Goal: Task Accomplishment & Management: Use online tool/utility

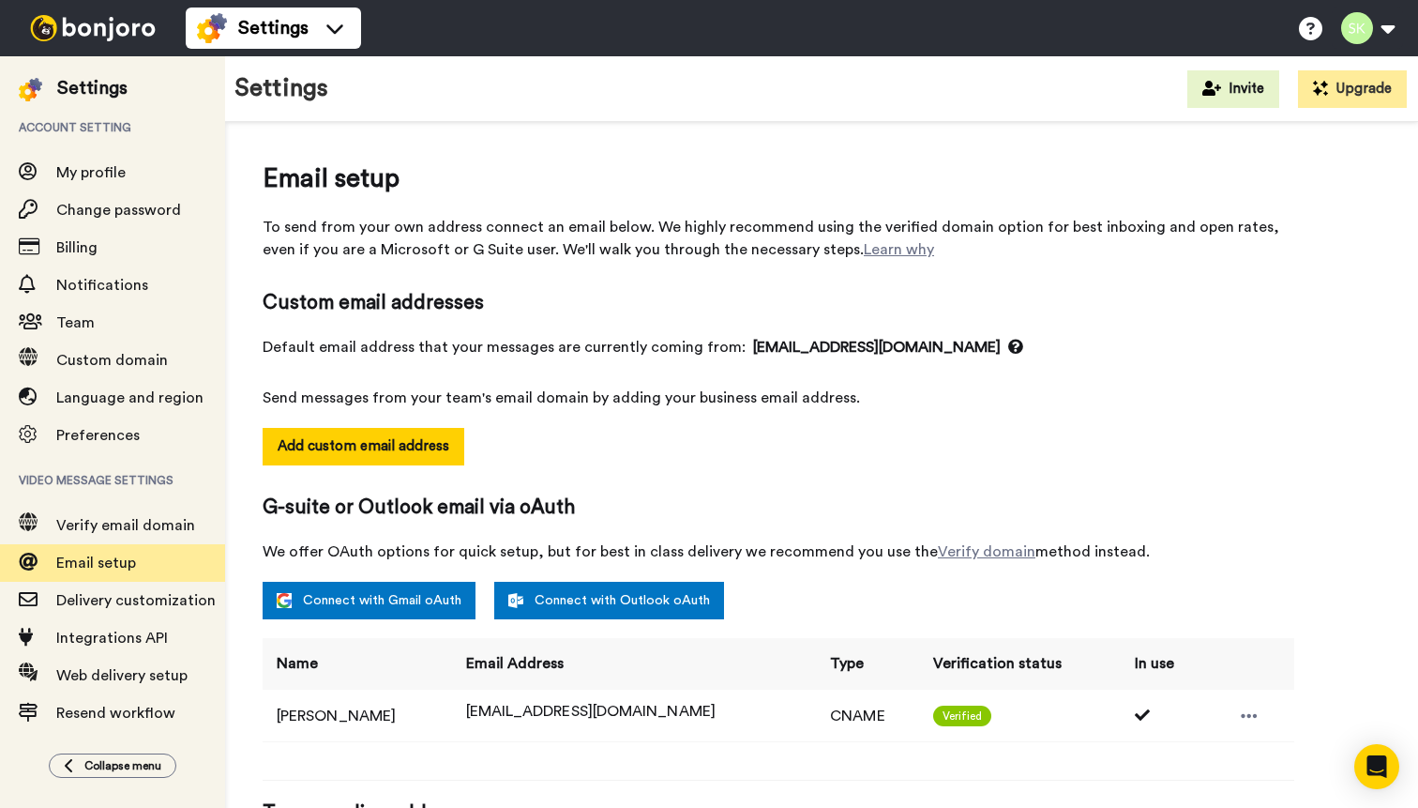
scroll to position [167, 0]
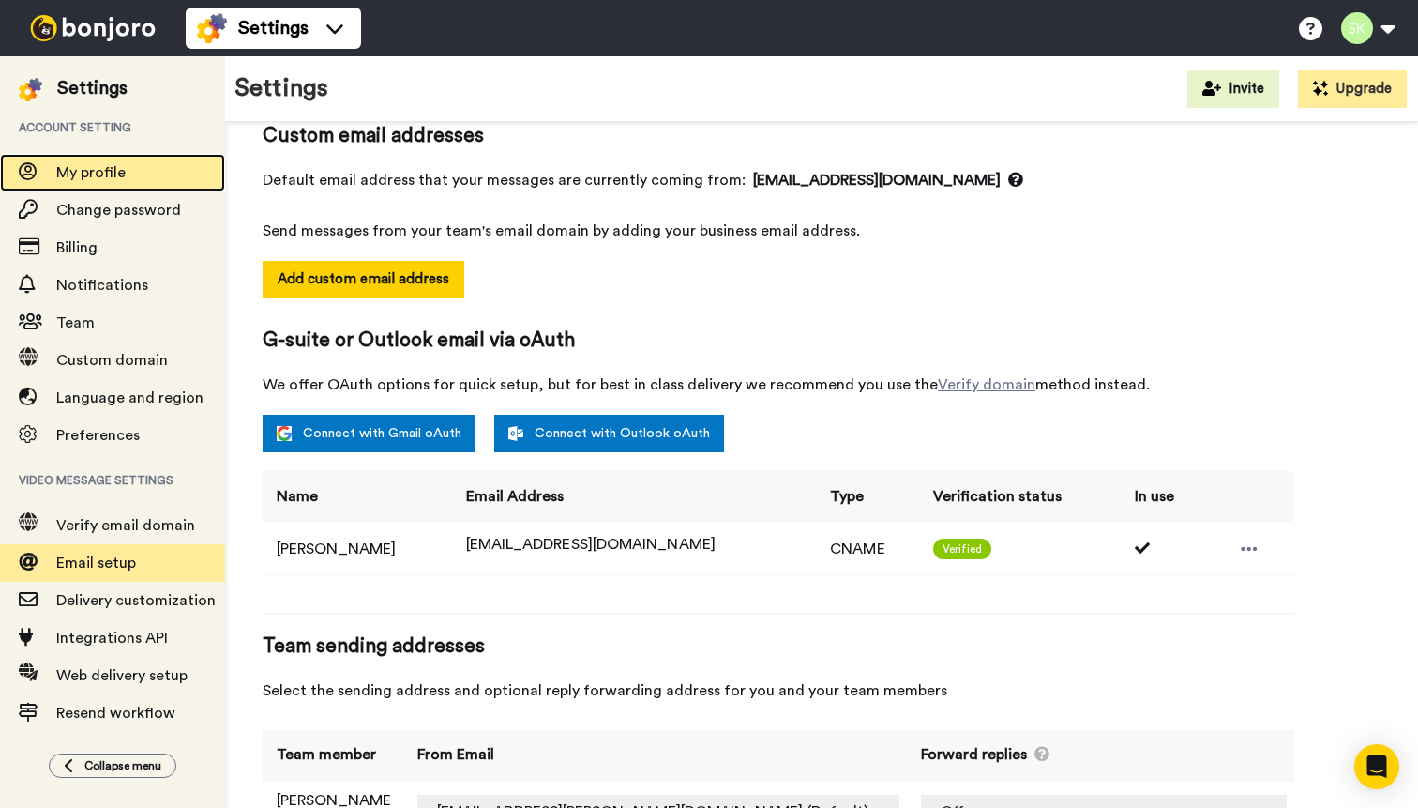
click at [108, 180] on span "My profile" at bounding box center [90, 172] width 69 height 15
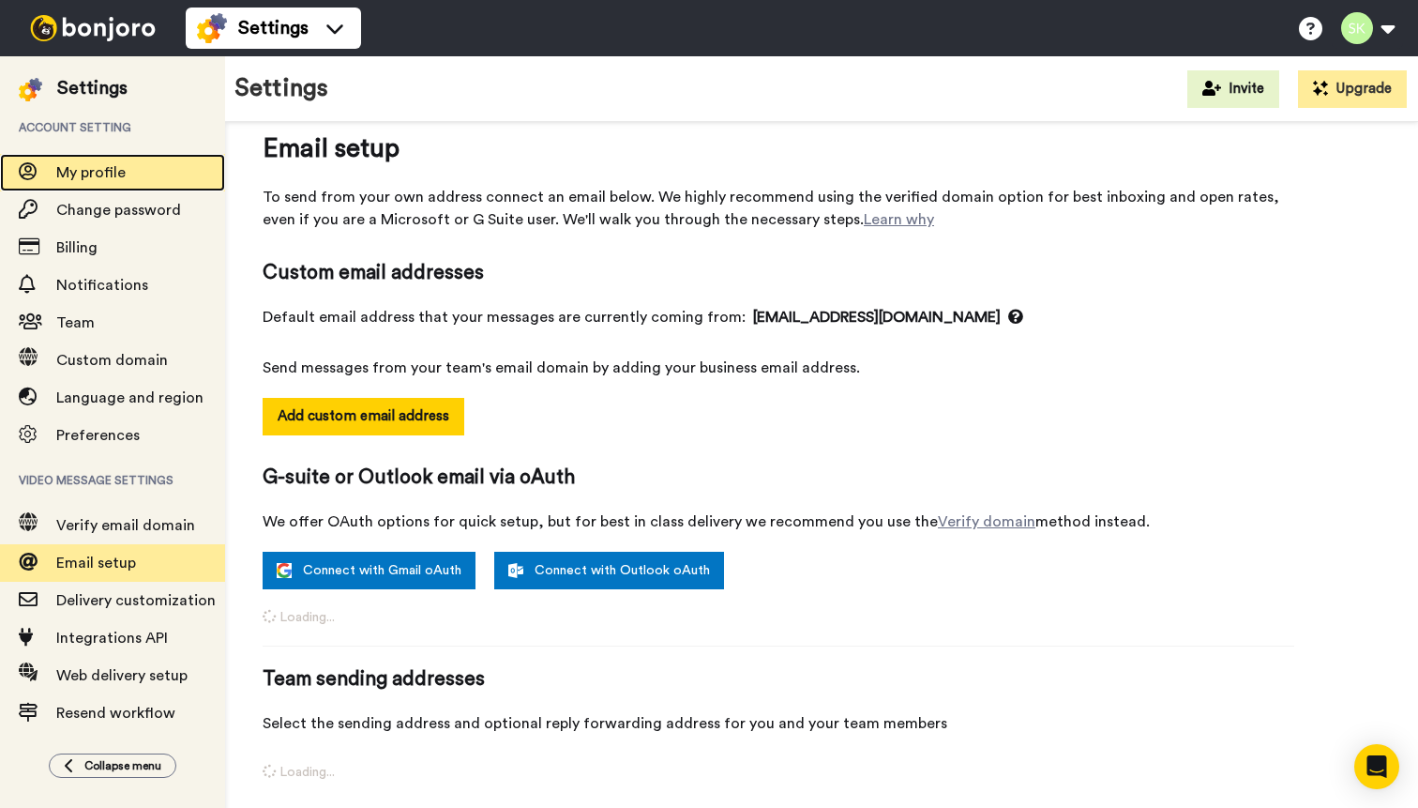
scroll to position [30, 0]
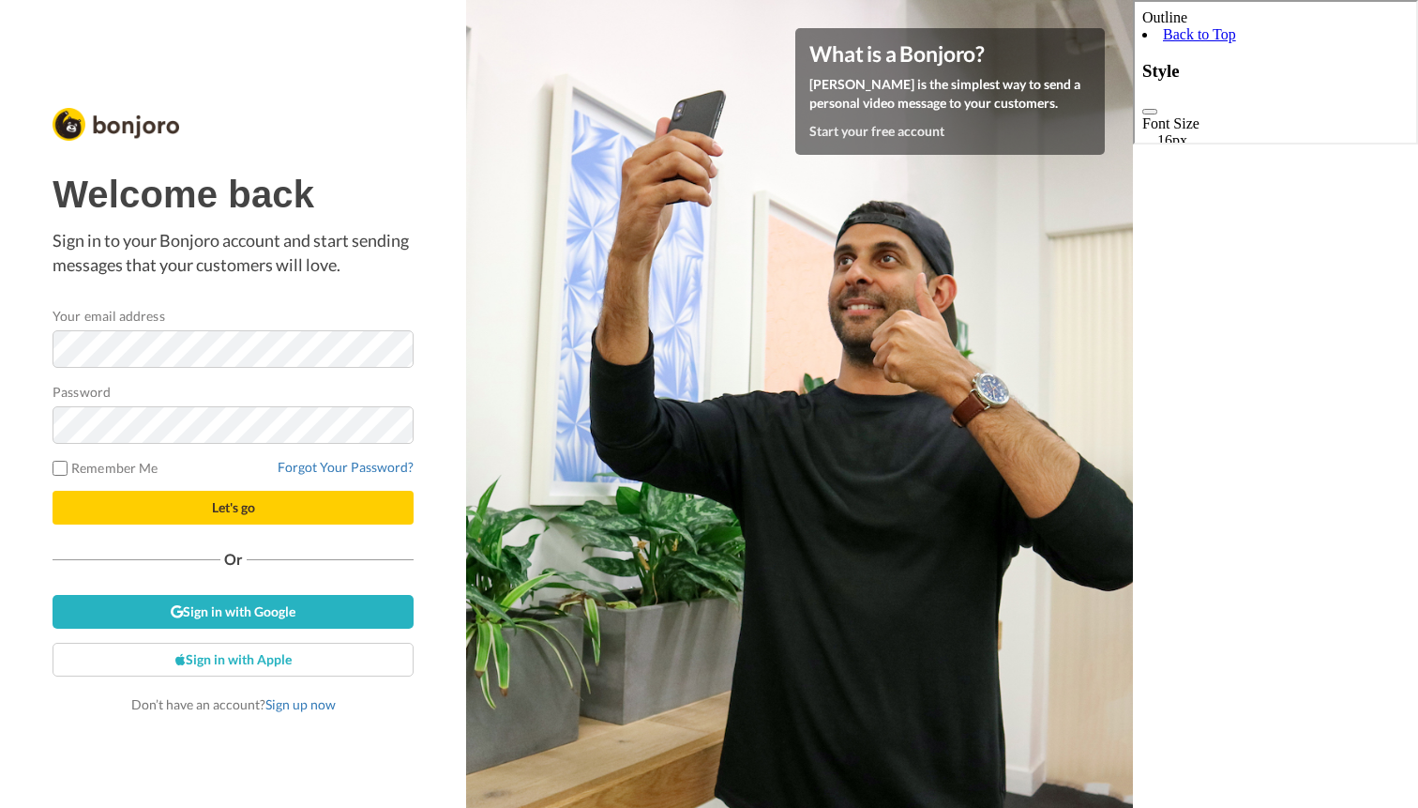
click at [122, 475] on label "Remember Me" at bounding box center [105, 468] width 105 height 20
click at [150, 507] on button "Let's go" at bounding box center [233, 508] width 361 height 34
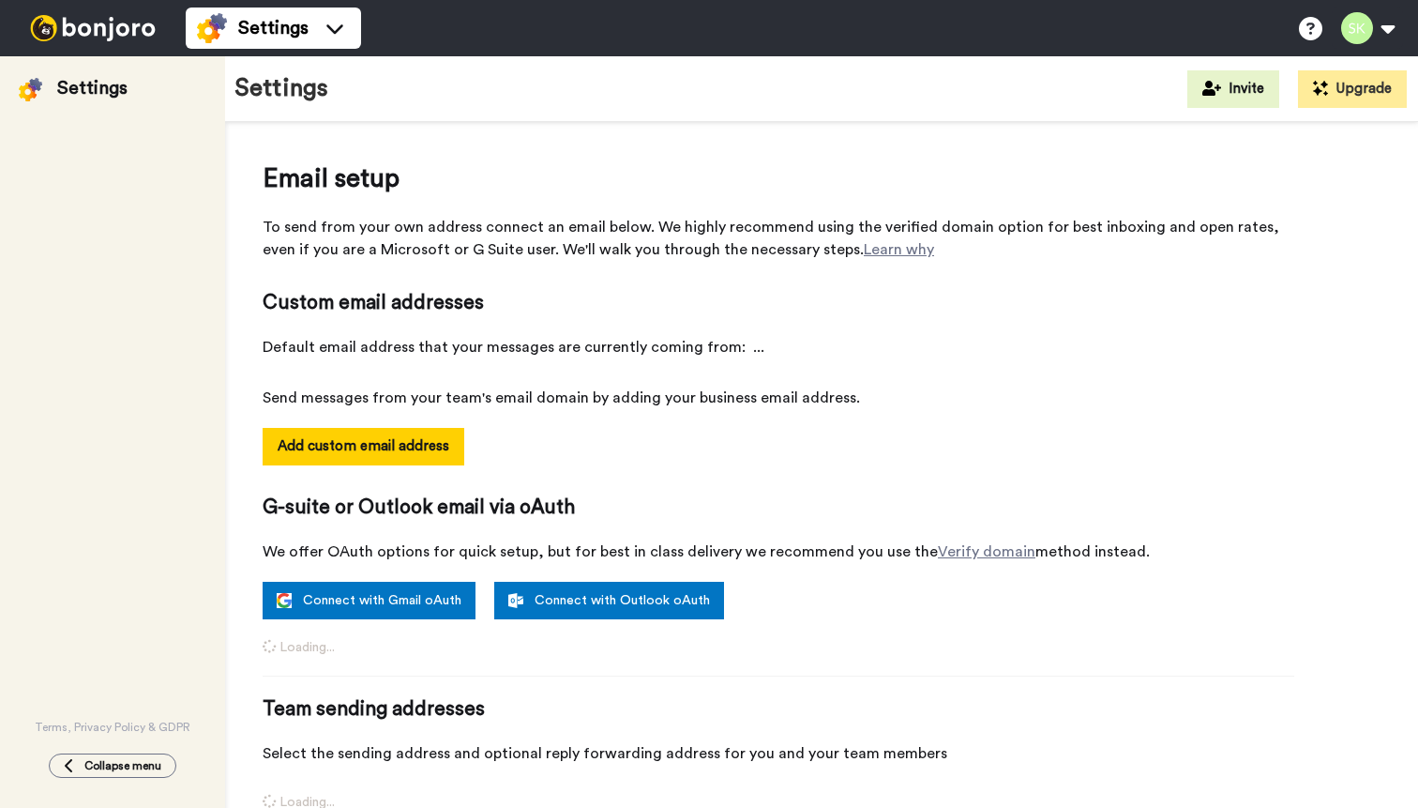
select select "164873"
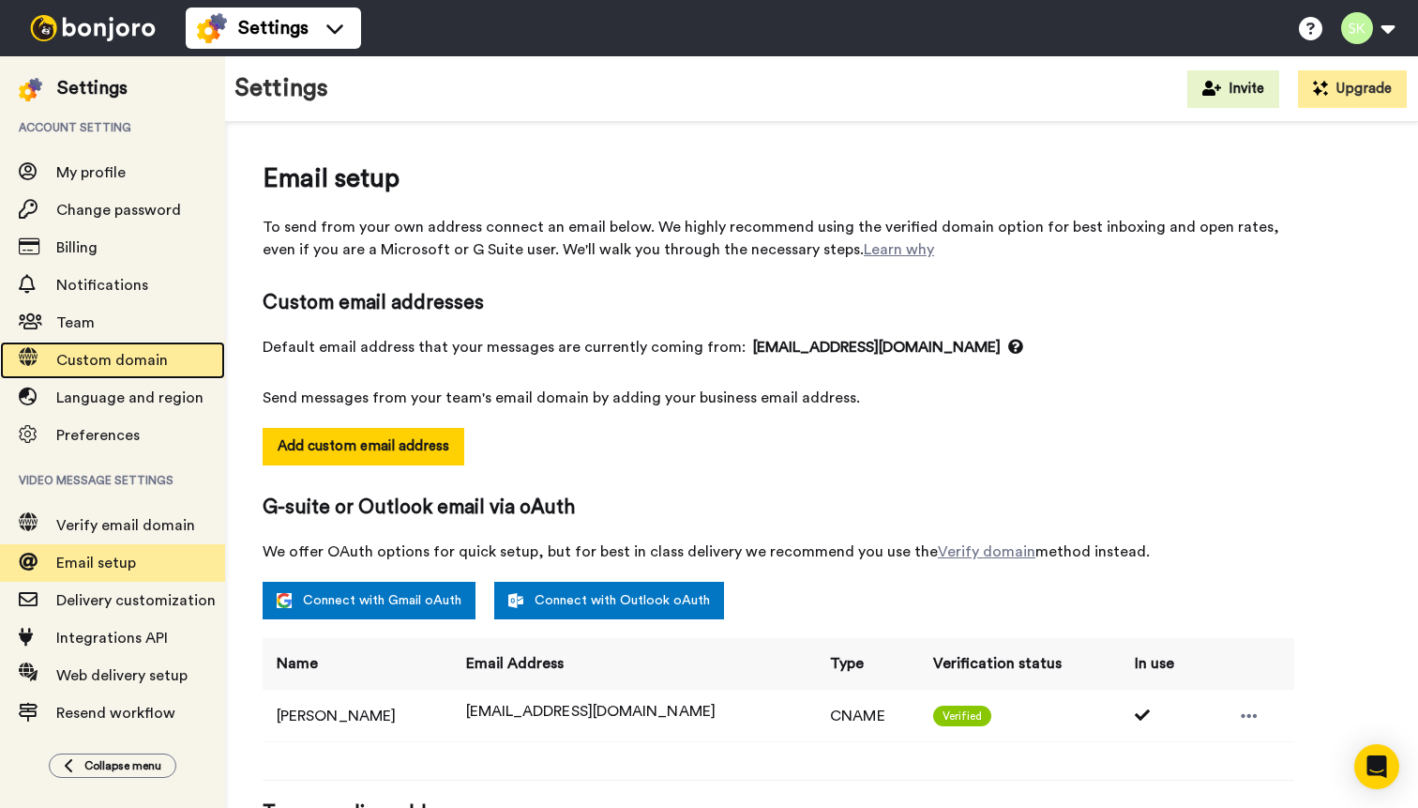
click at [81, 347] on div "Custom domain" at bounding box center [112, 360] width 225 height 38
select select "164873"
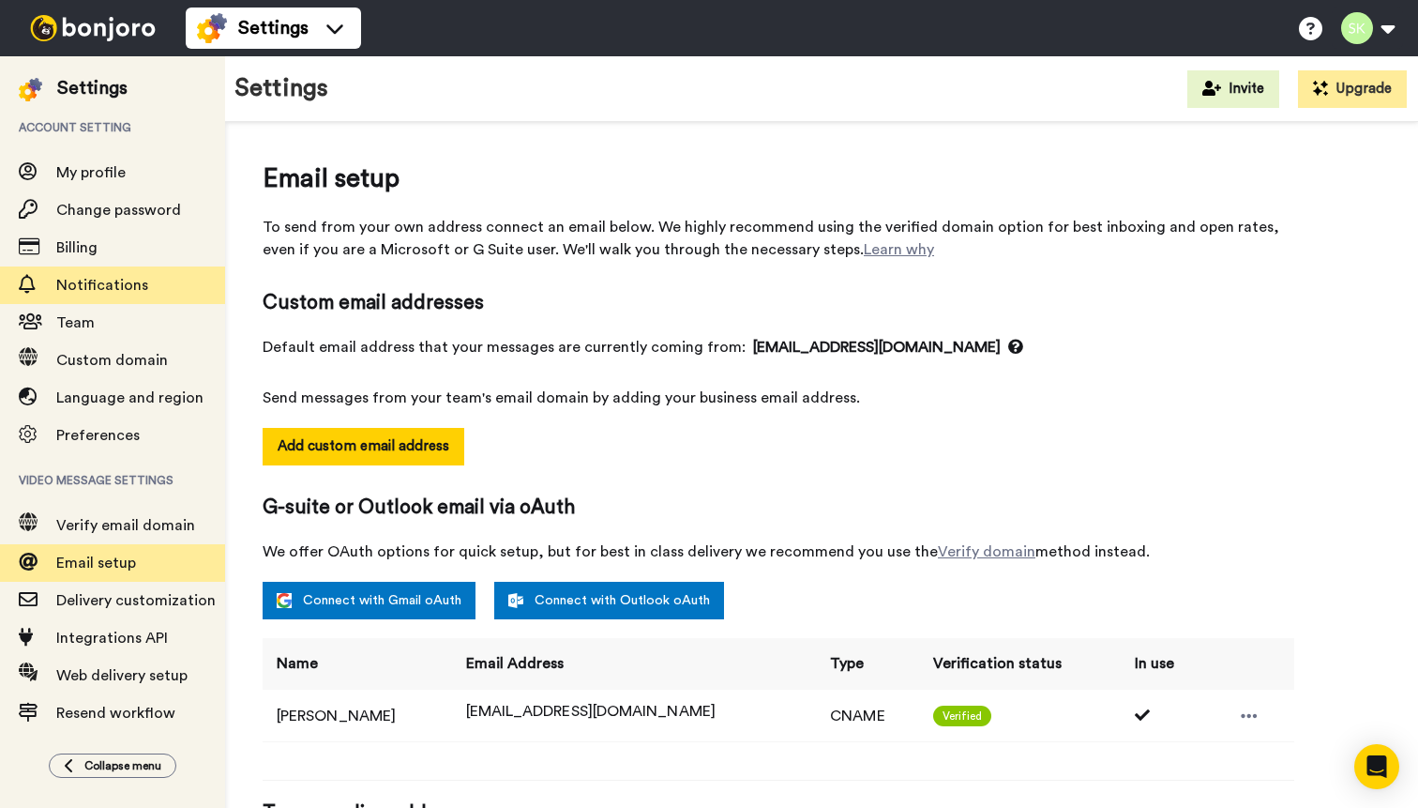
scroll to position [12, 0]
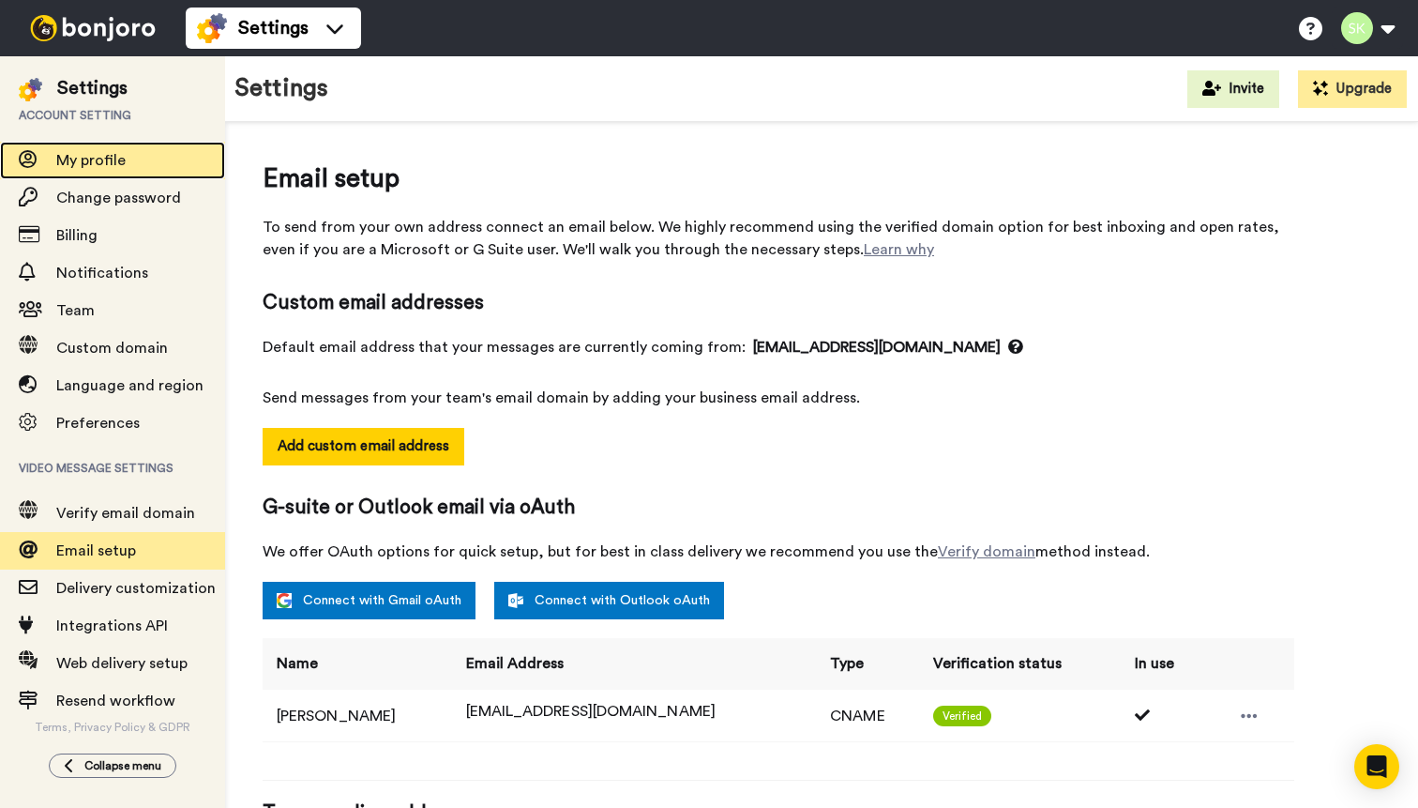
click at [95, 161] on span "My profile" at bounding box center [90, 160] width 69 height 15
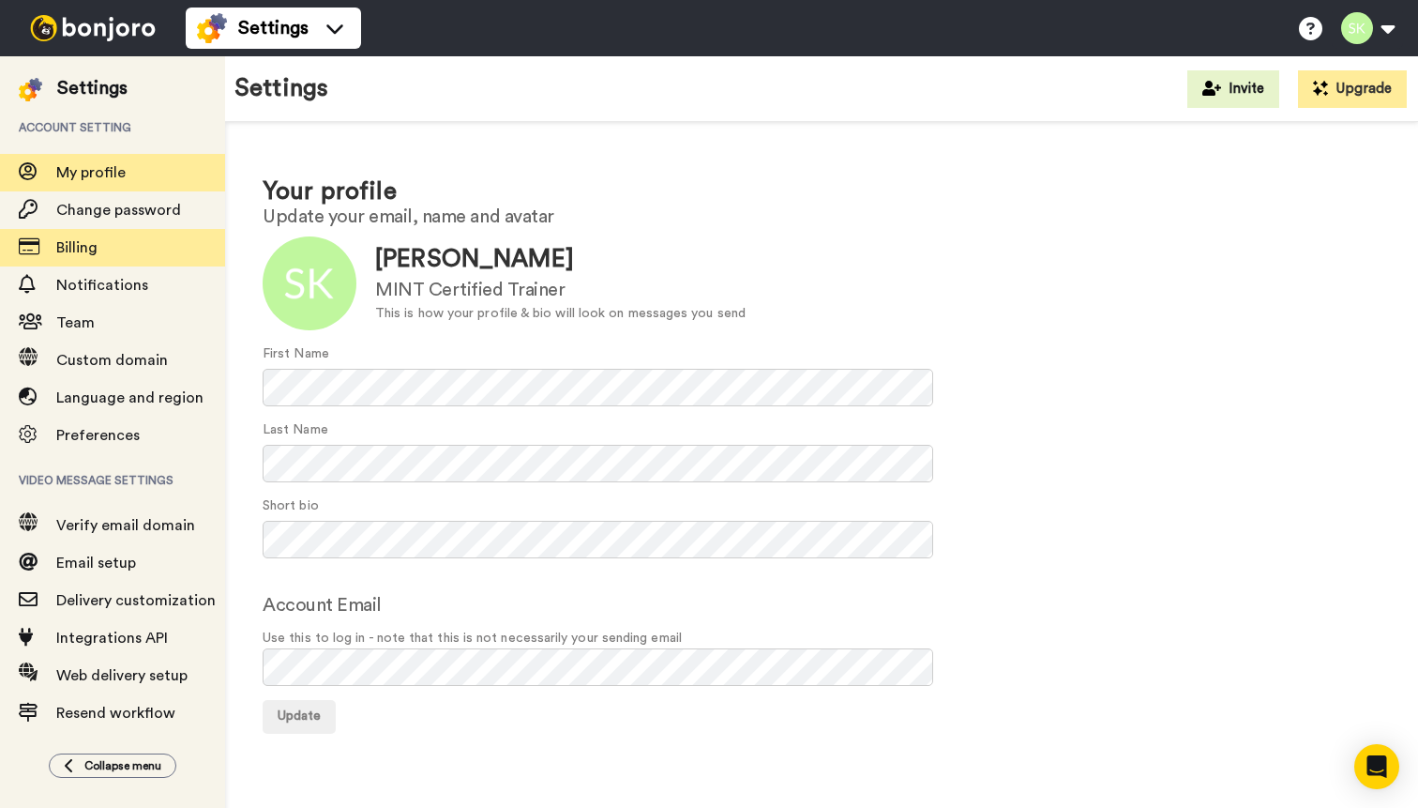
scroll to position [12, 0]
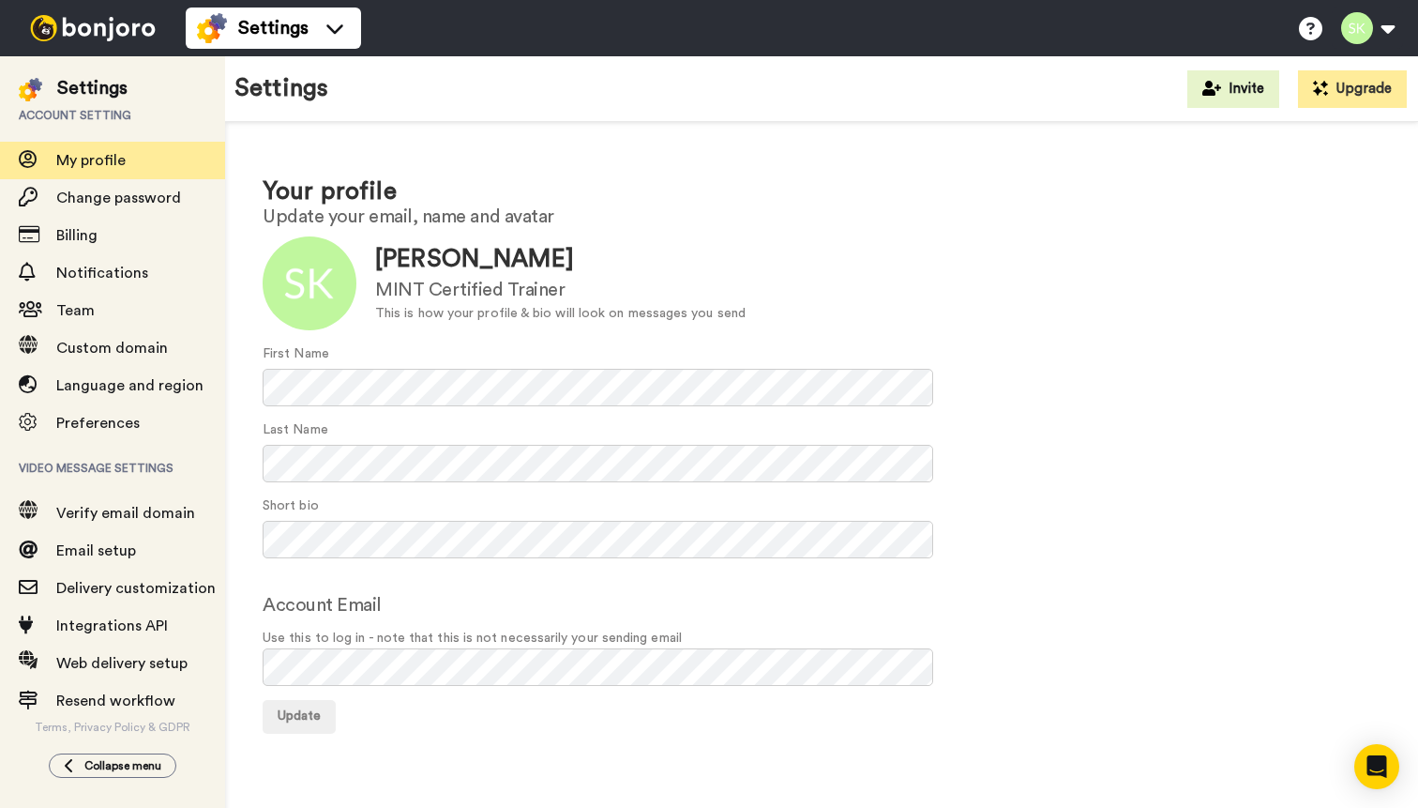
click at [116, 33] on img at bounding box center [93, 28] width 141 height 26
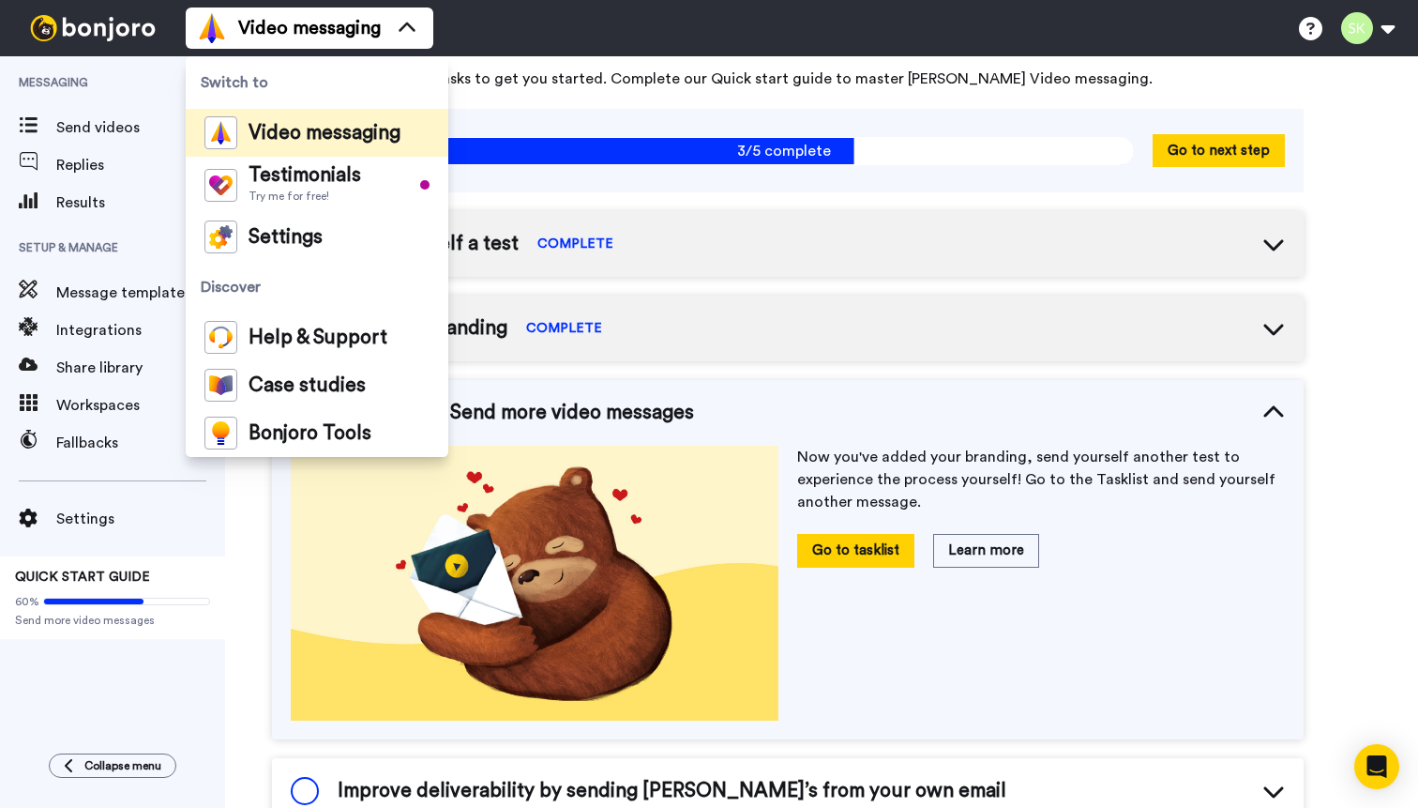
scroll to position [124, 0]
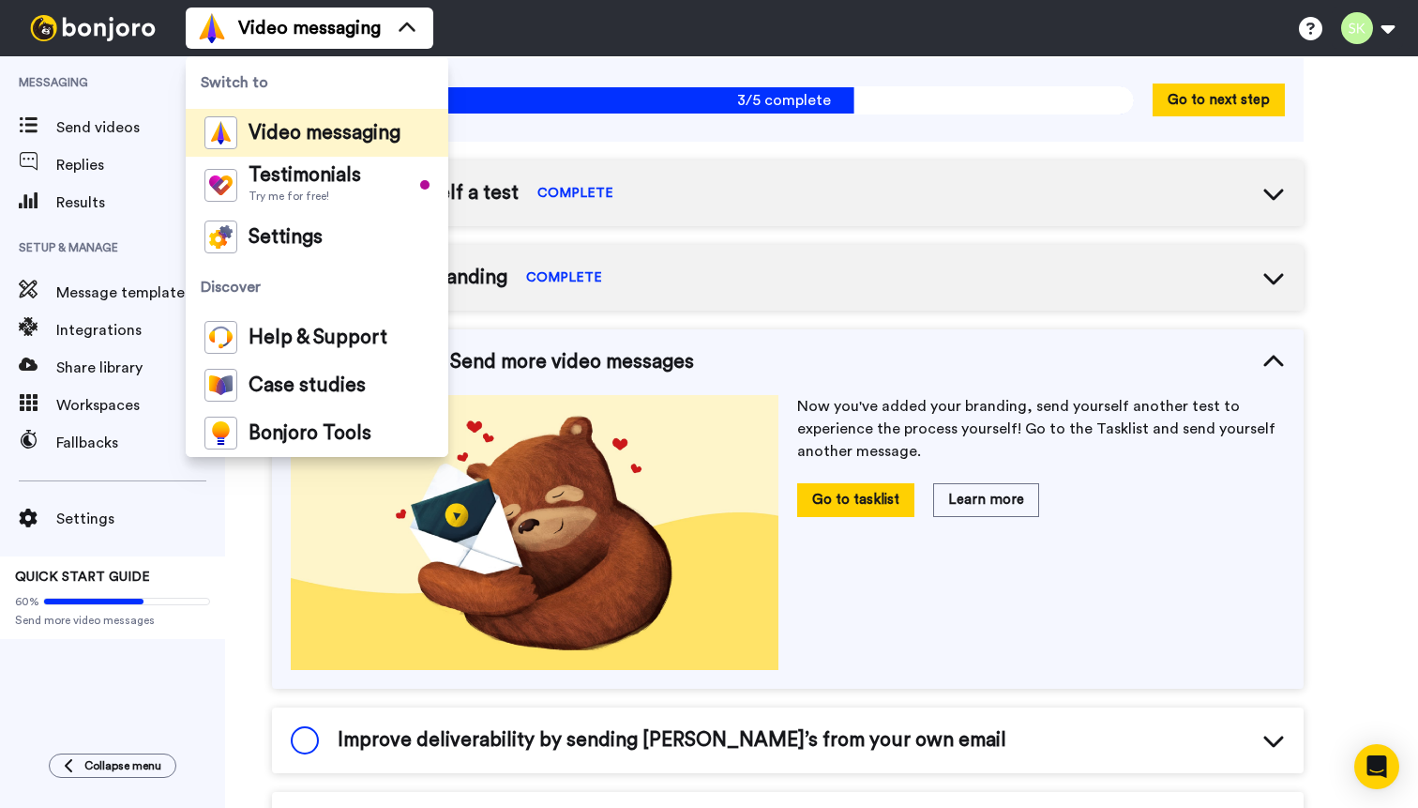
click at [650, 190] on div "Send yourself a test COMPLETE" at bounding box center [788, 193] width 1032 height 66
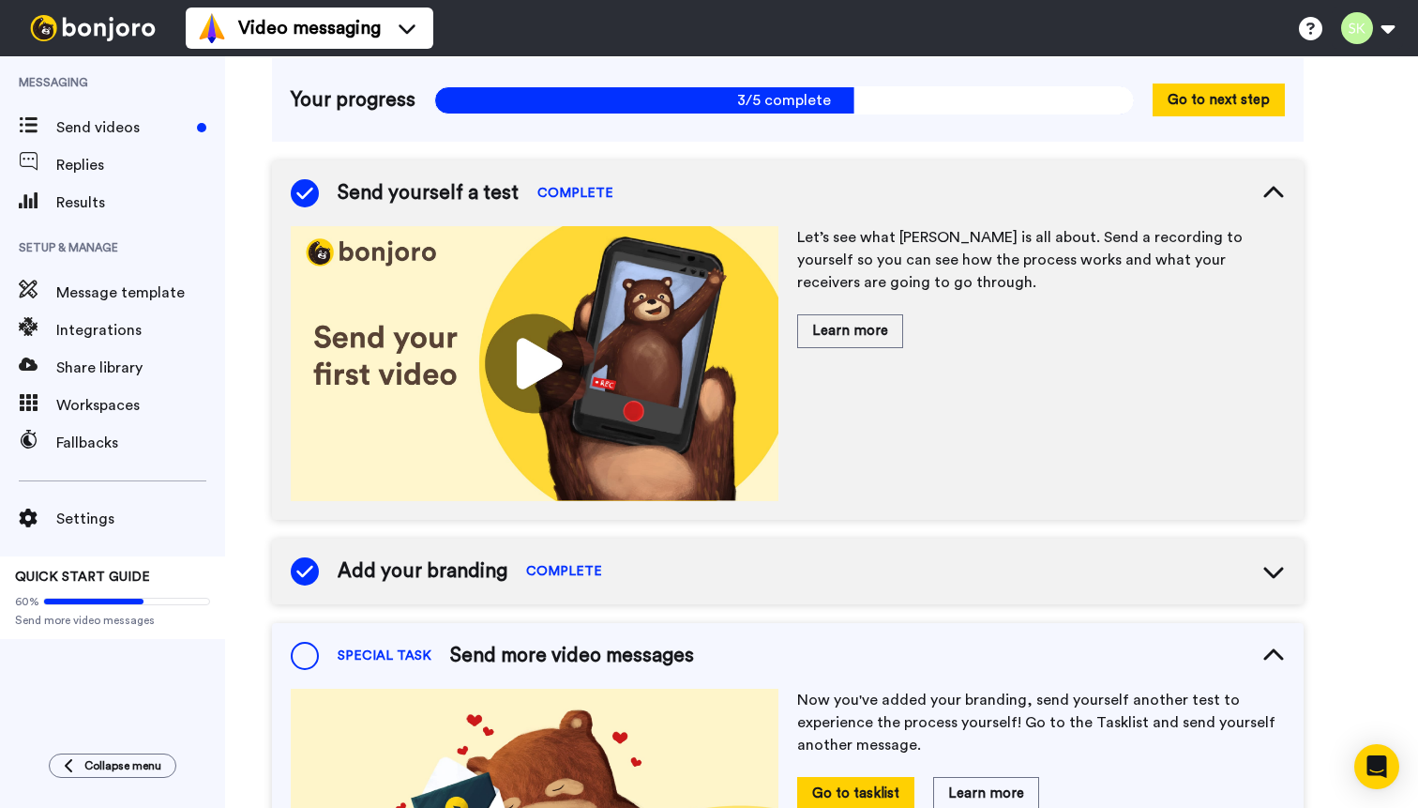
click at [313, 190] on icon at bounding box center [305, 193] width 28 height 28
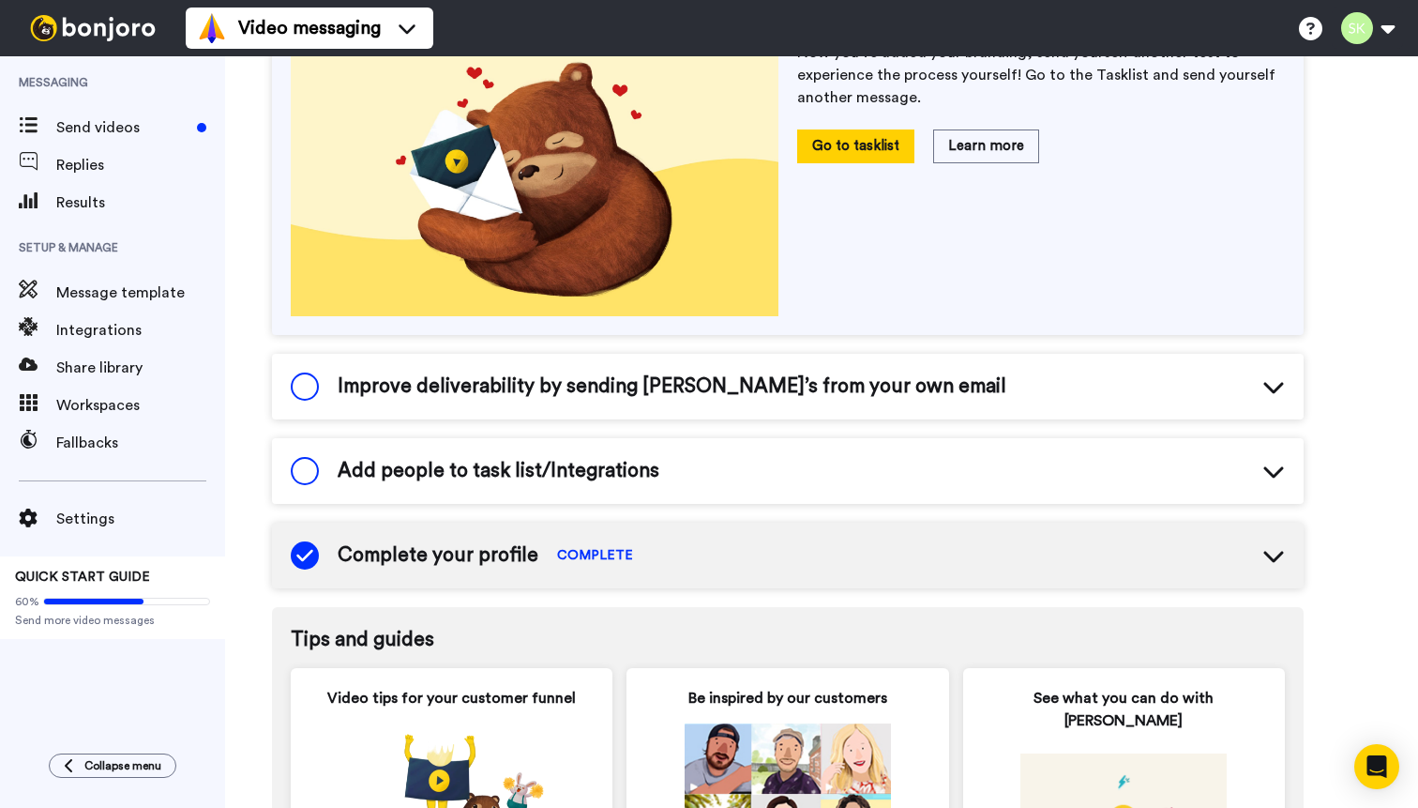
scroll to position [489, 0]
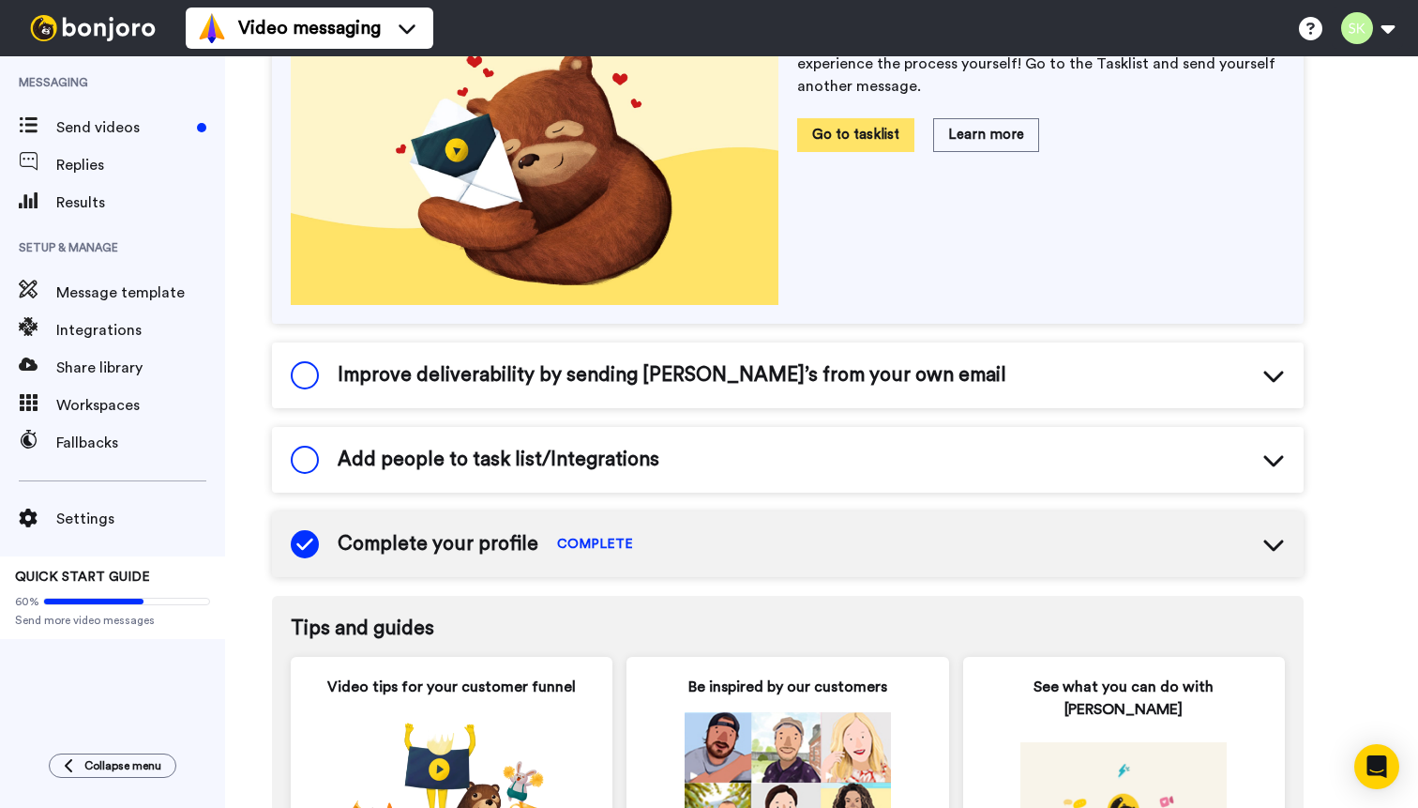
click at [854, 135] on button "Go to tasklist" at bounding box center [855, 134] width 117 height 33
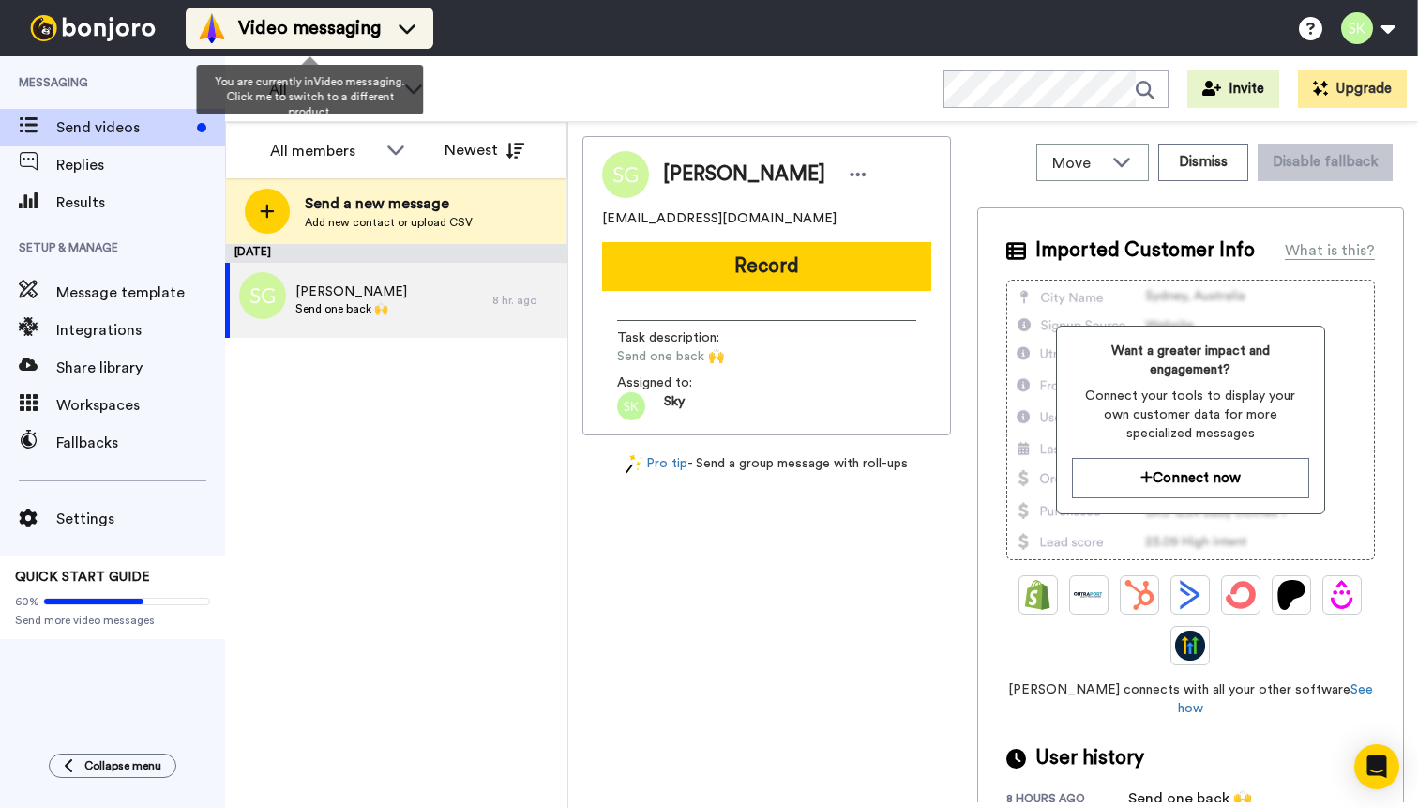
click at [381, 25] on span "Video messaging" at bounding box center [309, 28] width 143 height 26
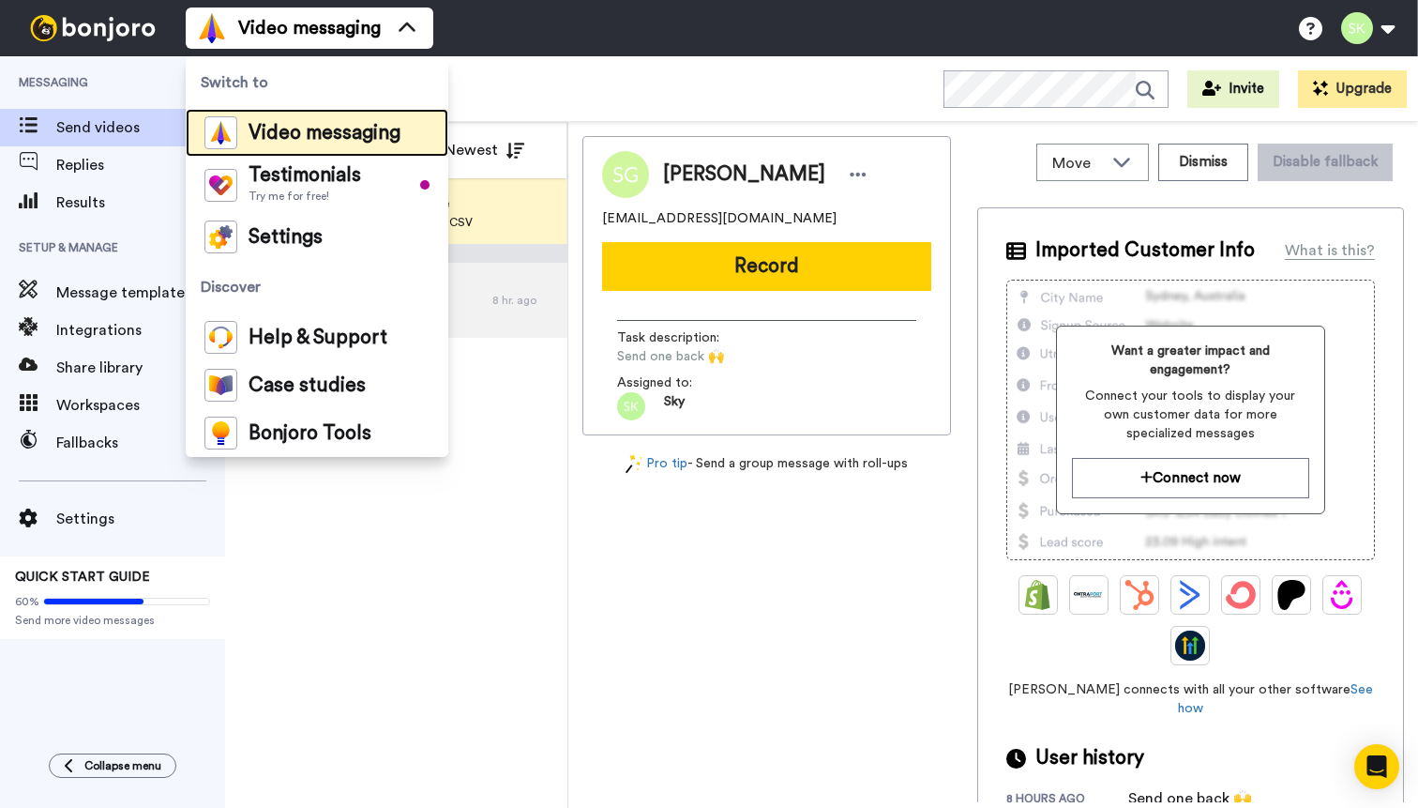
click at [355, 139] on span "Video messaging" at bounding box center [325, 133] width 152 height 19
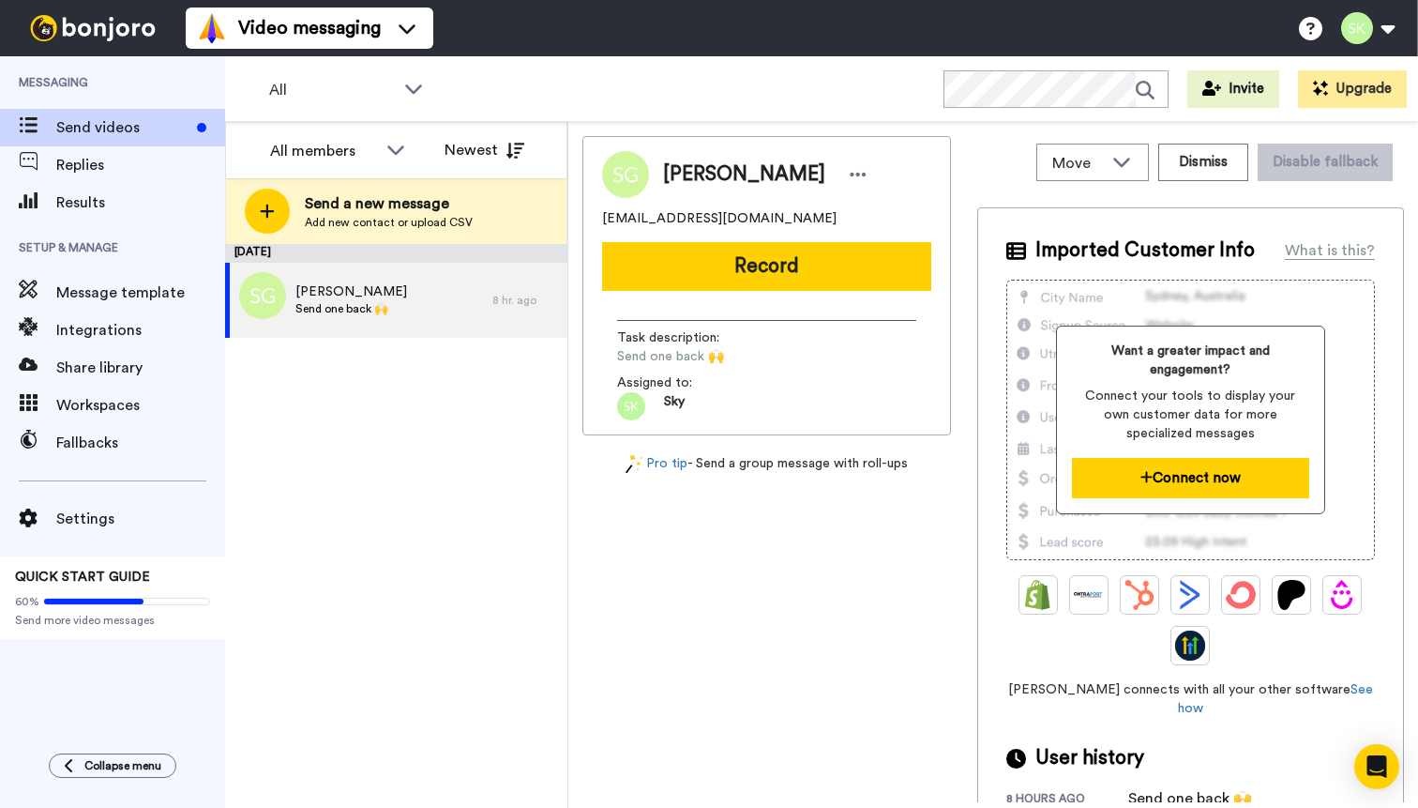
scroll to position [18, 0]
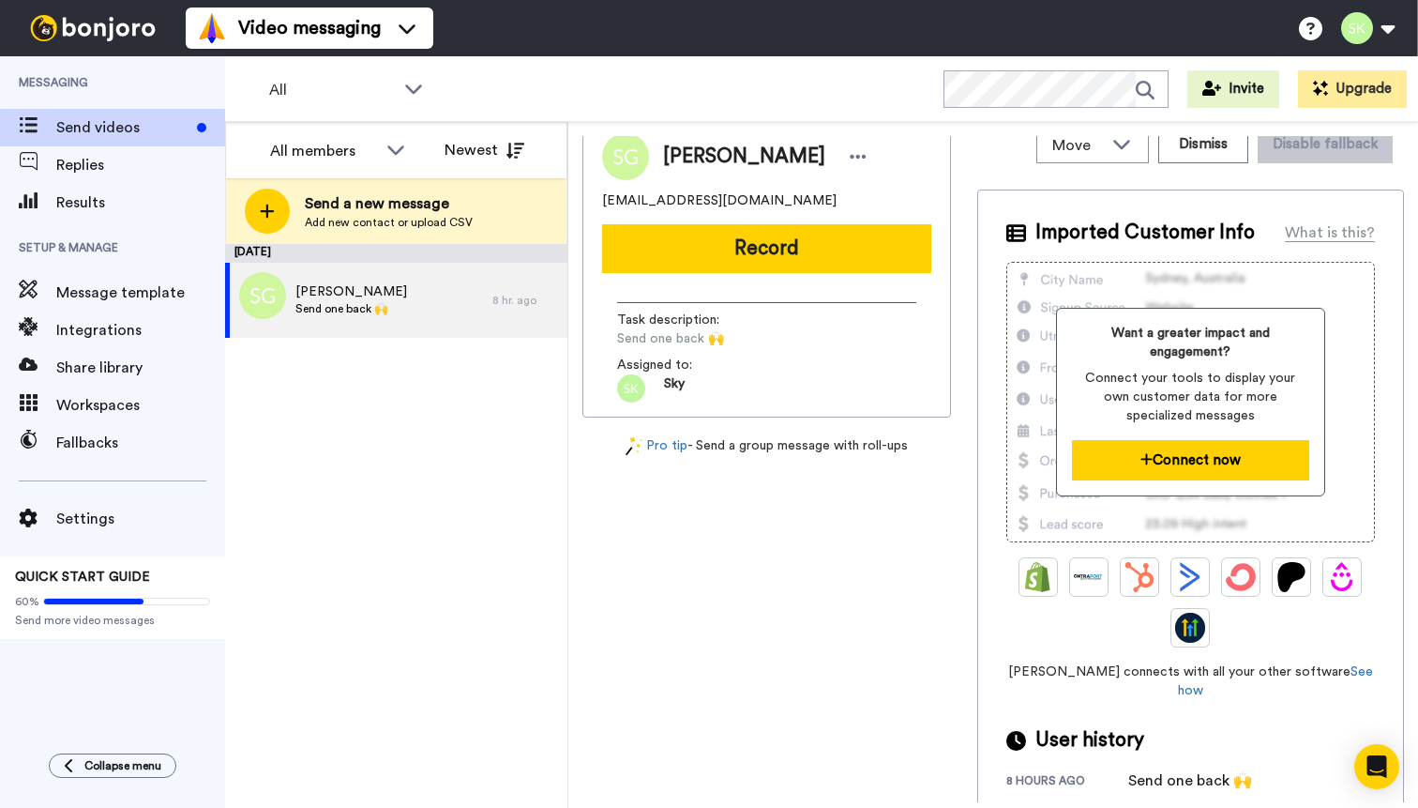
click at [1164, 475] on button "Connect now" at bounding box center [1191, 460] width 238 height 40
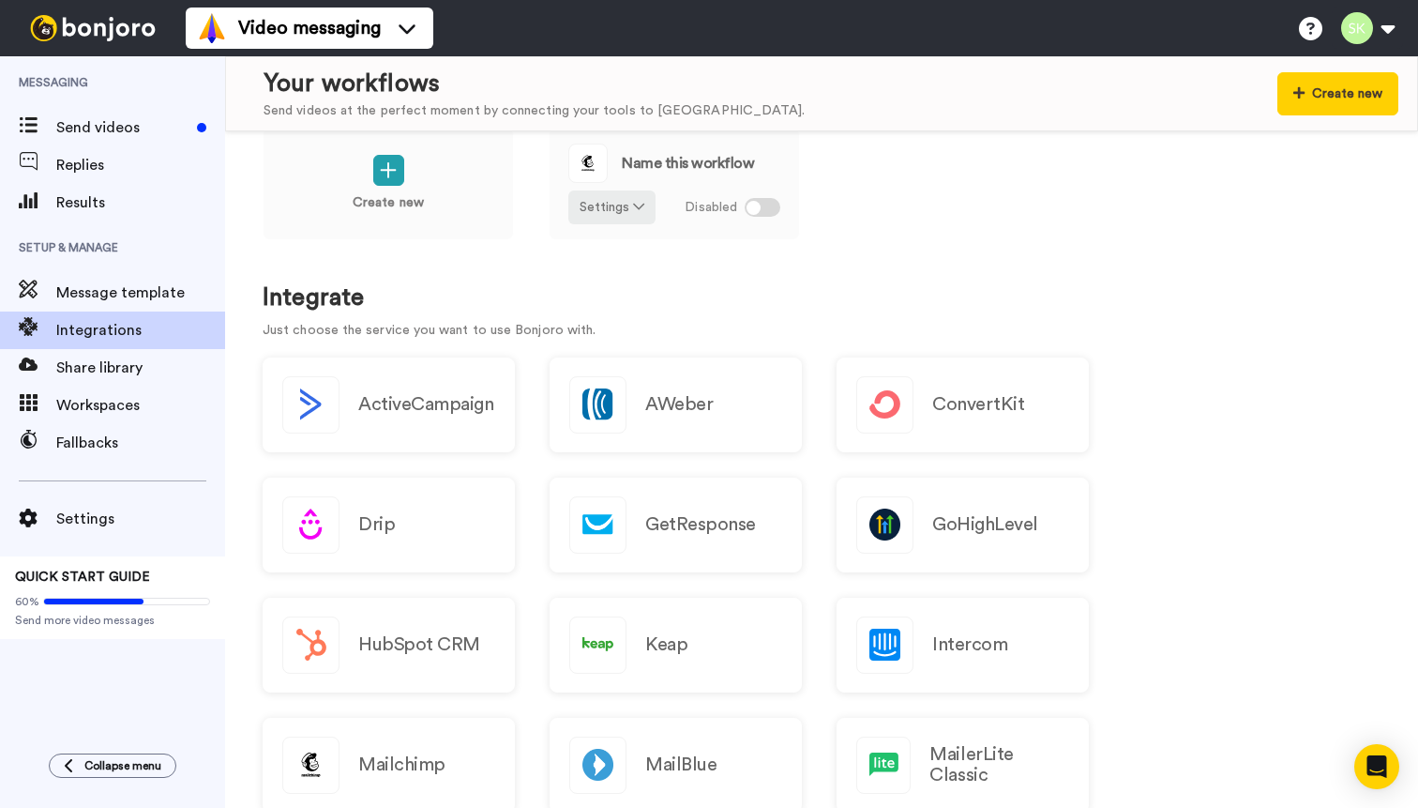
scroll to position [43, 0]
click at [627, 211] on button "Settings" at bounding box center [612, 206] width 87 height 34
click at [614, 237] on link "Edit" at bounding box center [612, 246] width 83 height 34
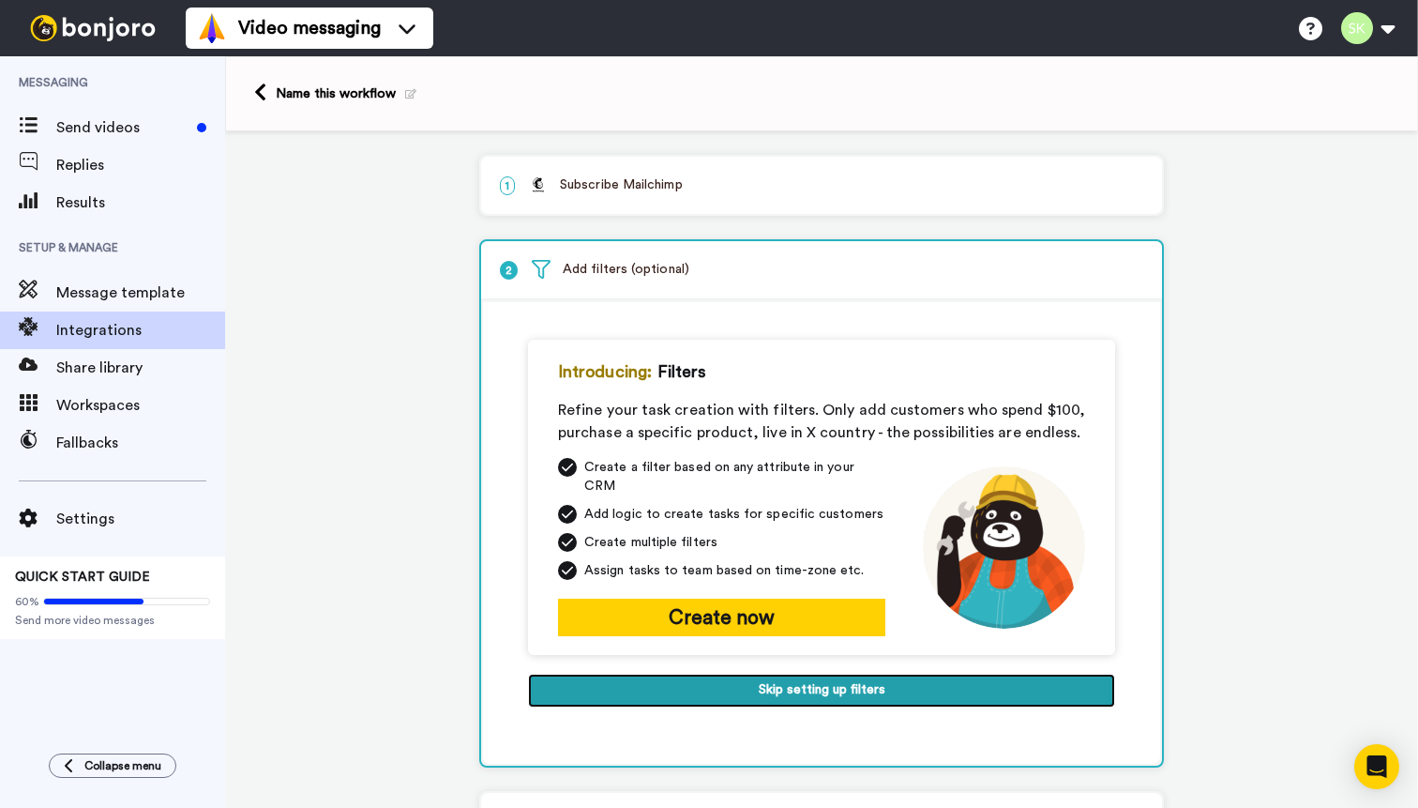
click at [720, 674] on button "Skip setting up filters" at bounding box center [821, 691] width 587 height 34
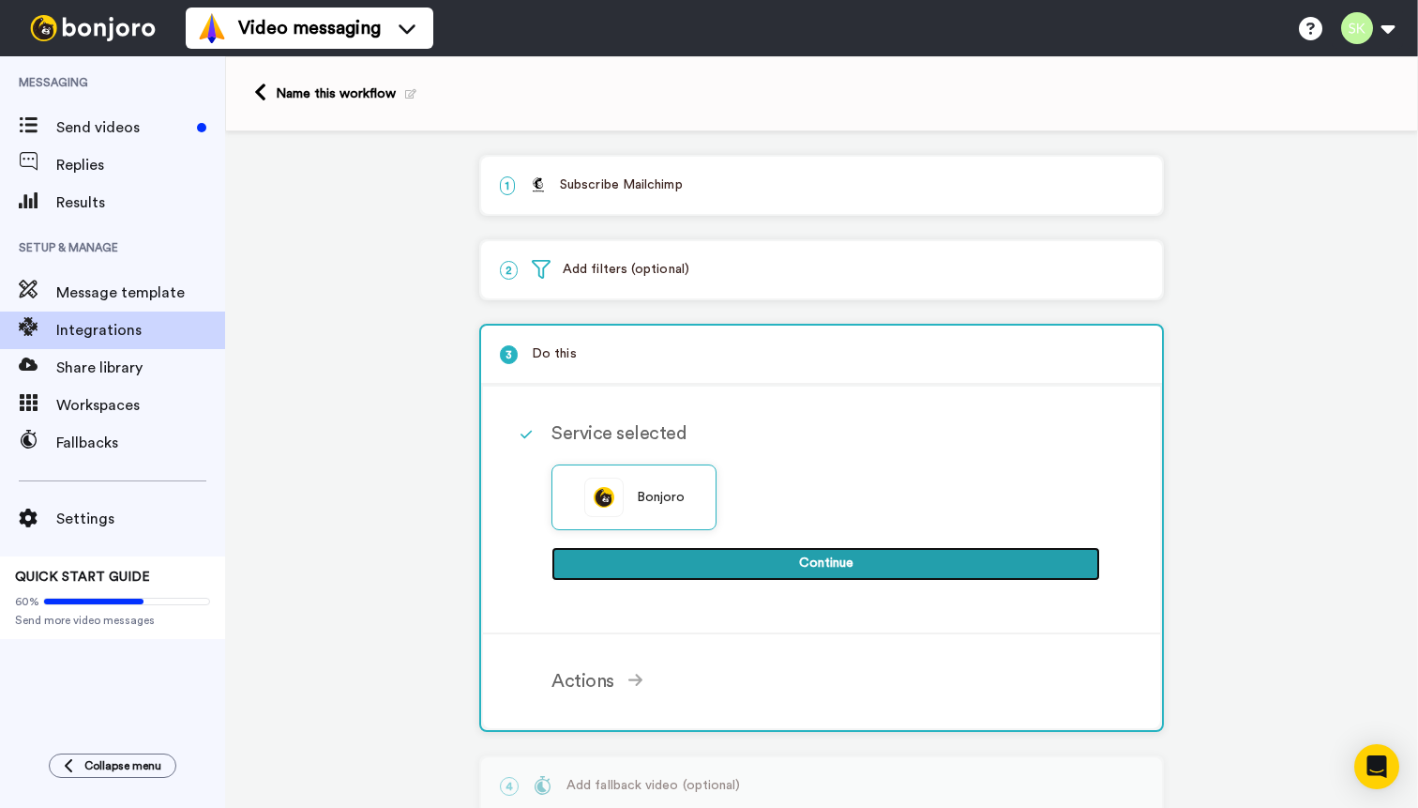
click at [775, 568] on button "Continue" at bounding box center [826, 564] width 549 height 34
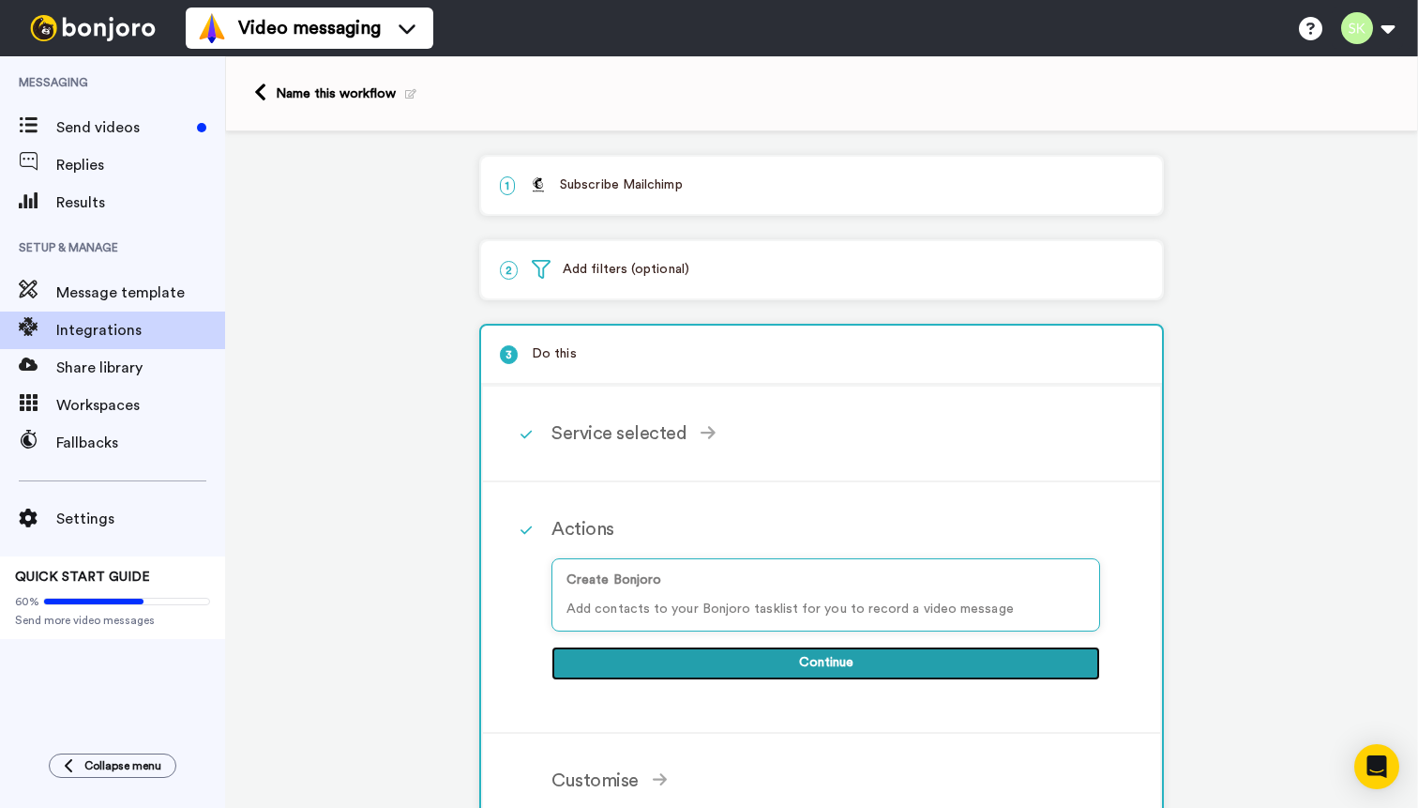
click at [812, 661] on button "Continue" at bounding box center [826, 663] width 549 height 34
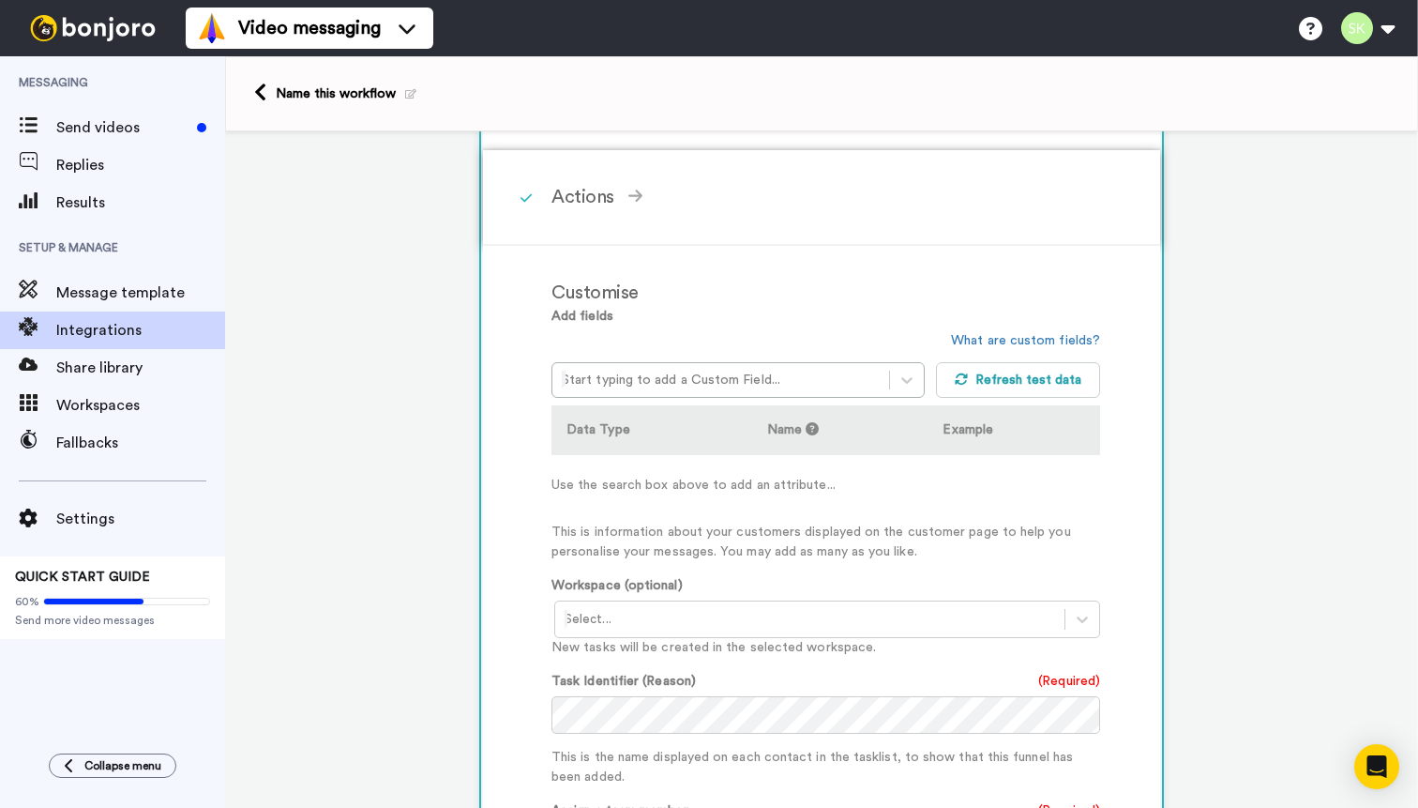
scroll to position [333, 0]
click at [907, 380] on icon at bounding box center [907, 379] width 19 height 19
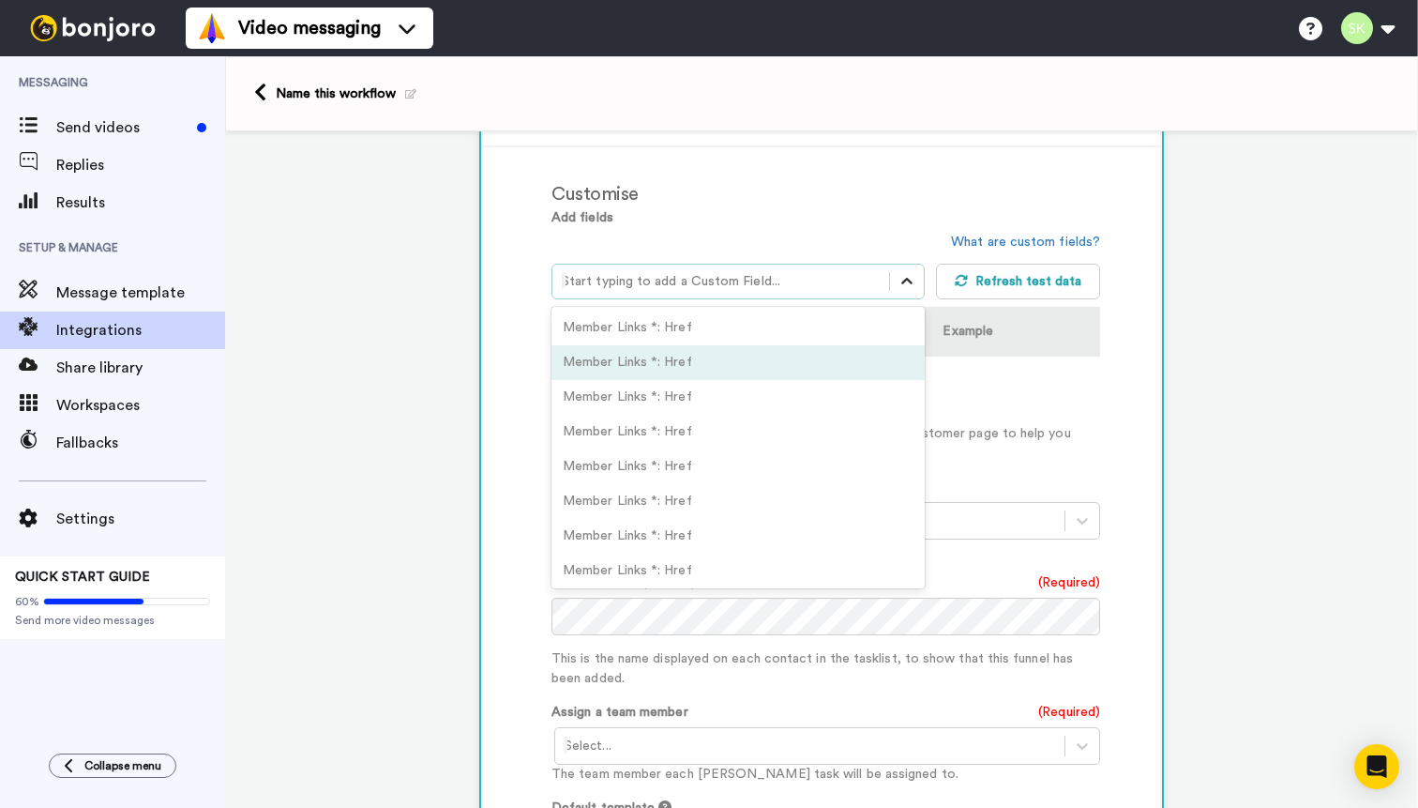
scroll to position [433, 0]
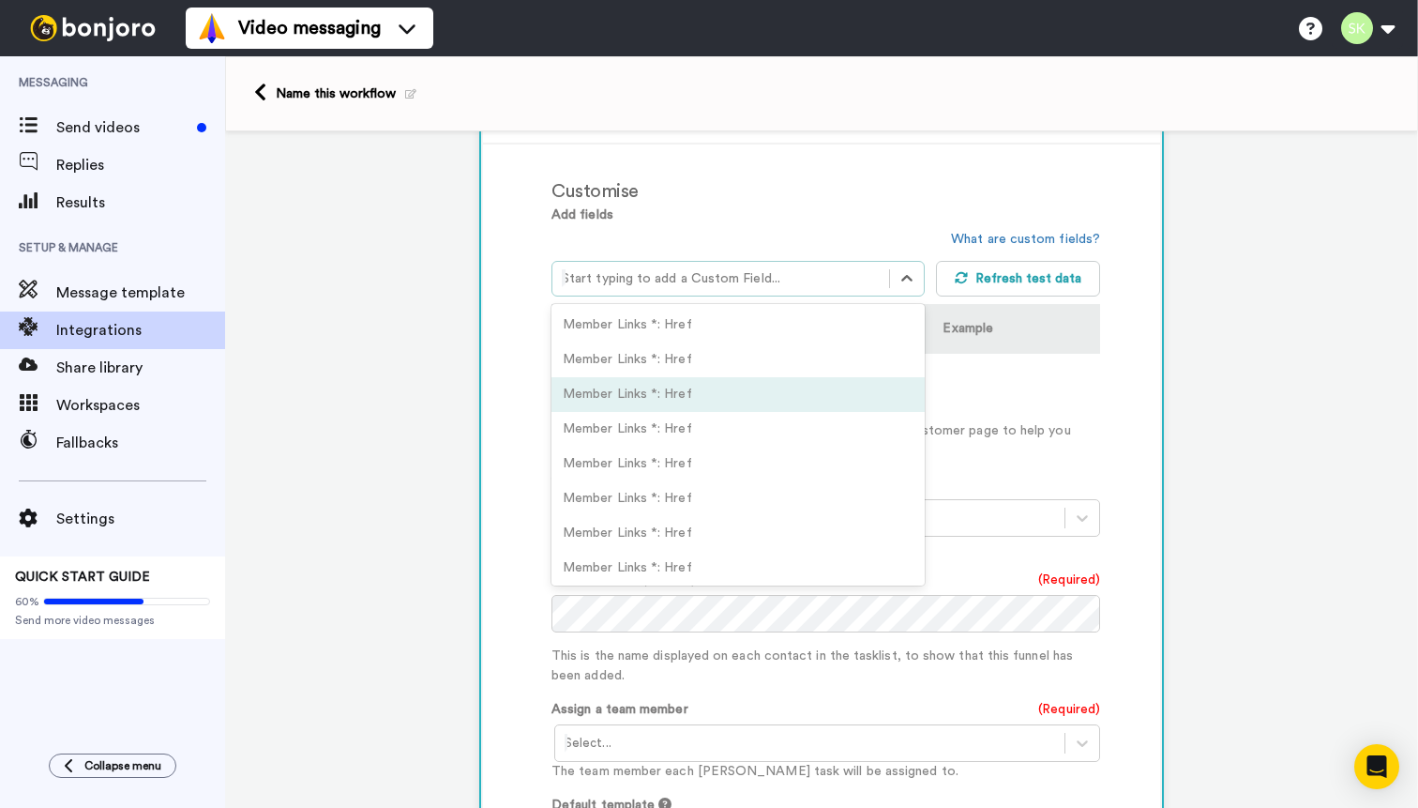
click at [1064, 368] on td "Use the search box above to add an attribute..." at bounding box center [826, 384] width 549 height 60
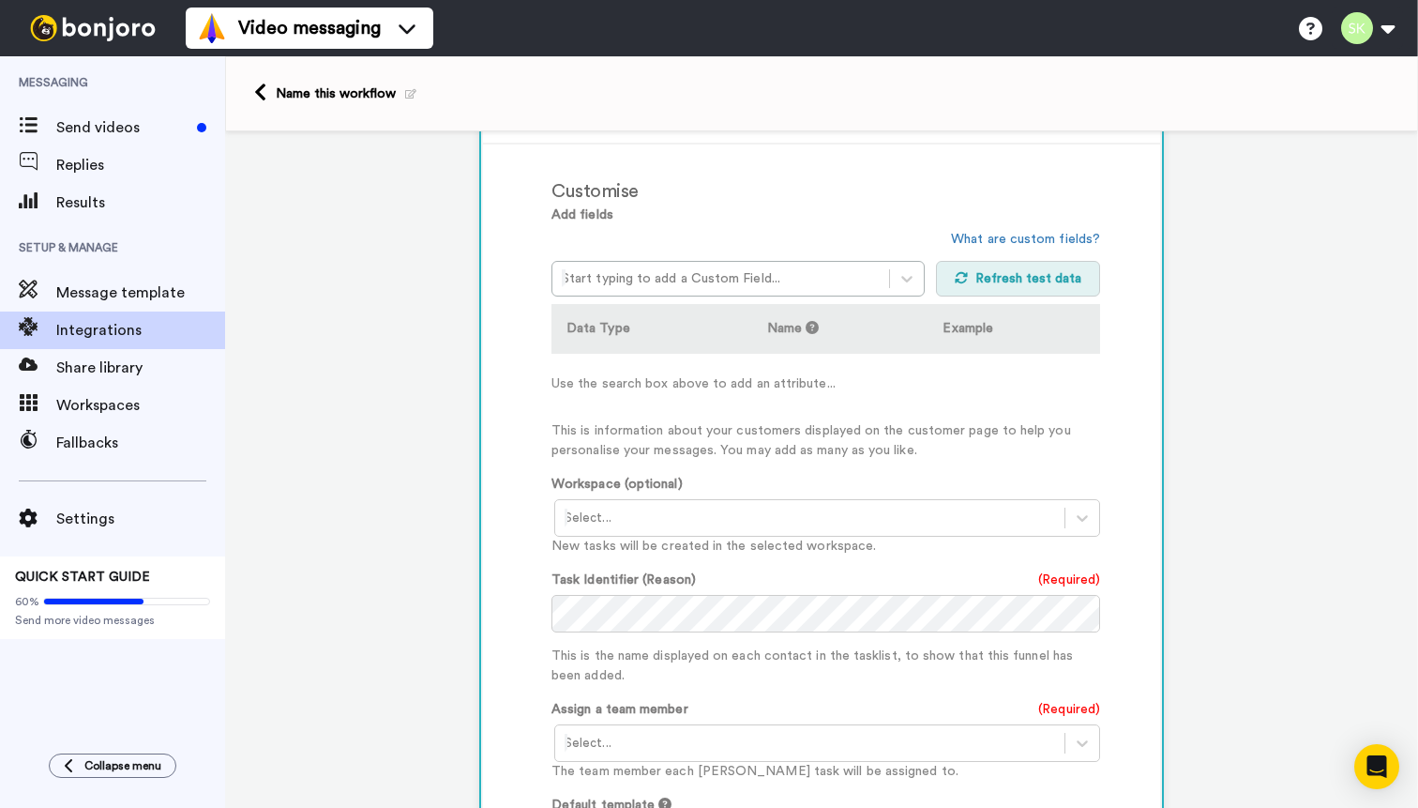
click at [1038, 274] on button "Refresh test data" at bounding box center [1018, 279] width 165 height 36
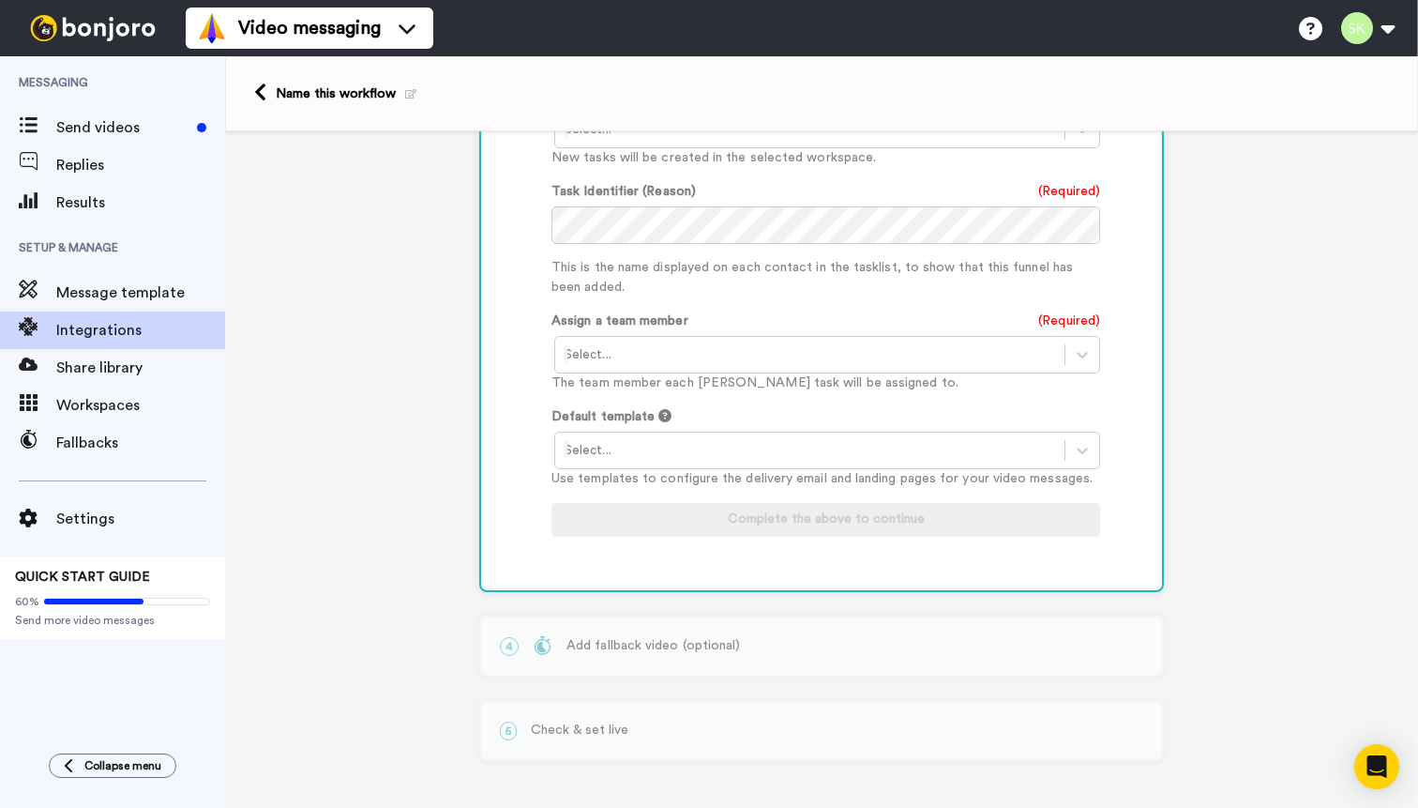
scroll to position [826, 0]
click at [1035, 451] on div at bounding box center [810, 450] width 491 height 23
click at [618, 491] on div "Template 1" at bounding box center [828, 490] width 549 height 35
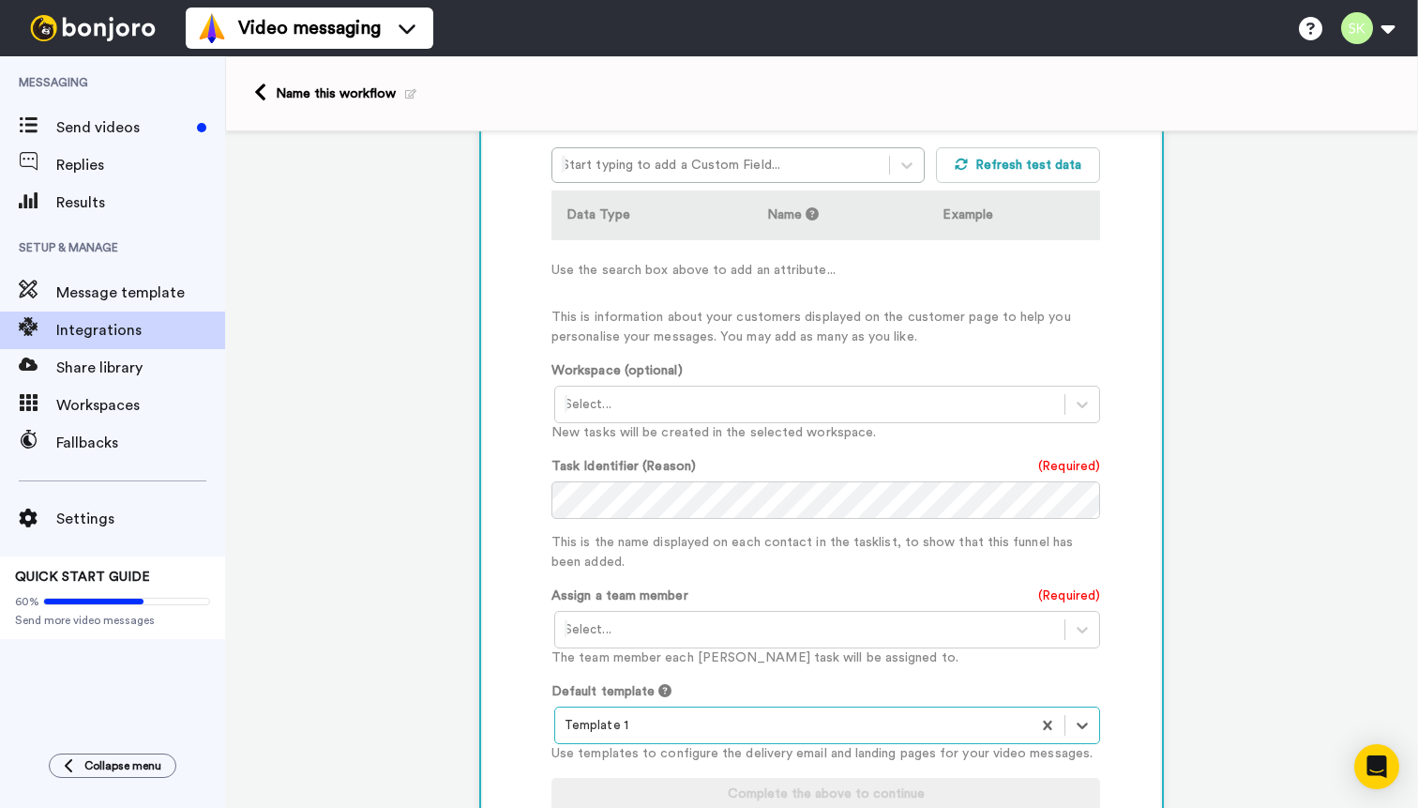
scroll to position [522, 0]
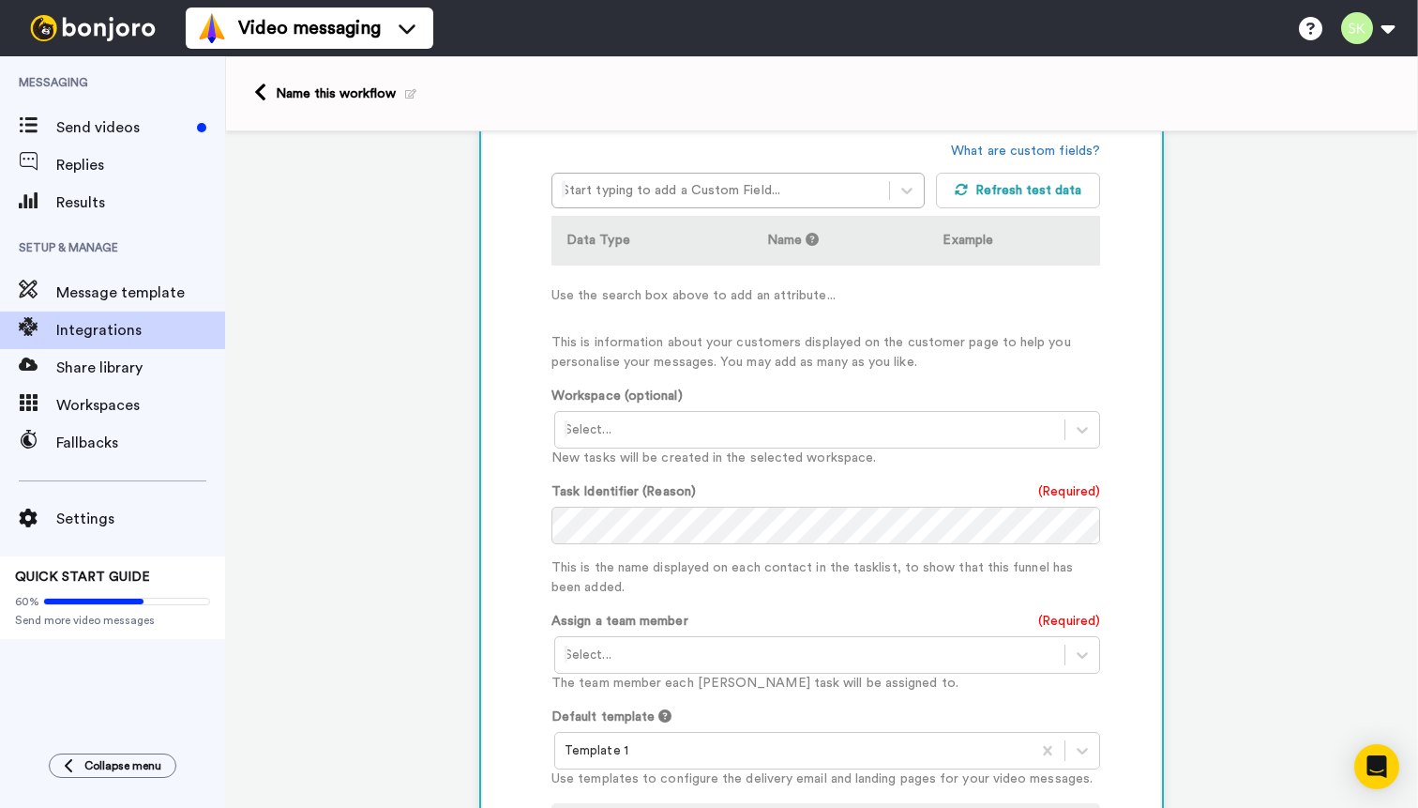
click at [990, 420] on div "Select..." at bounding box center [809, 430] width 509 height 30
click at [958, 462] on div "Task List <Default>" at bounding box center [828, 469] width 549 height 35
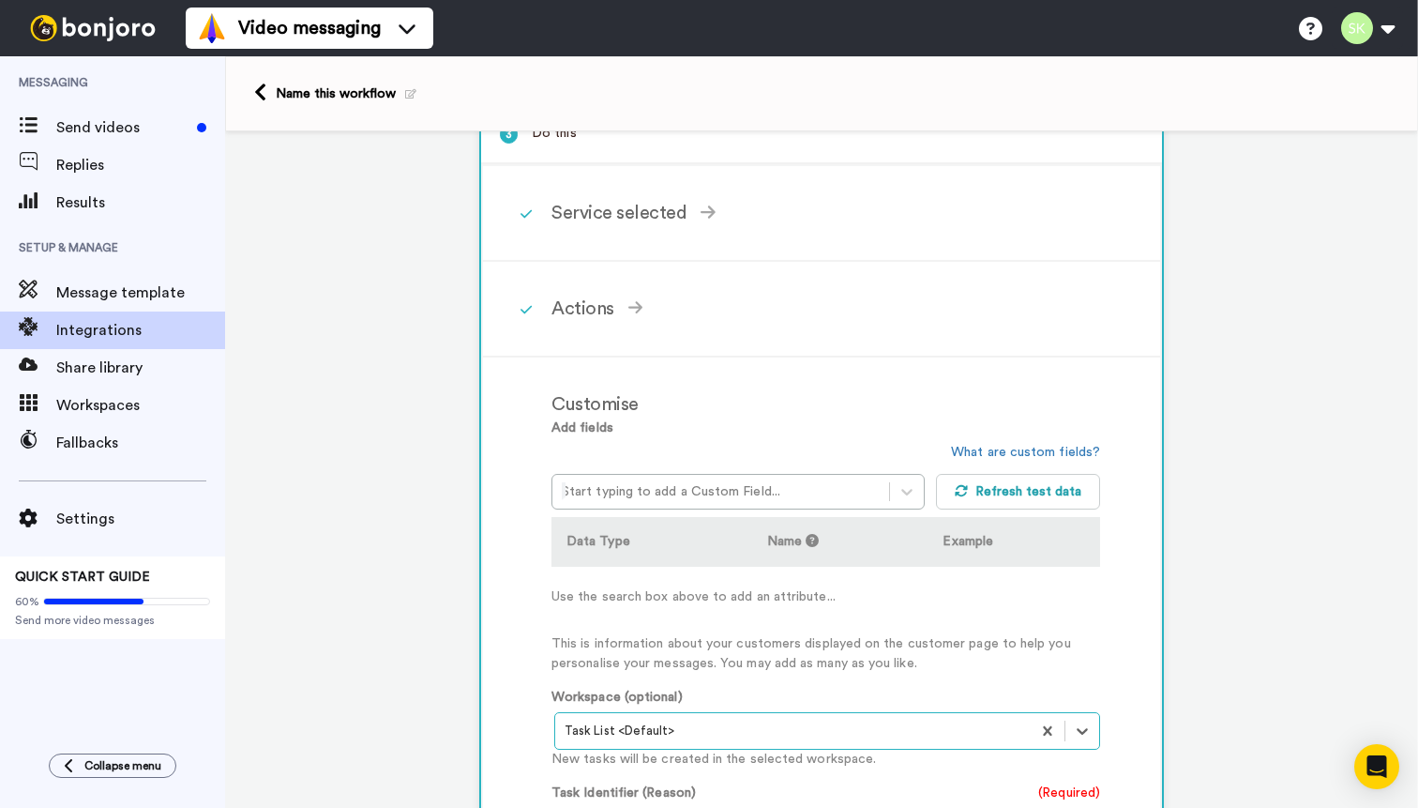
scroll to position [215, 0]
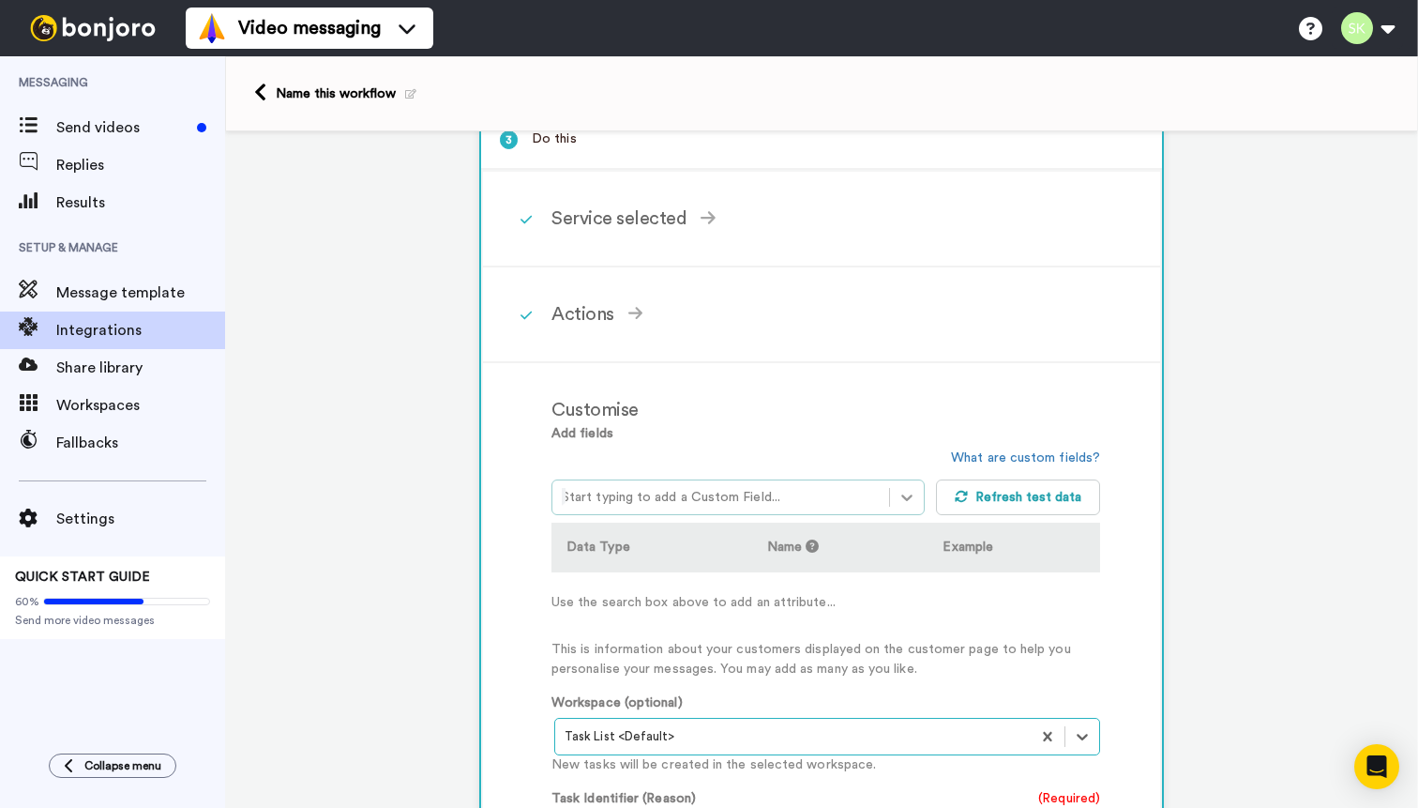
click at [909, 498] on icon at bounding box center [907, 497] width 19 height 19
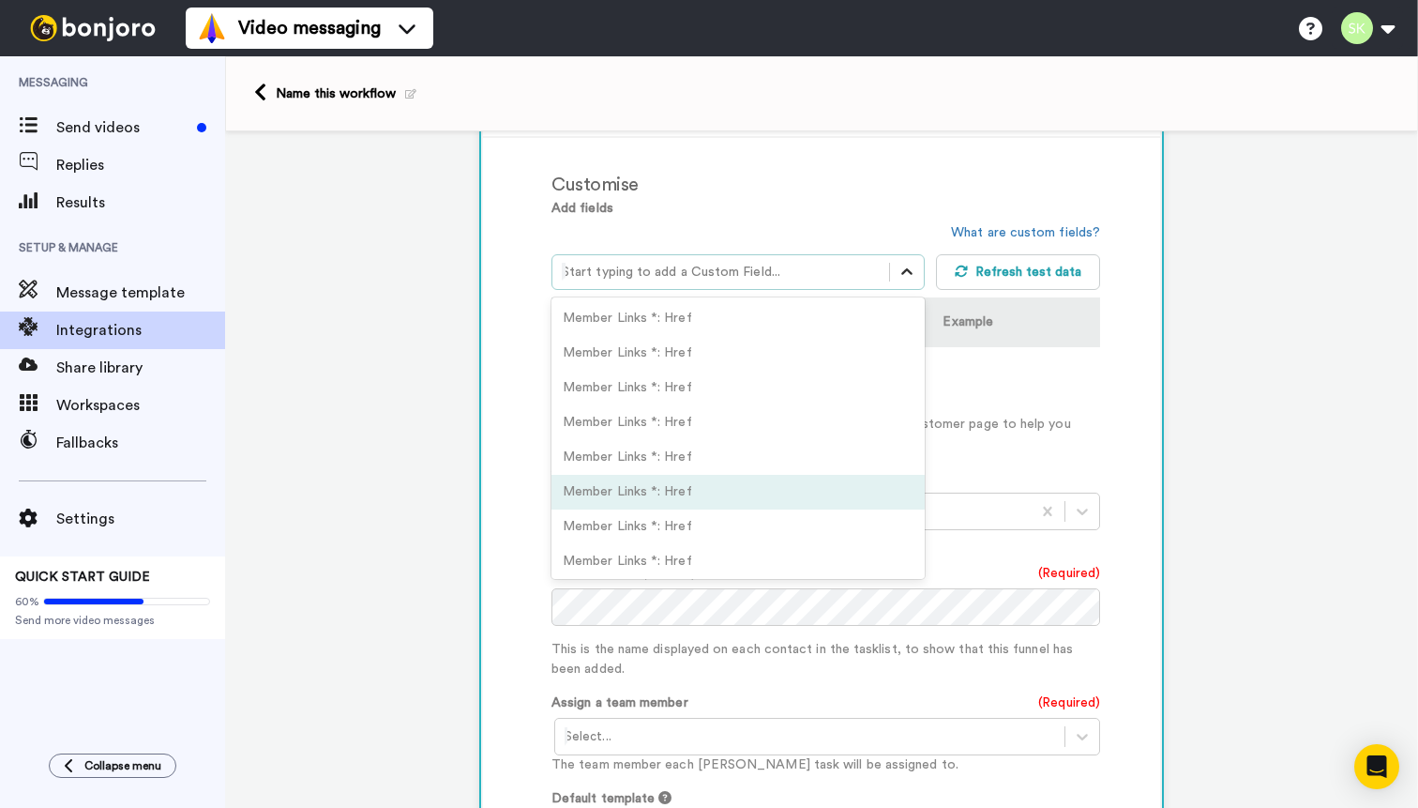
scroll to position [441, 0]
click at [1076, 362] on td "Use the search box above to add an attribute..." at bounding box center [826, 376] width 549 height 60
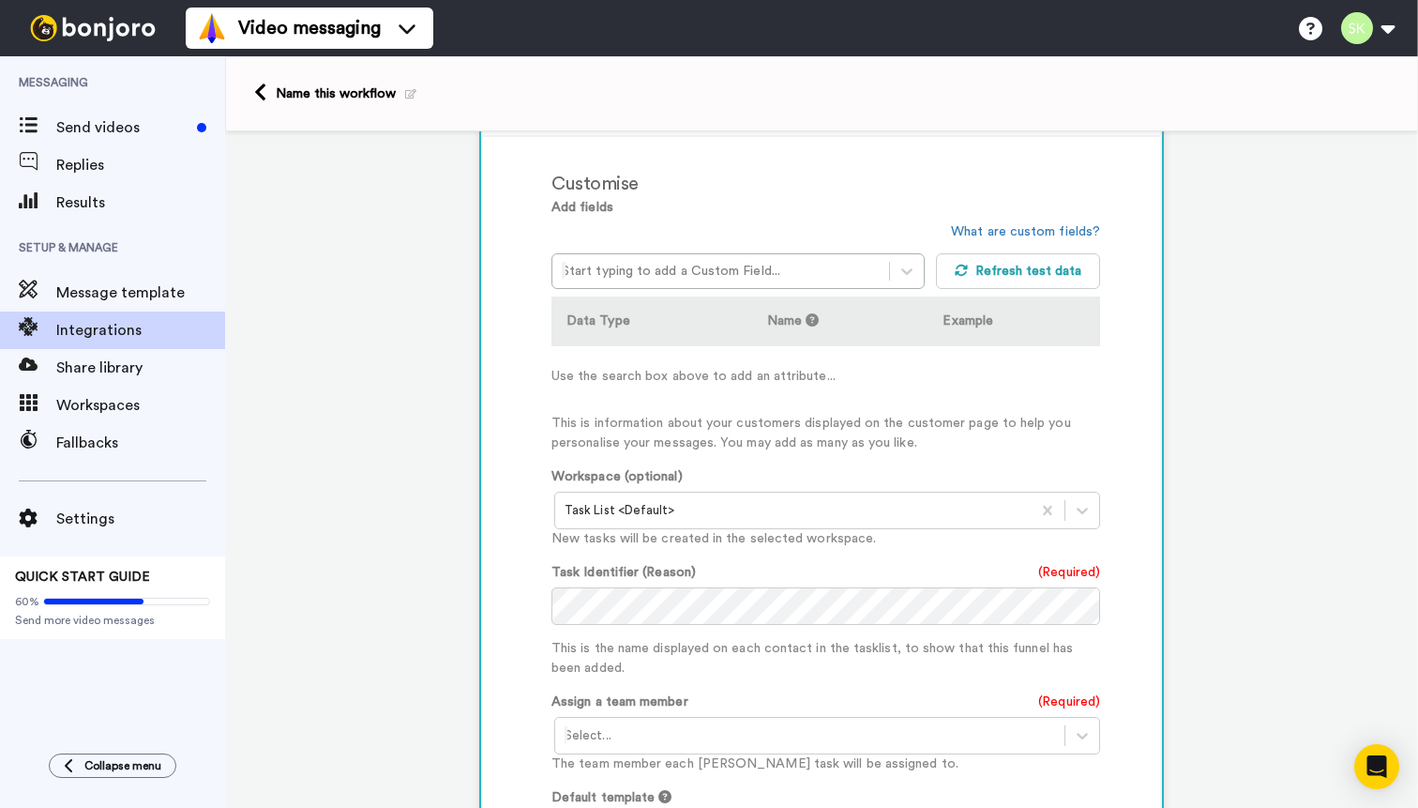
click at [617, 324] on th "Data Type" at bounding box center [652, 321] width 201 height 50
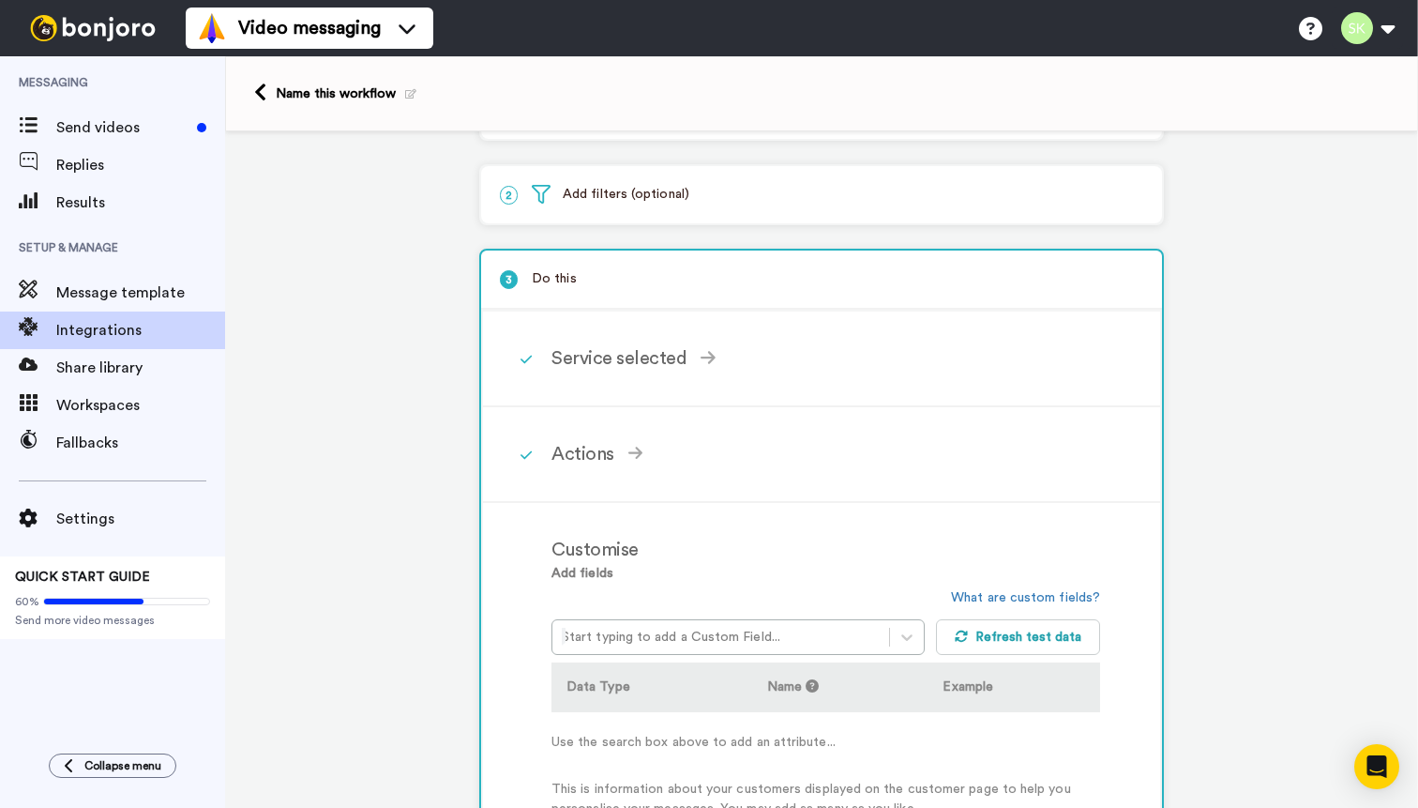
scroll to position [0, 0]
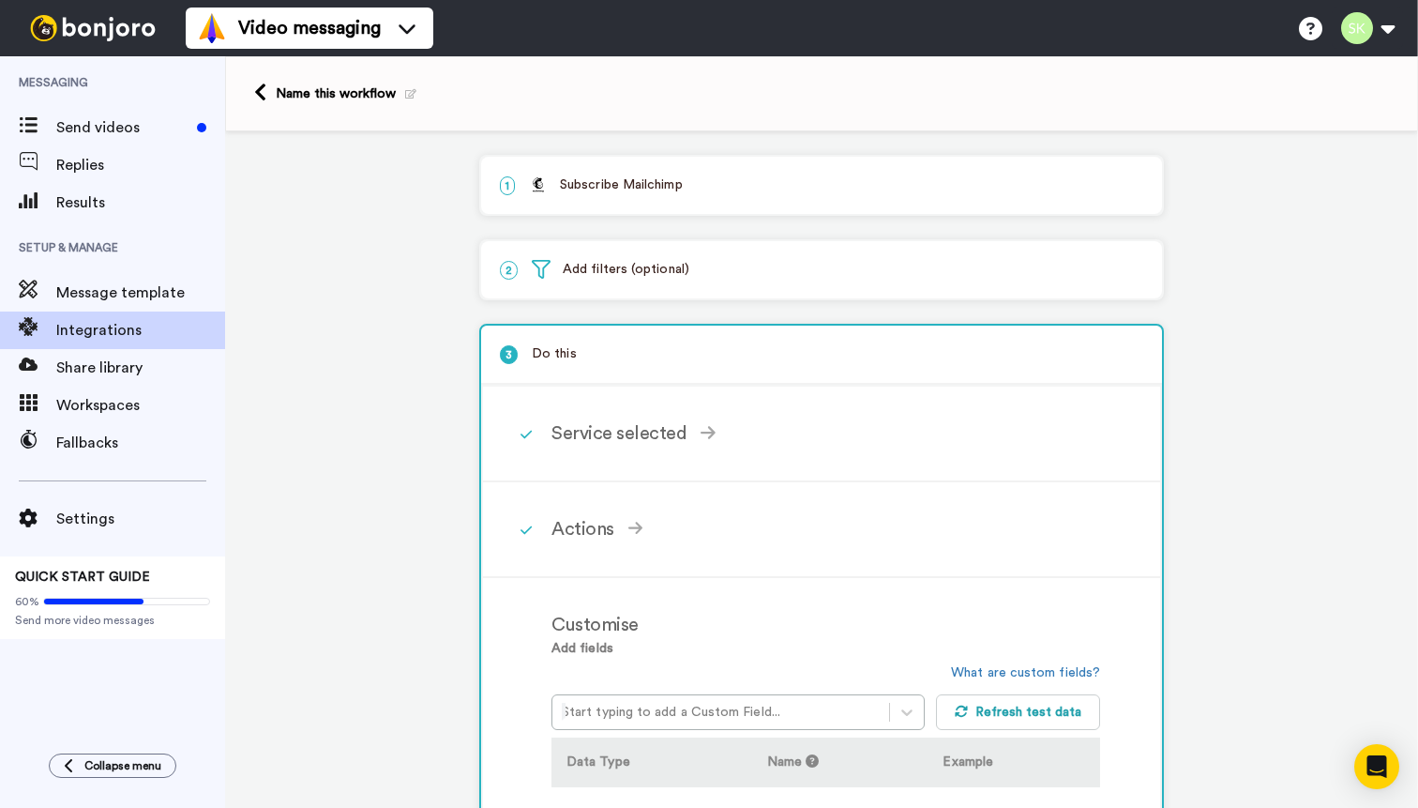
click at [634, 440] on div "Service selected" at bounding box center [826, 433] width 549 height 28
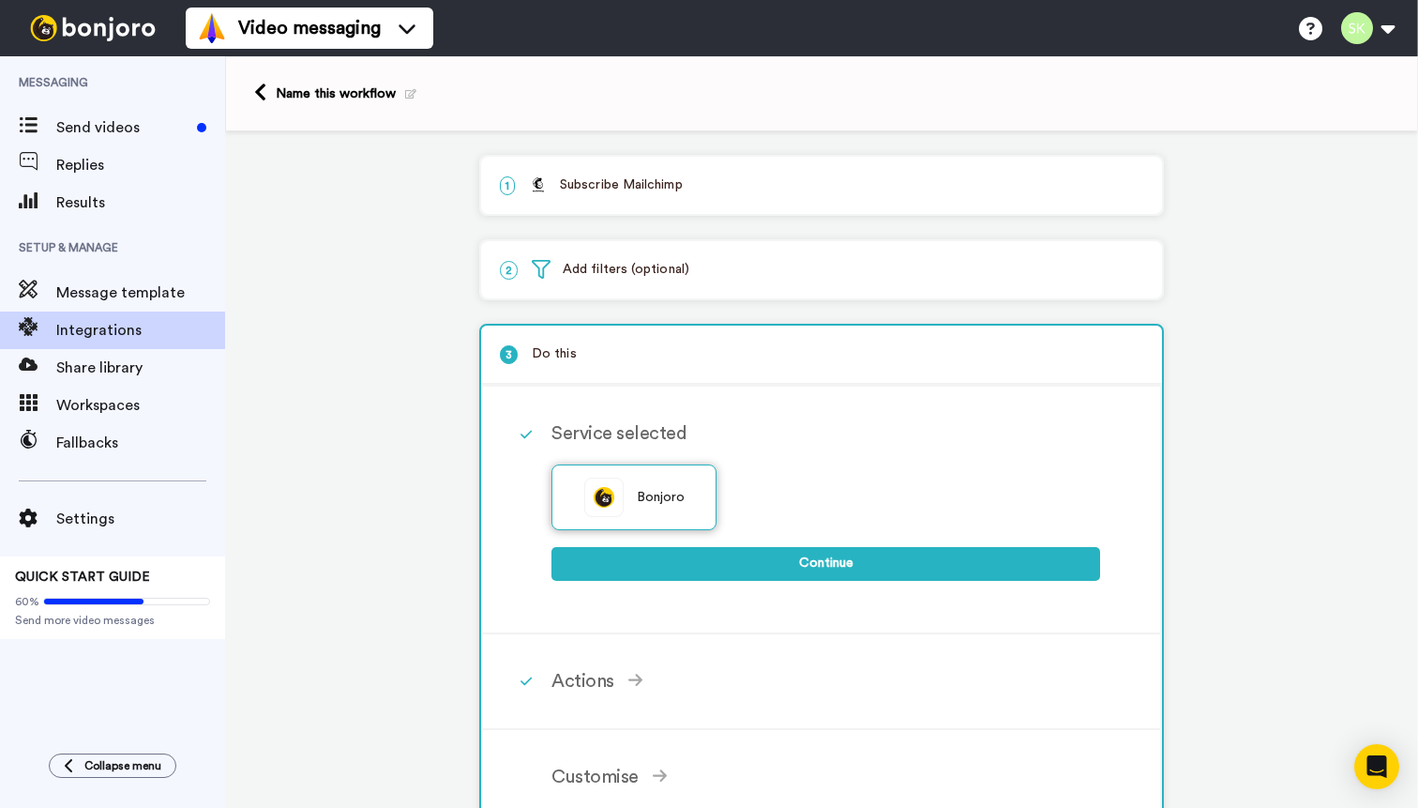
click at [663, 504] on span "Bonjoro" at bounding box center [661, 498] width 49 height 20
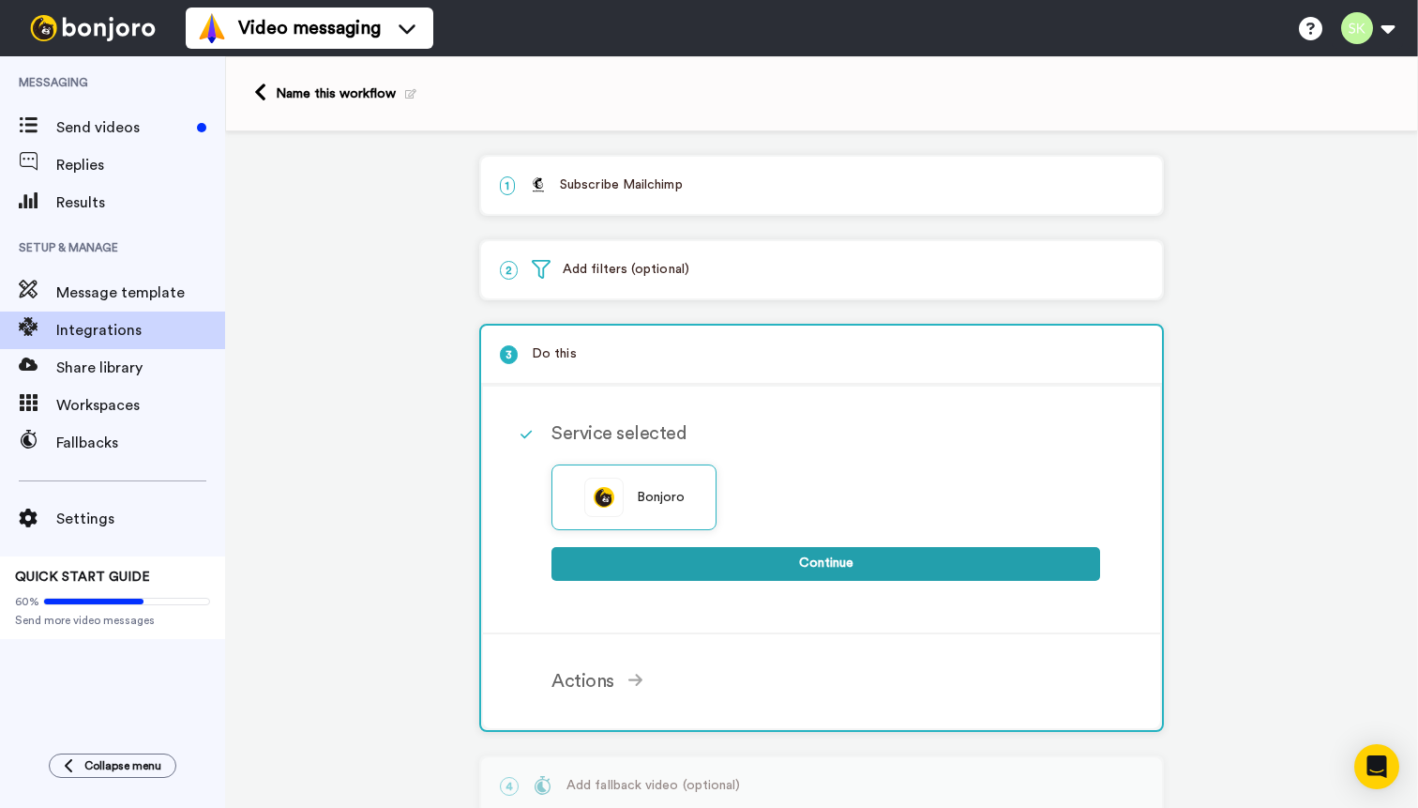
click at [755, 577] on button "Continue" at bounding box center [826, 564] width 549 height 34
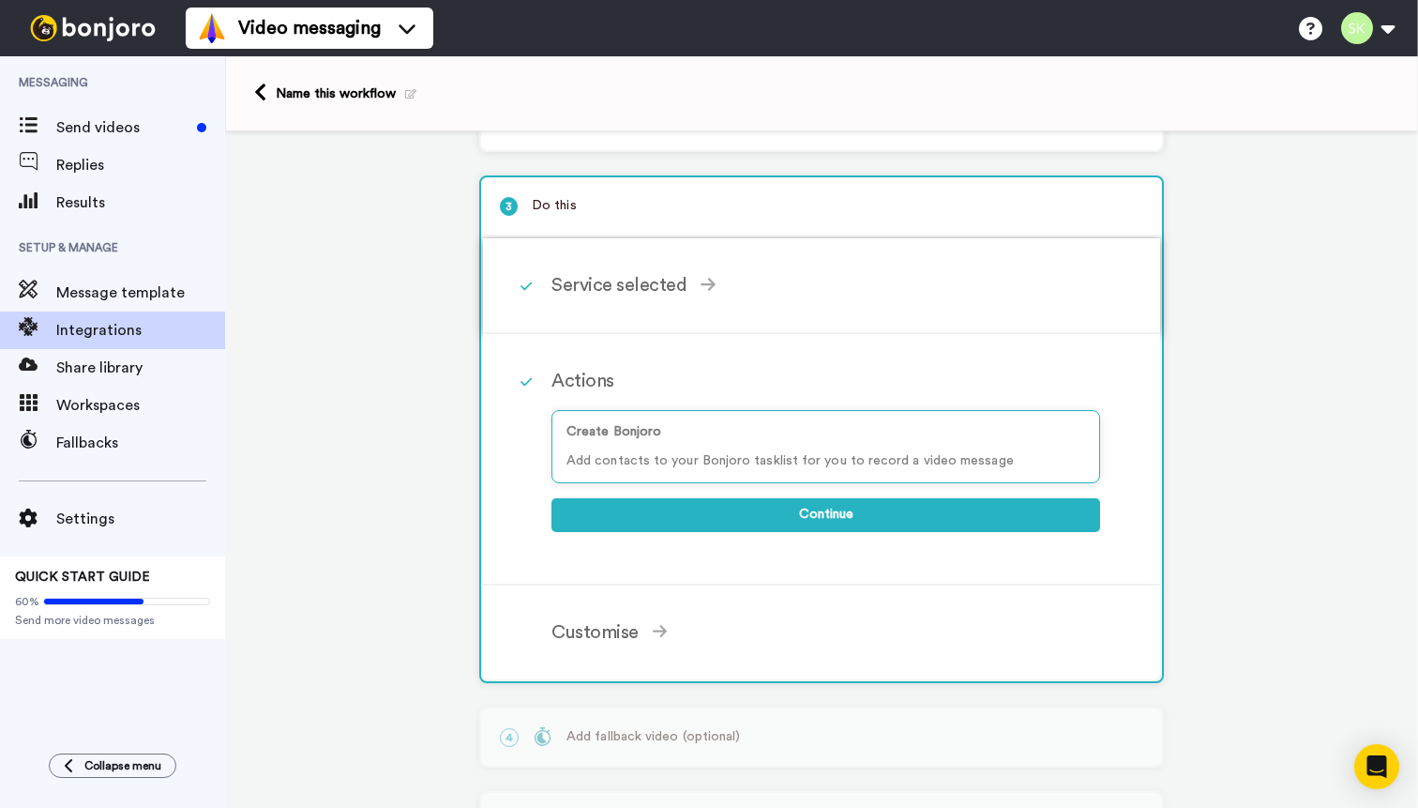
scroll to position [166, 0]
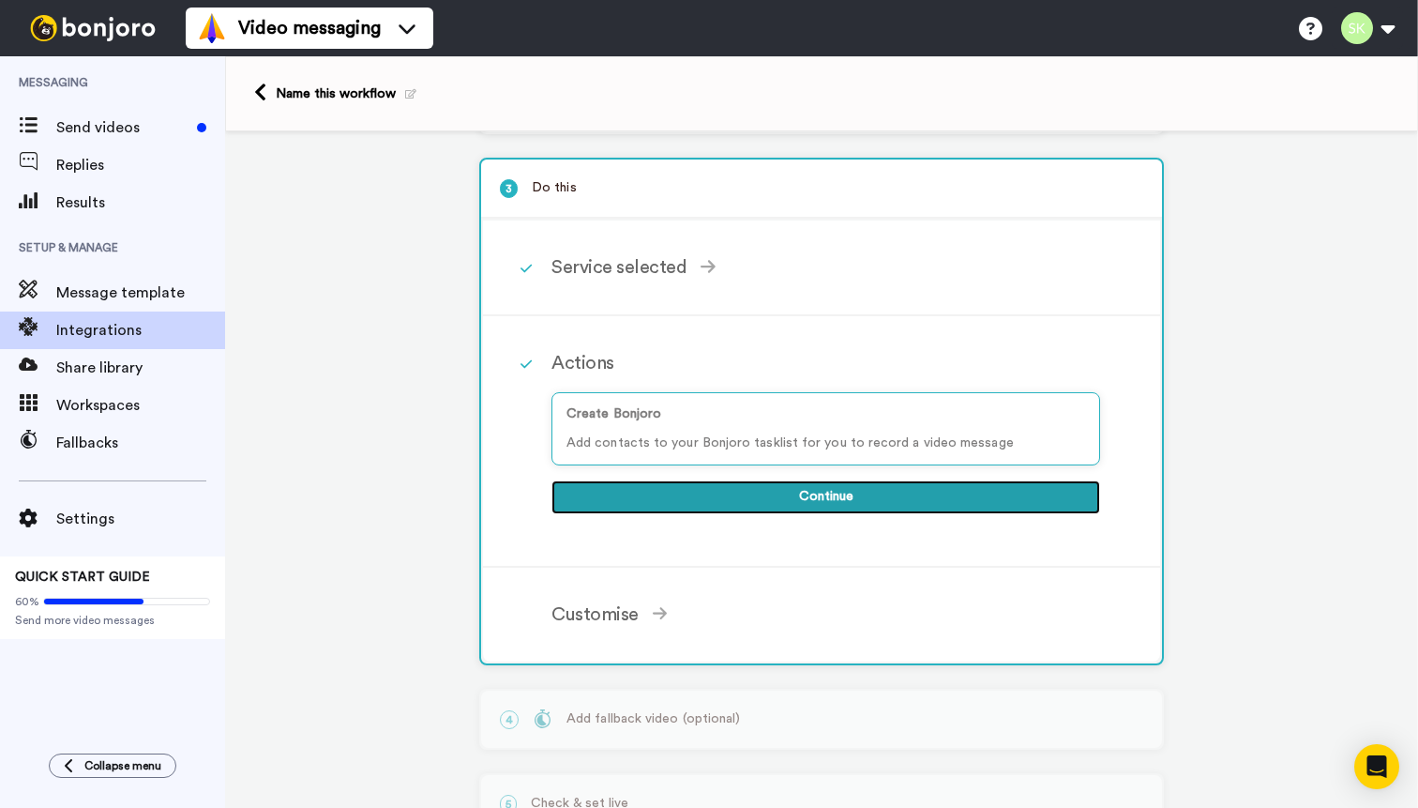
click at [800, 503] on button "Continue" at bounding box center [826, 497] width 549 height 34
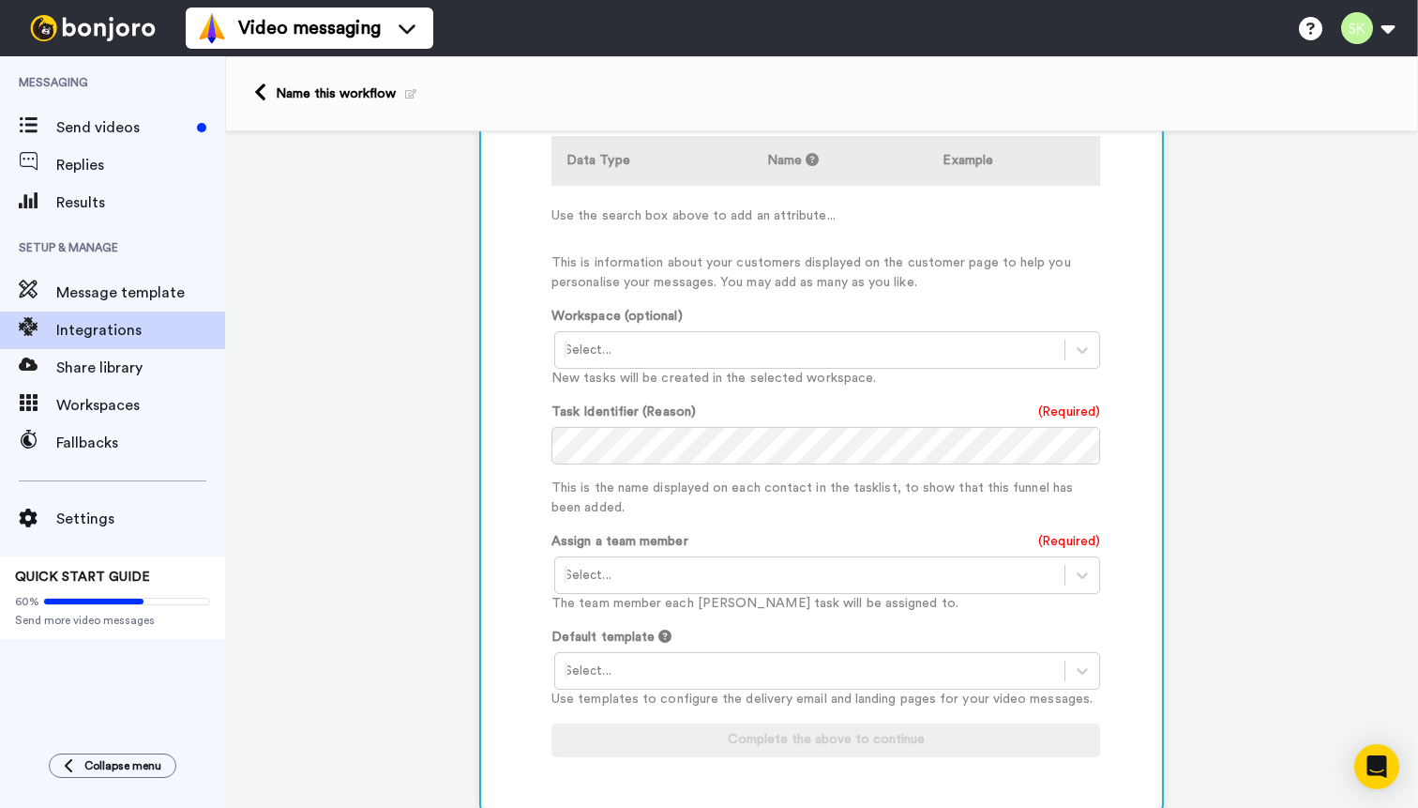
scroll to position [826, 0]
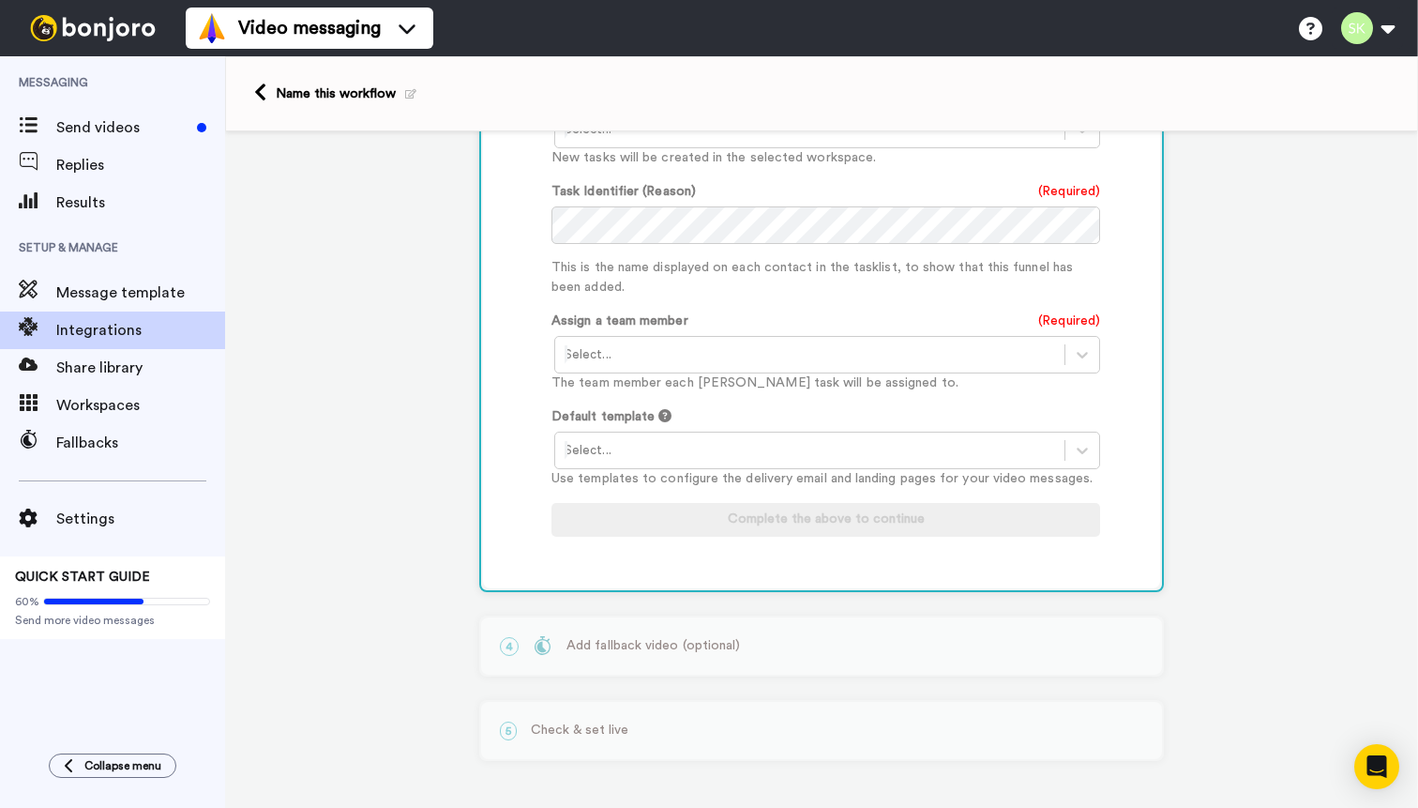
click at [830, 638] on div "4 Add fallback video (optional) New Feature: Fallback videos Too busy to record…" at bounding box center [821, 645] width 685 height 61
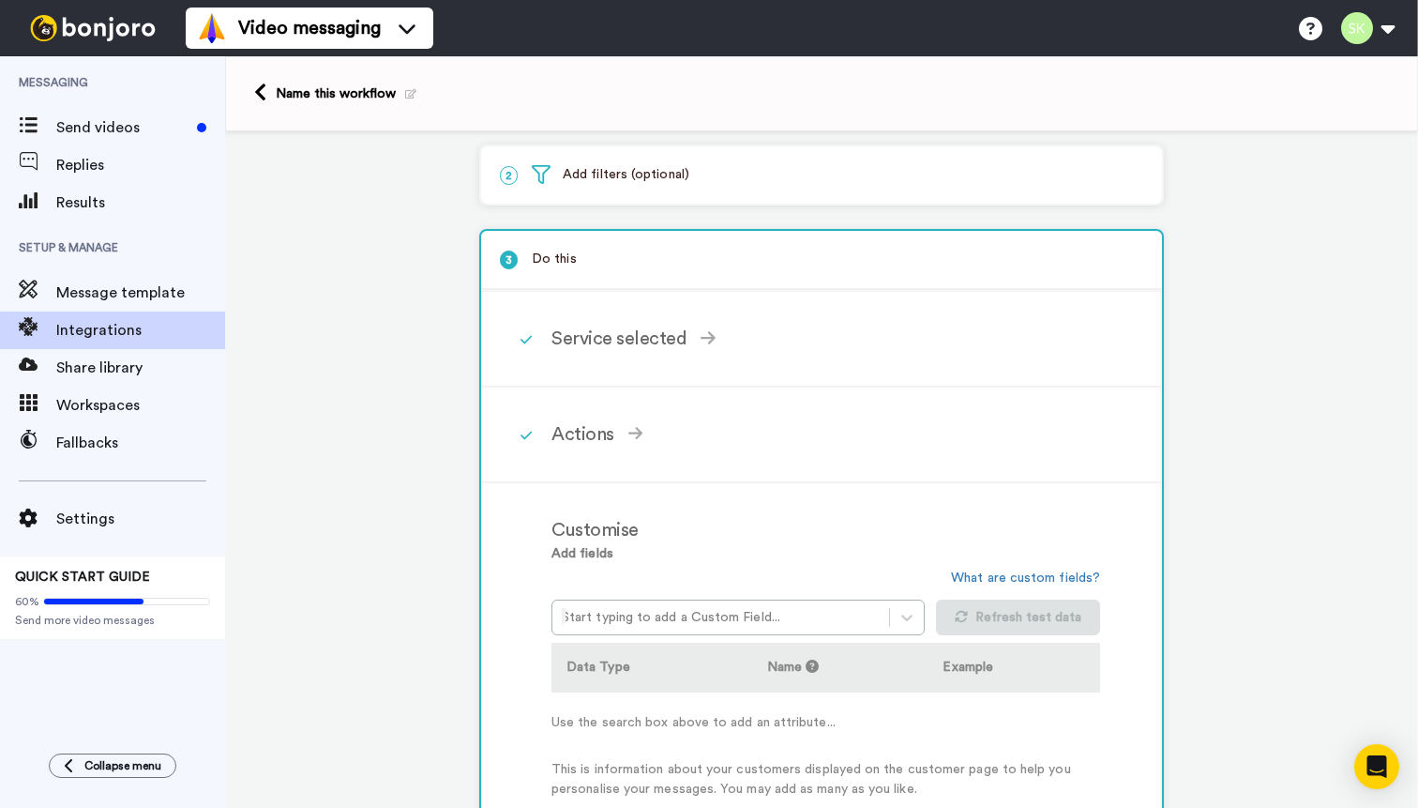
scroll to position [7, 0]
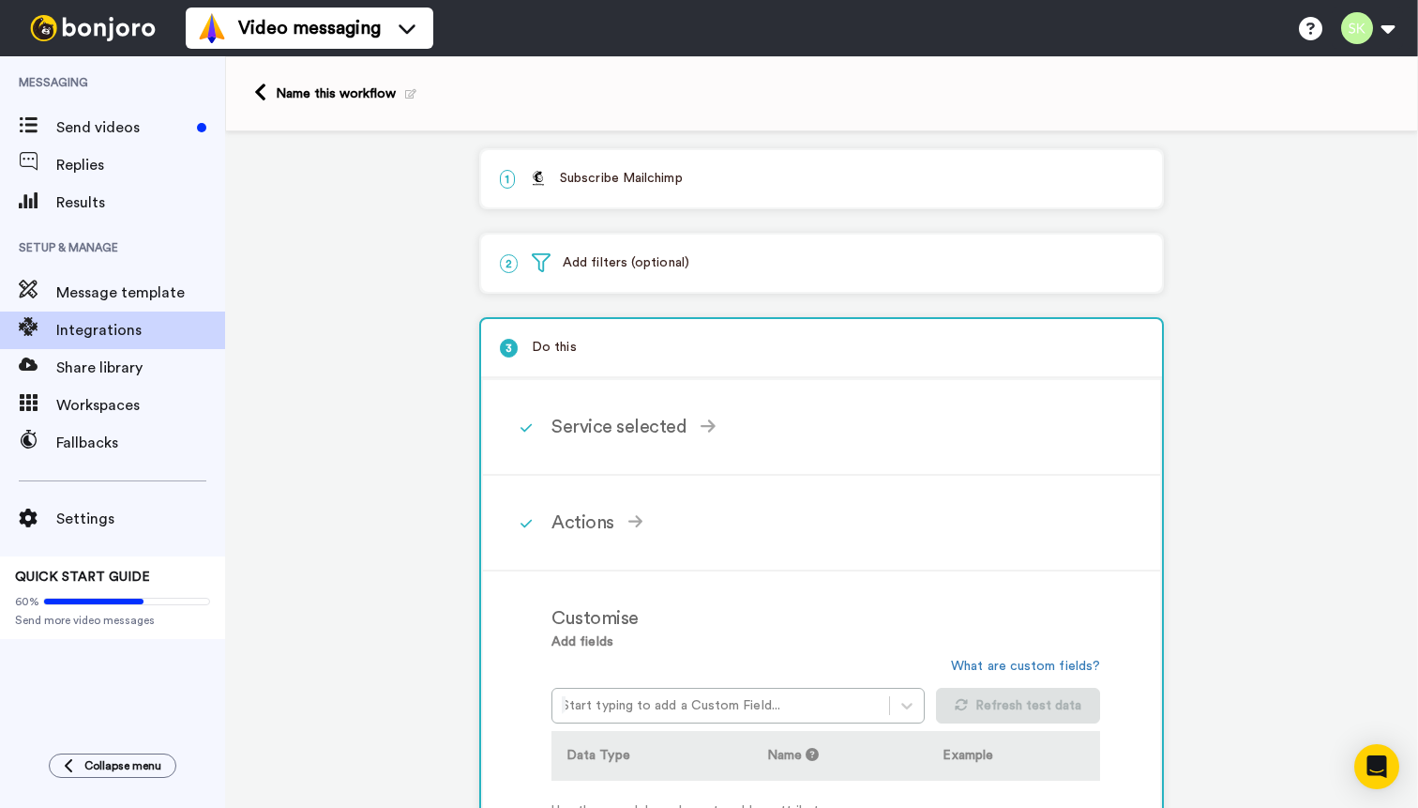
click at [361, 97] on div "Name this workflow" at bounding box center [346, 93] width 141 height 19
click at [265, 96] on icon at bounding box center [260, 93] width 12 height 20
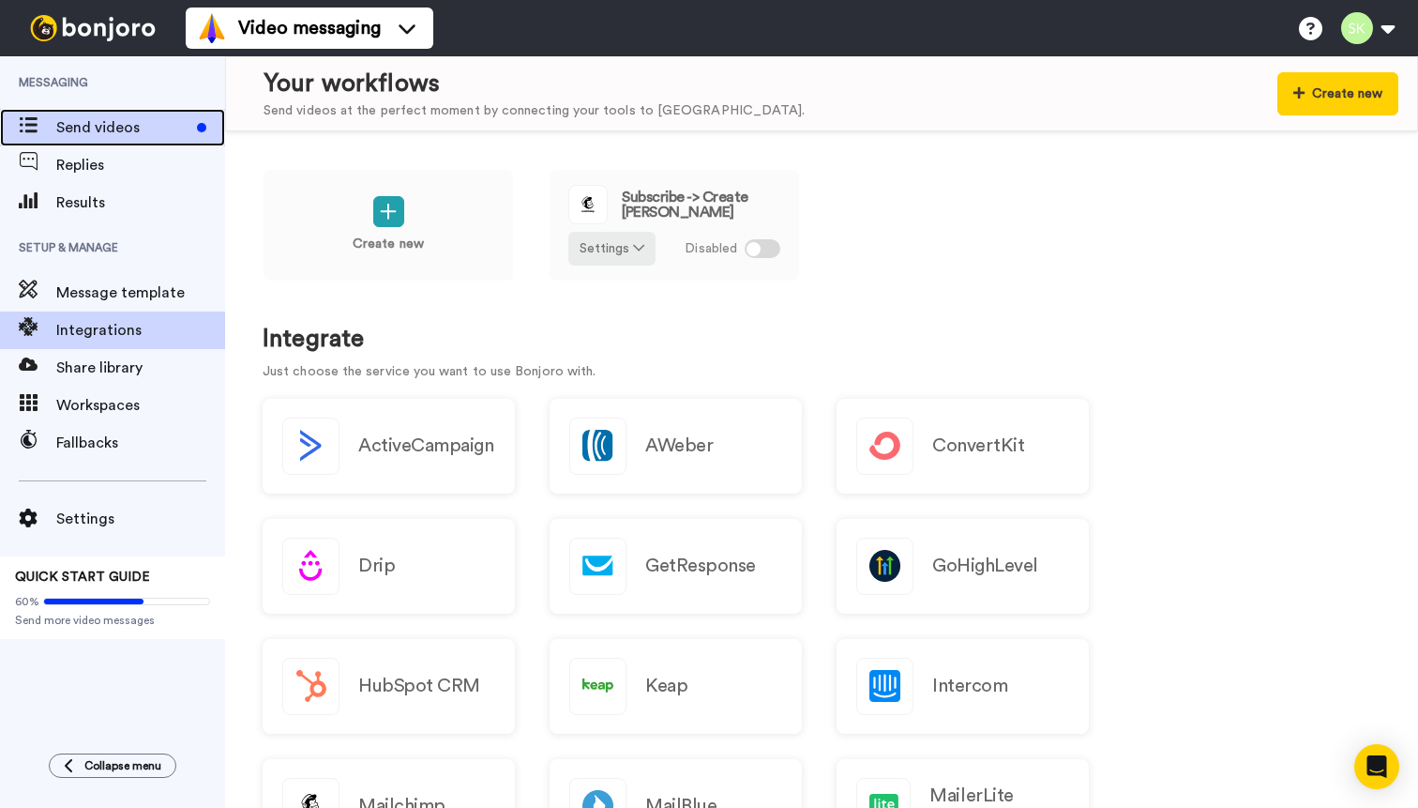
click at [98, 118] on span "Send videos" at bounding box center [122, 127] width 133 height 23
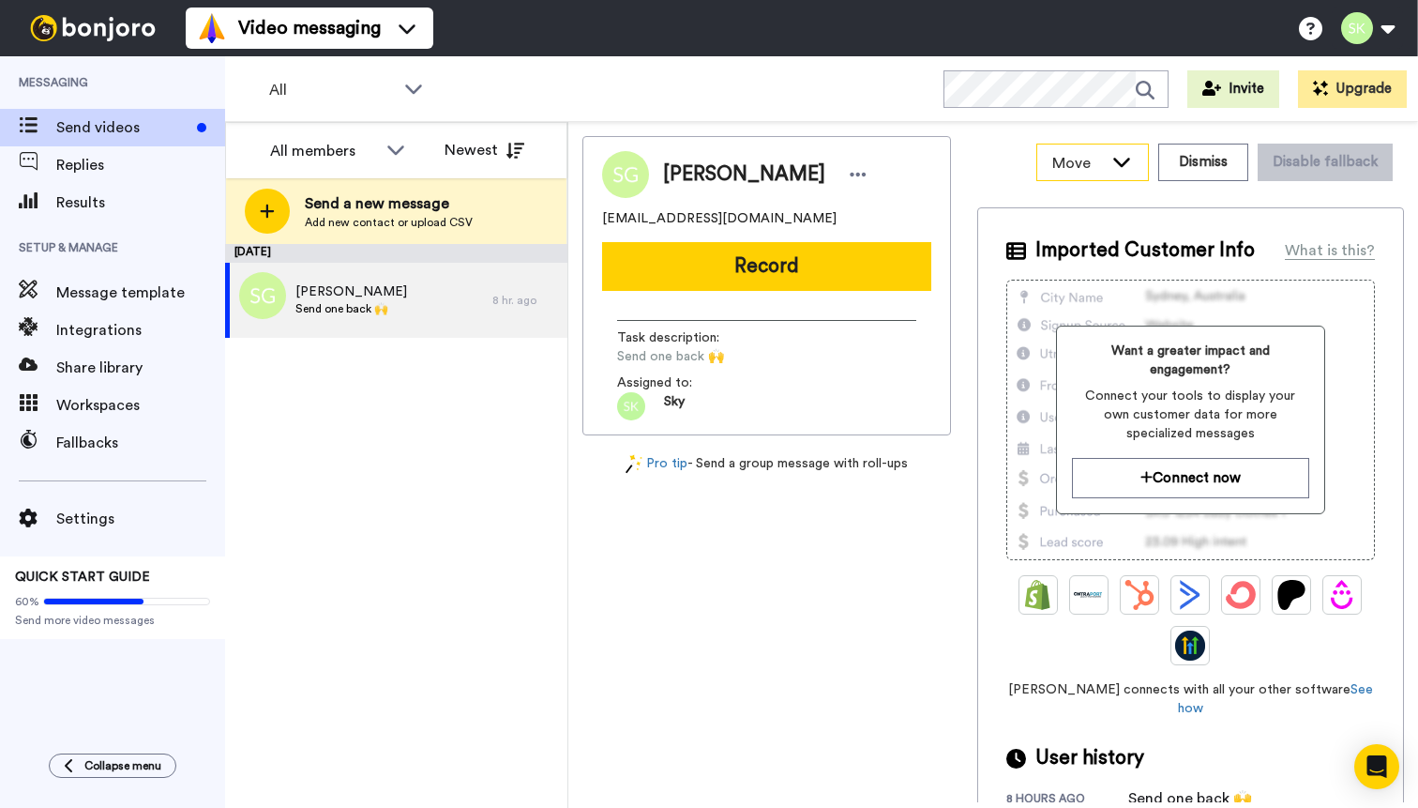
click at [1115, 150] on div "Move" at bounding box center [1093, 162] width 111 height 36
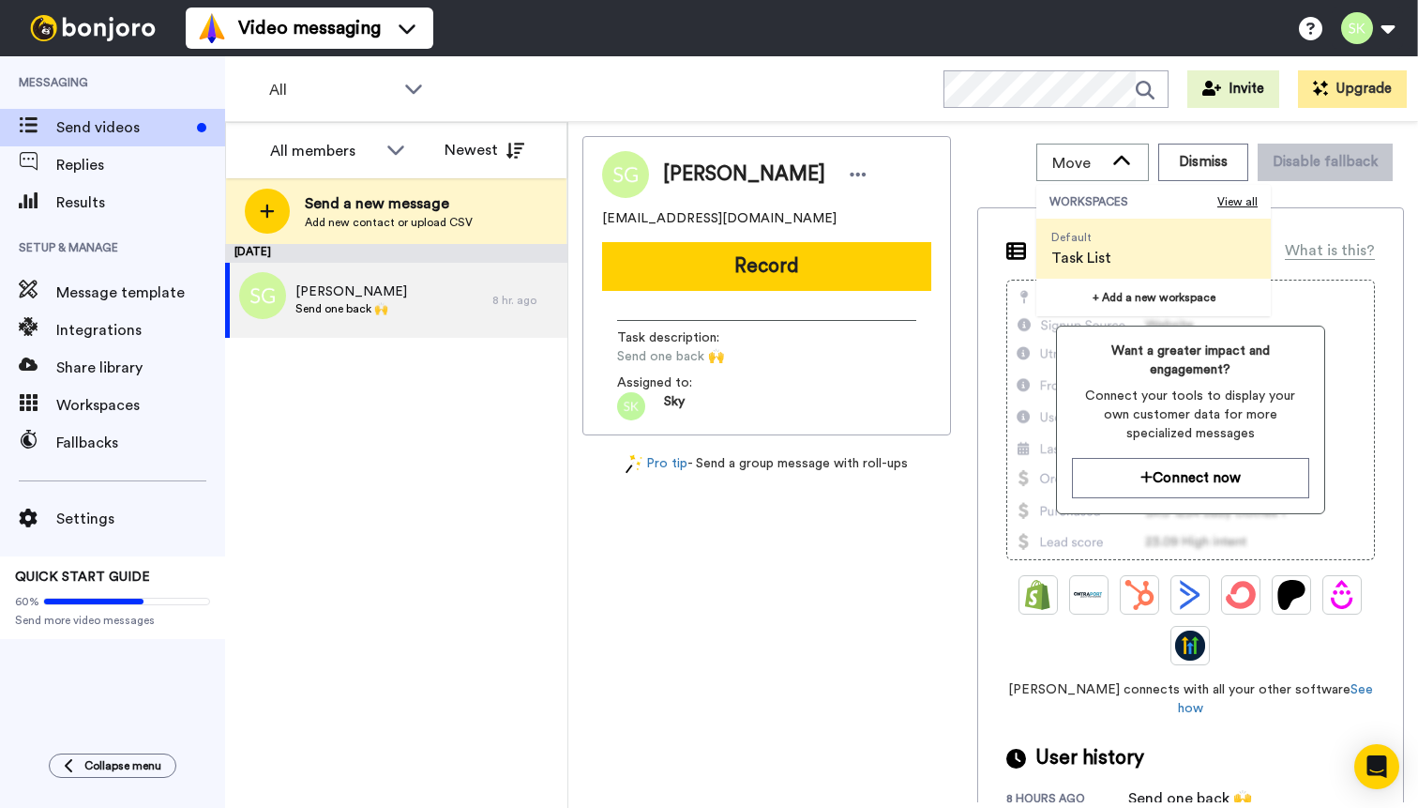
click at [1105, 255] on span "Task List" at bounding box center [1082, 258] width 60 height 23
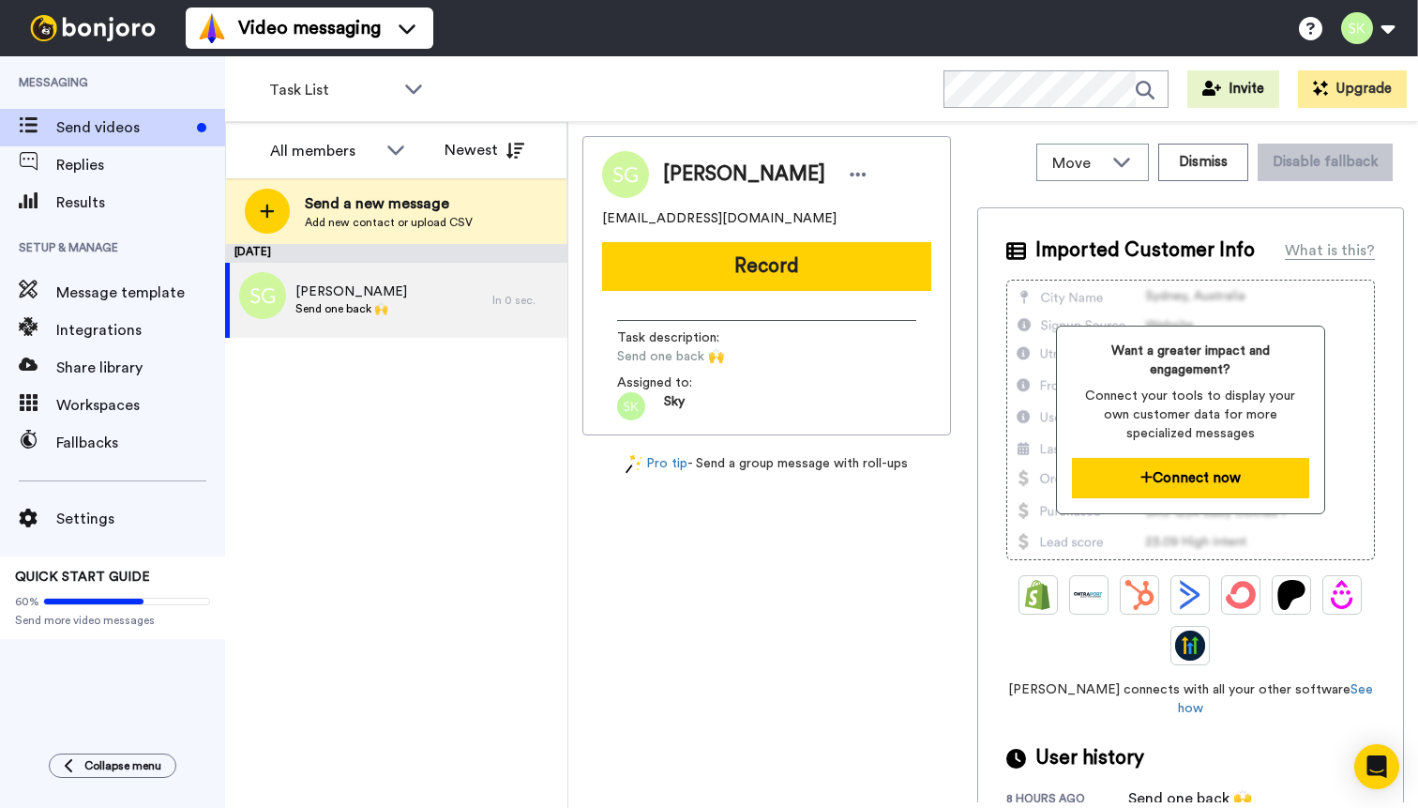
click at [1202, 479] on button "Connect now" at bounding box center [1191, 478] width 238 height 40
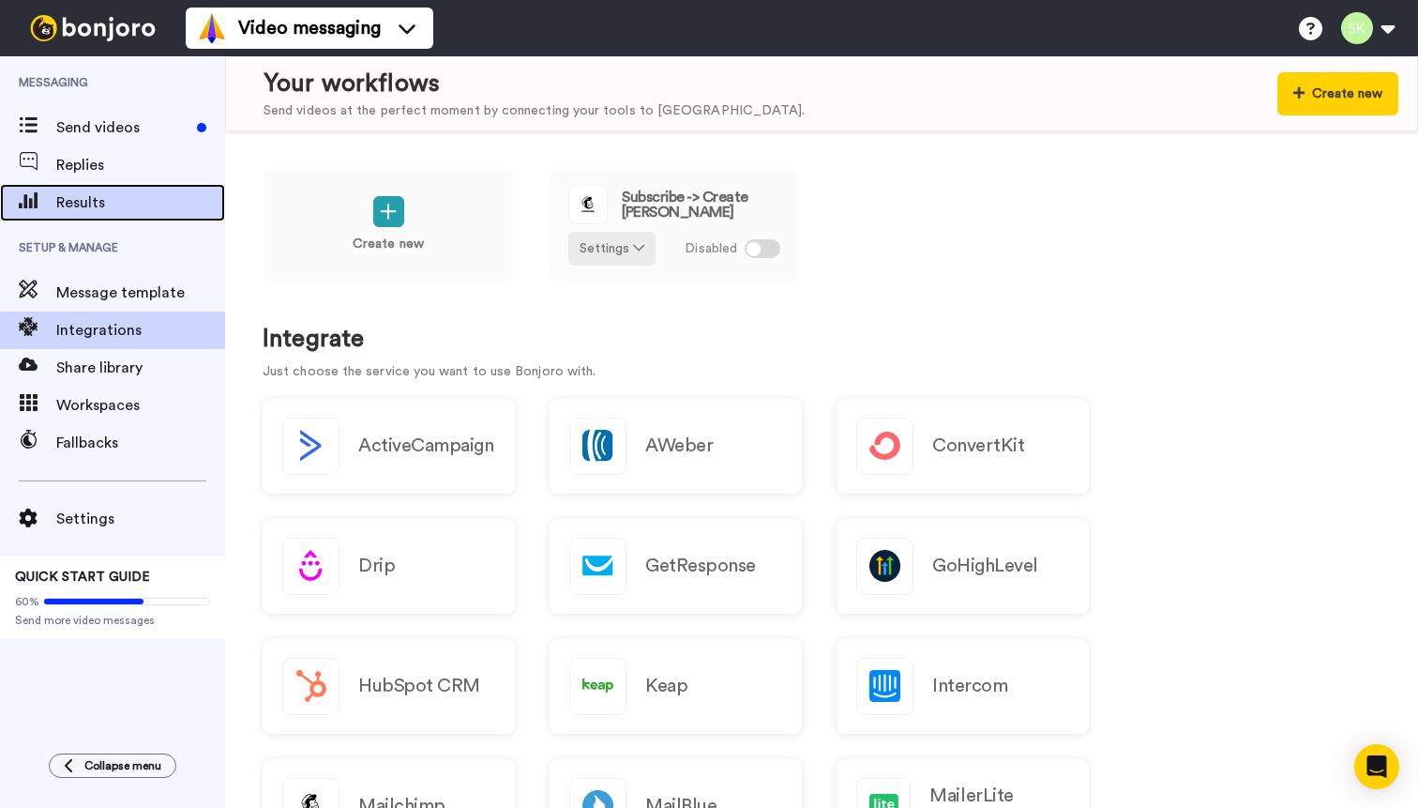
click at [99, 204] on span "Results" at bounding box center [140, 202] width 169 height 23
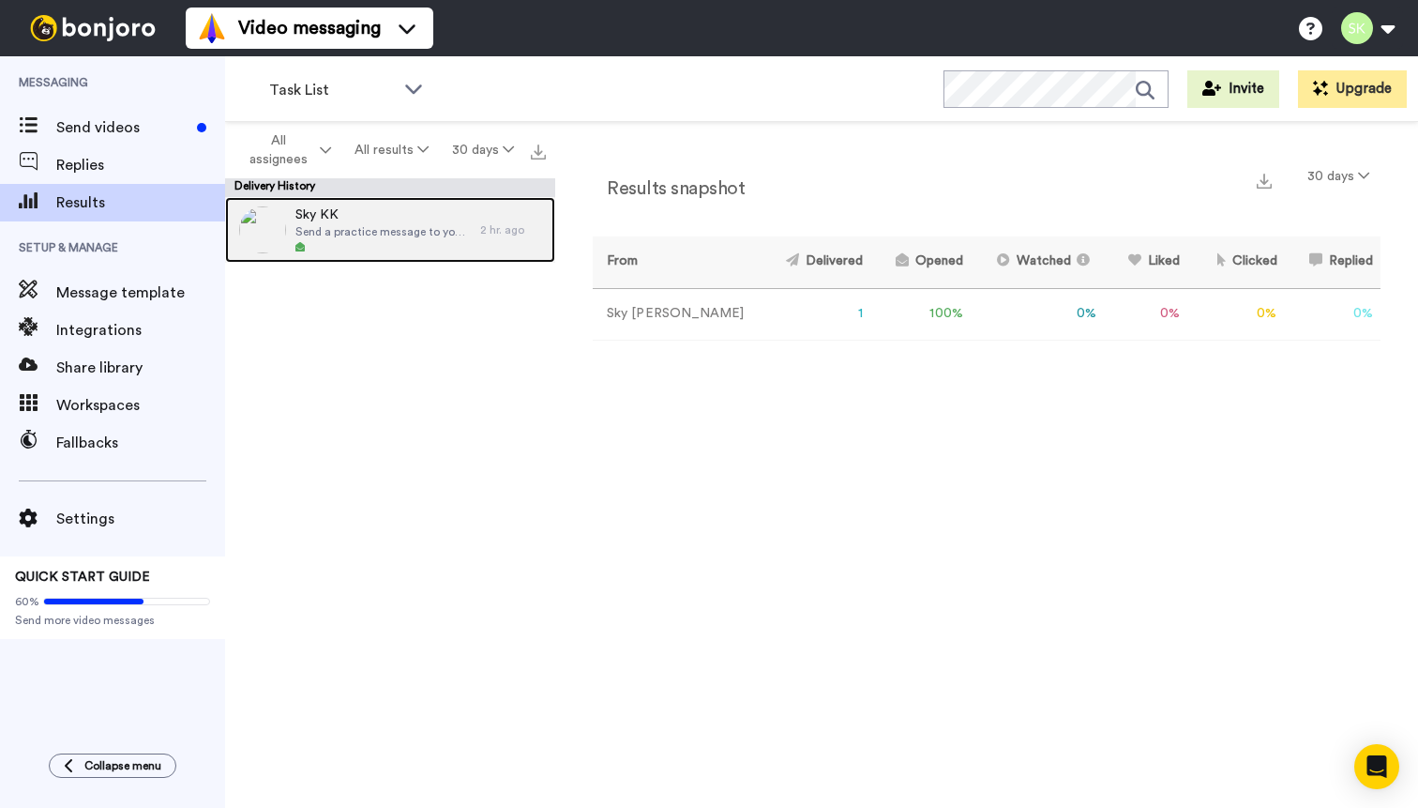
click at [409, 230] on span "Send a practice message to yourself" at bounding box center [383, 231] width 175 height 15
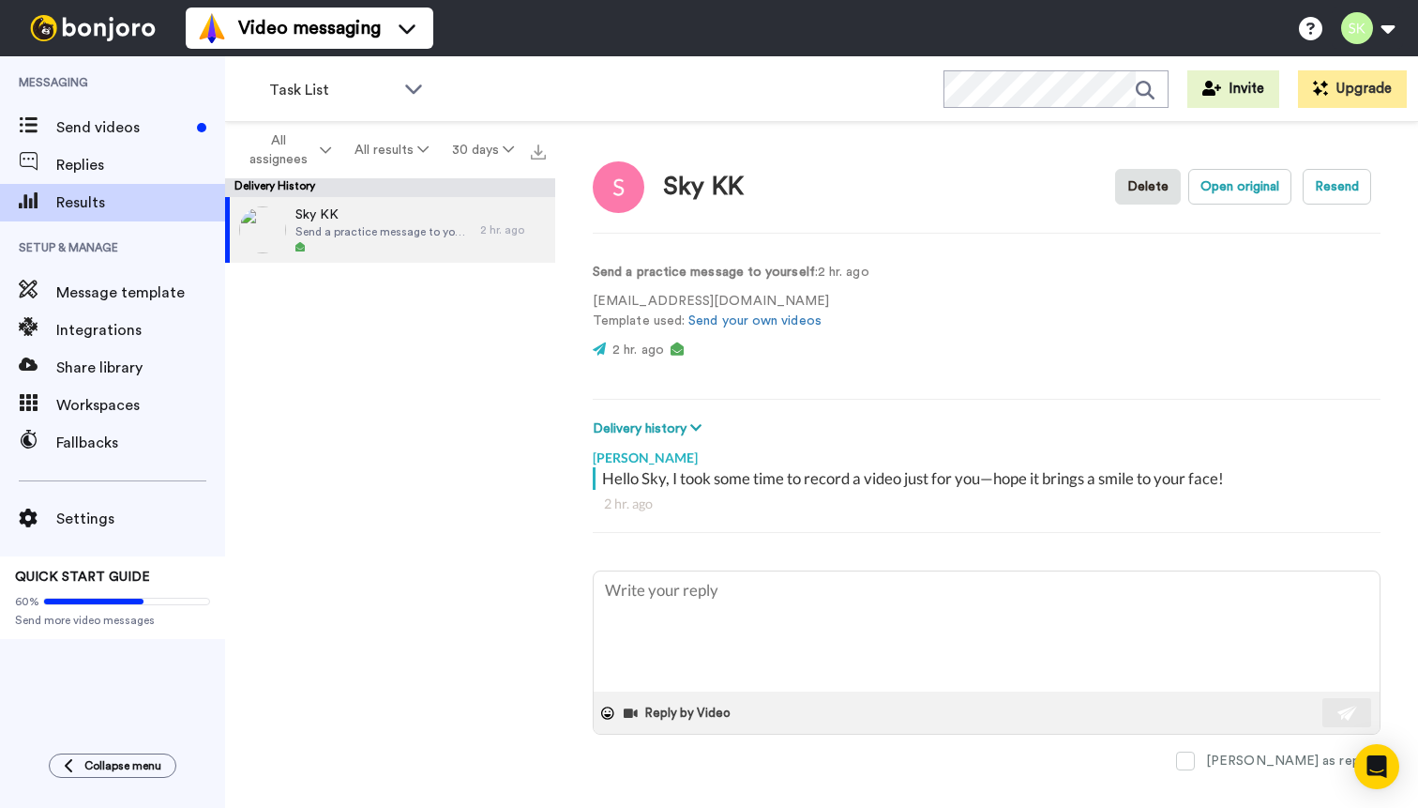
click at [956, 315] on video at bounding box center [954, 318] width 113 height 113
click at [956, 323] on video at bounding box center [954, 318] width 113 height 113
click at [949, 327] on video at bounding box center [954, 318] width 113 height 113
click at [1134, 189] on button "Delete" at bounding box center [1148, 187] width 66 height 36
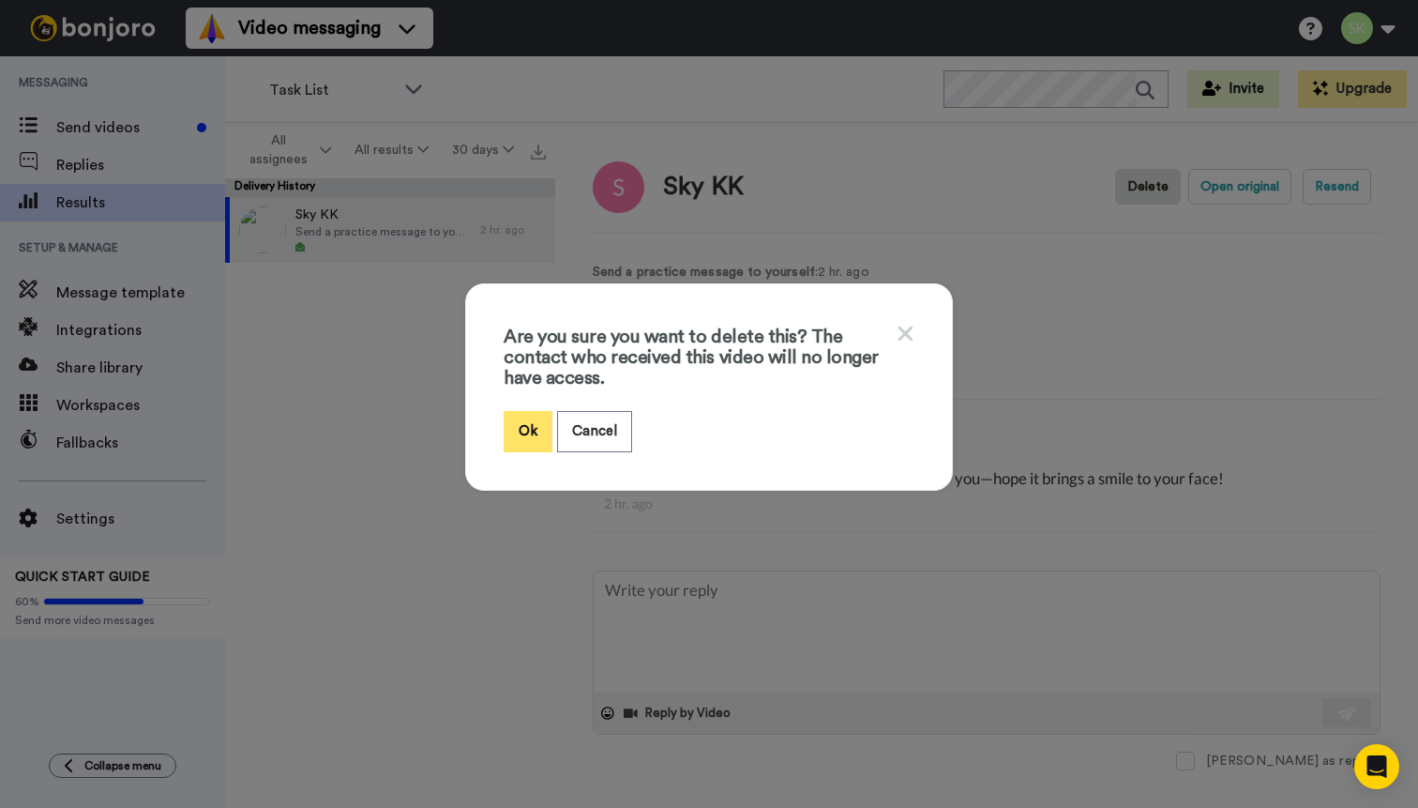
click at [531, 434] on button "Ok" at bounding box center [528, 431] width 49 height 40
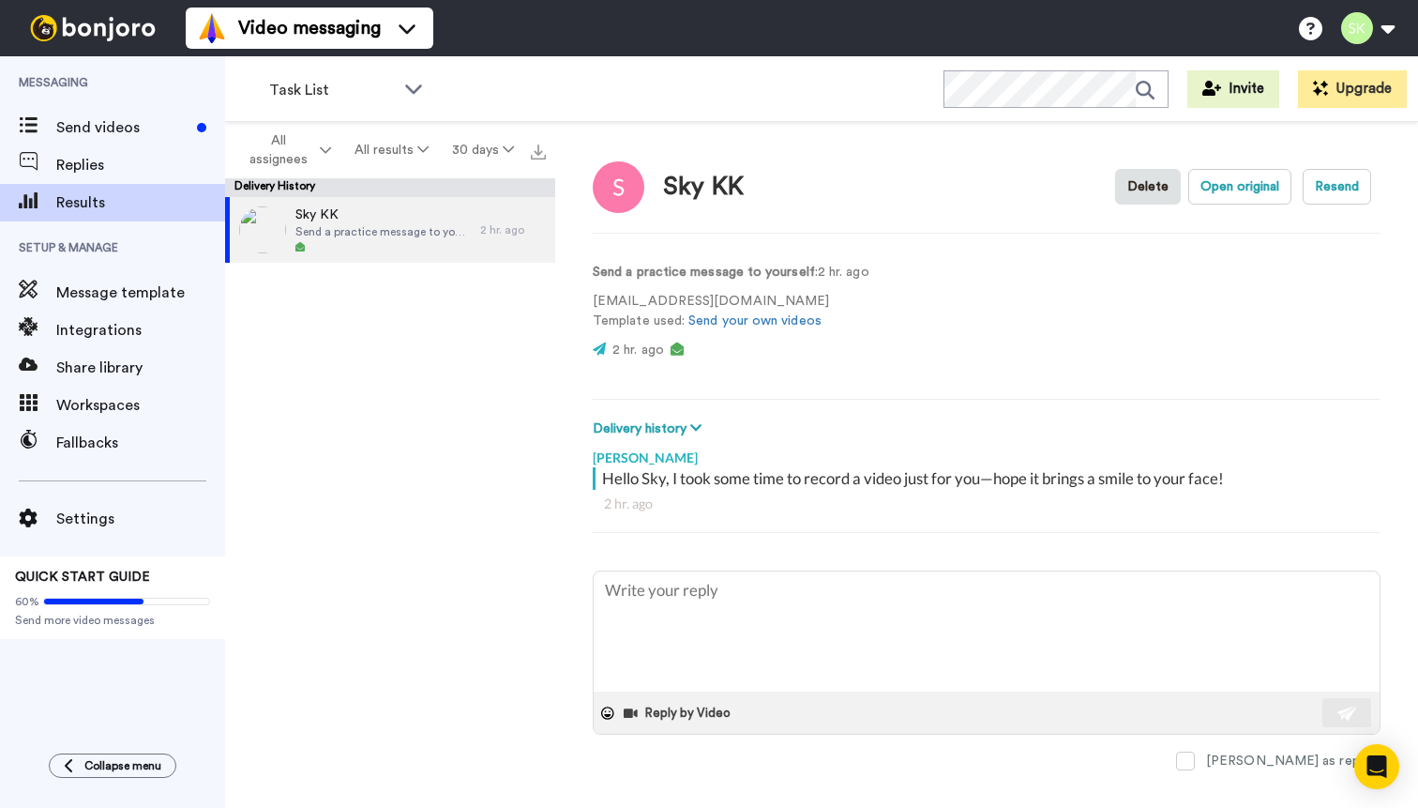
type textarea "x"
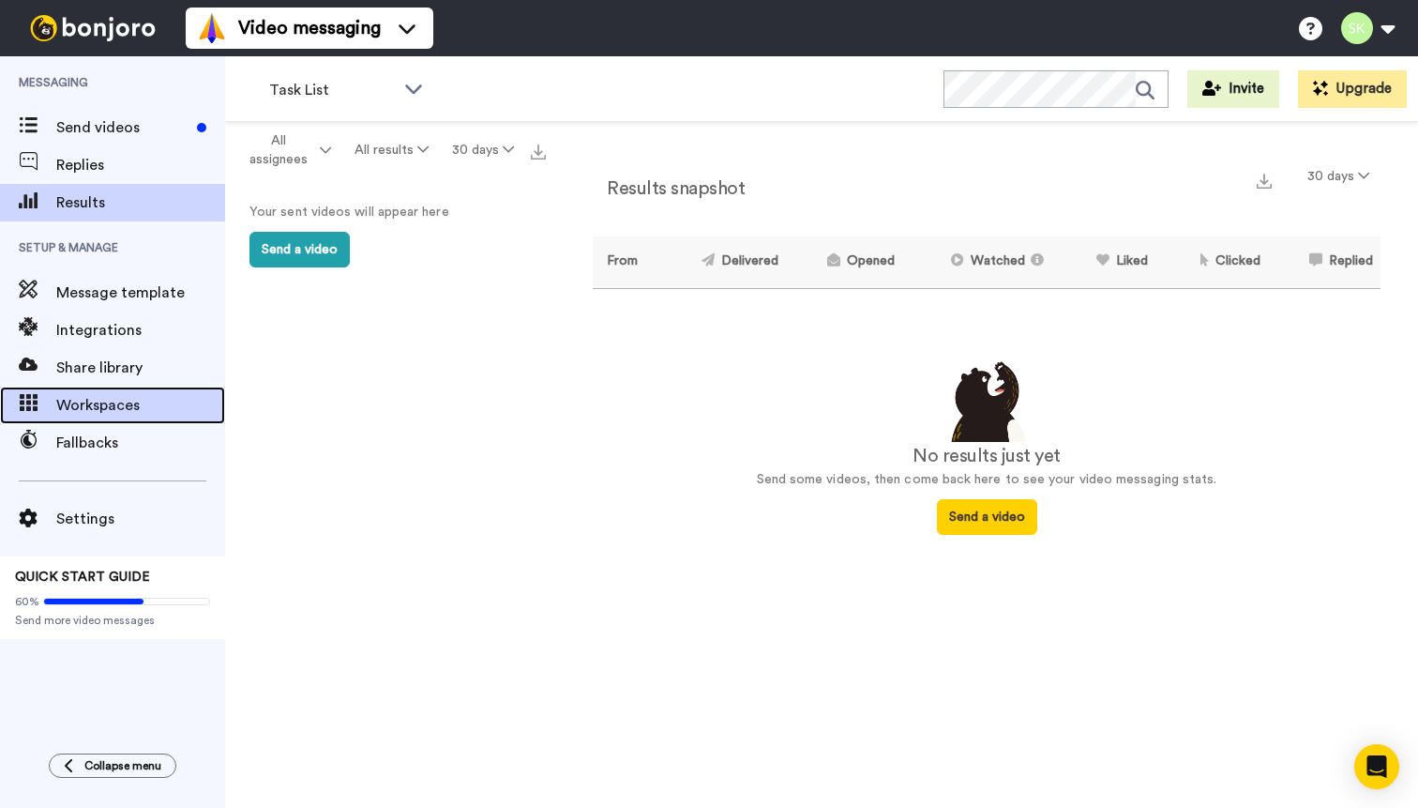
click at [131, 394] on span "Workspaces" at bounding box center [140, 405] width 169 height 23
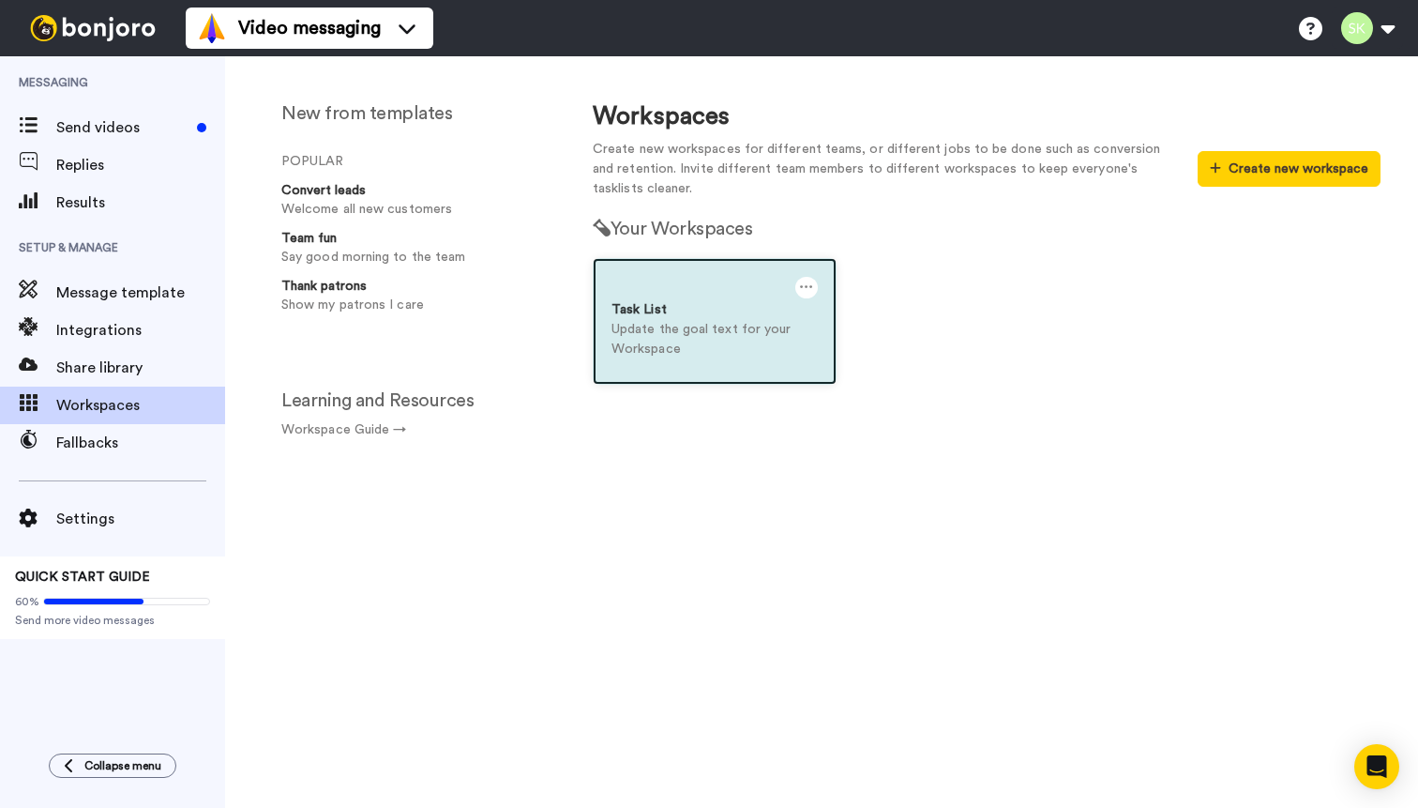
click at [648, 327] on p "Update the goal text for your Workspace" at bounding box center [715, 339] width 206 height 39
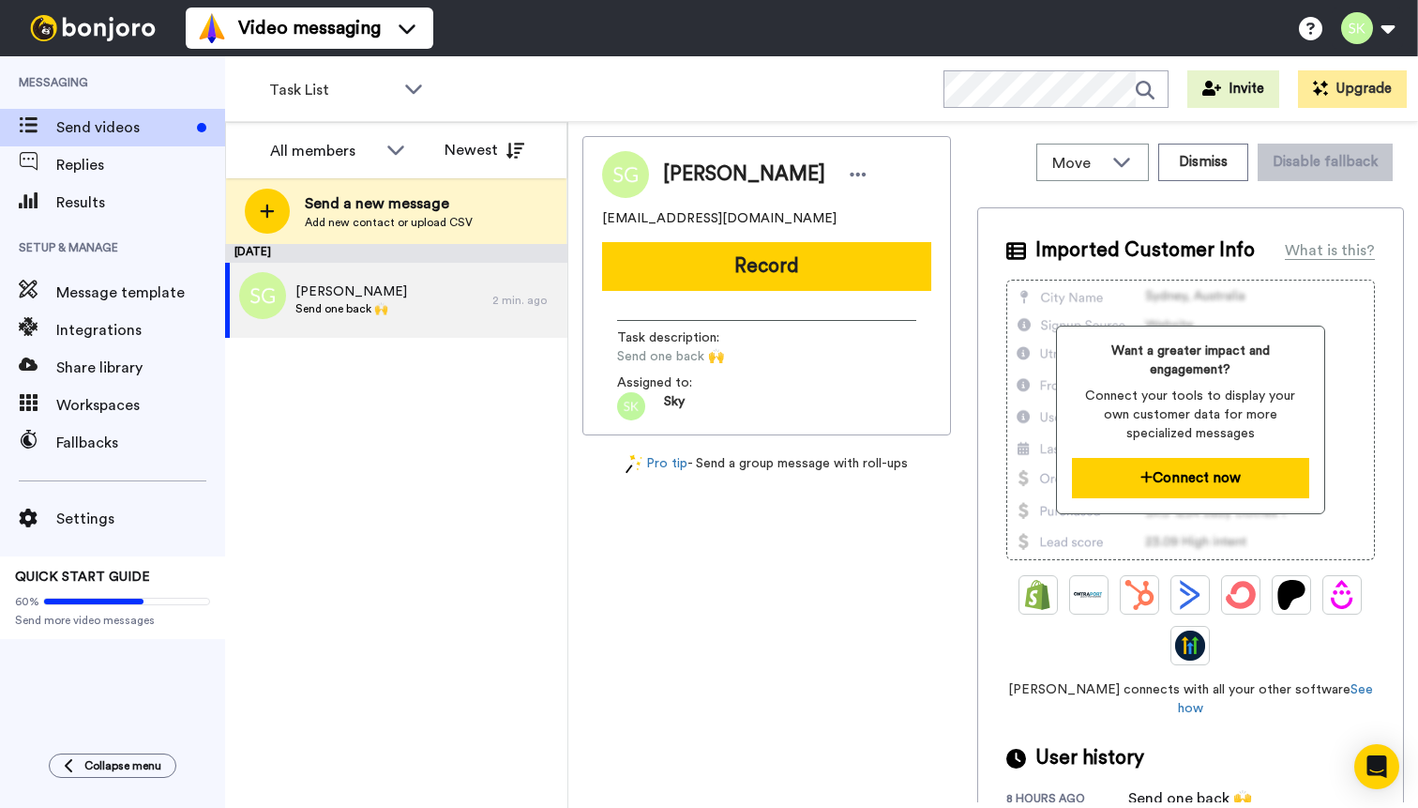
click at [1232, 471] on button "Connect now" at bounding box center [1191, 478] width 238 height 40
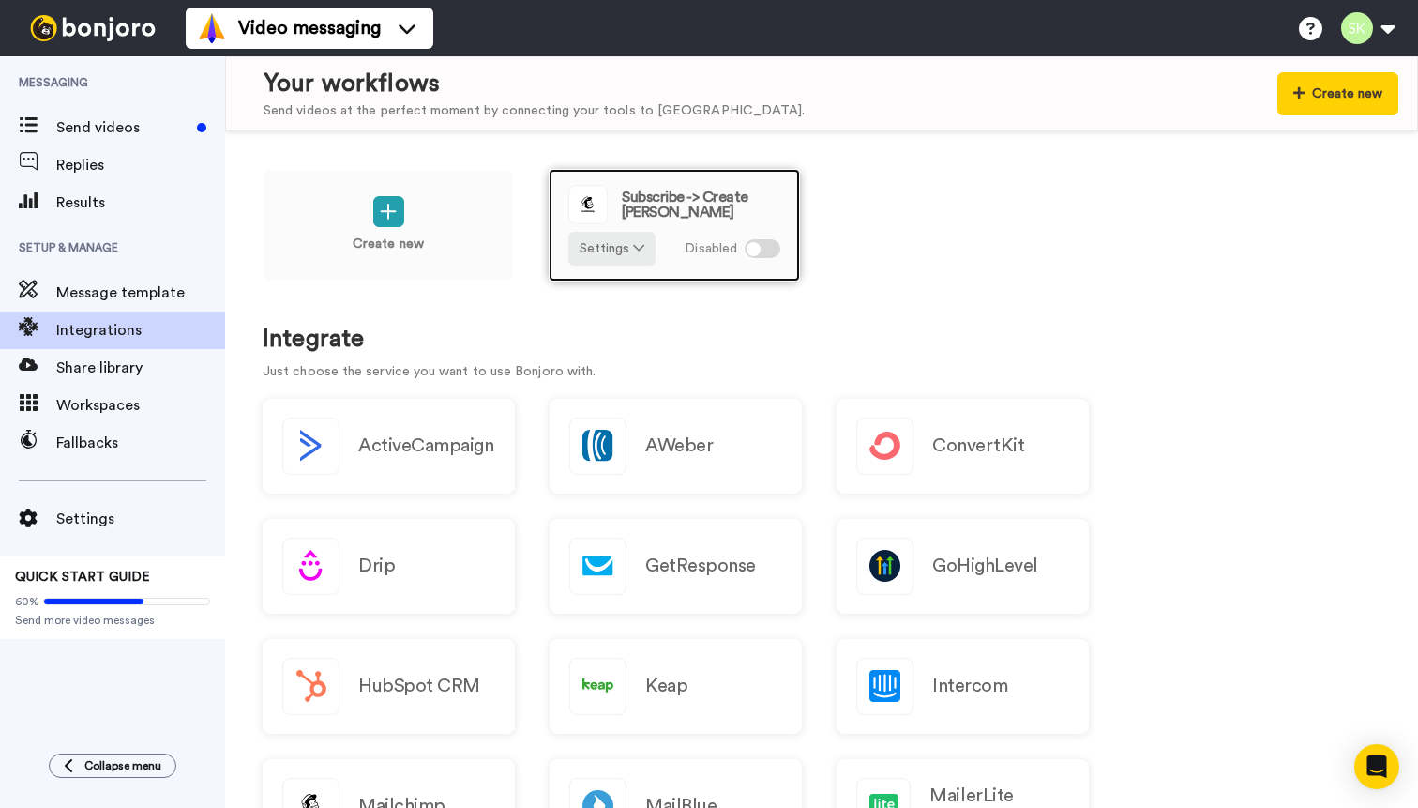
click at [658, 206] on span "Subscribe -> Create [PERSON_NAME]" at bounding box center [701, 205] width 159 height 30
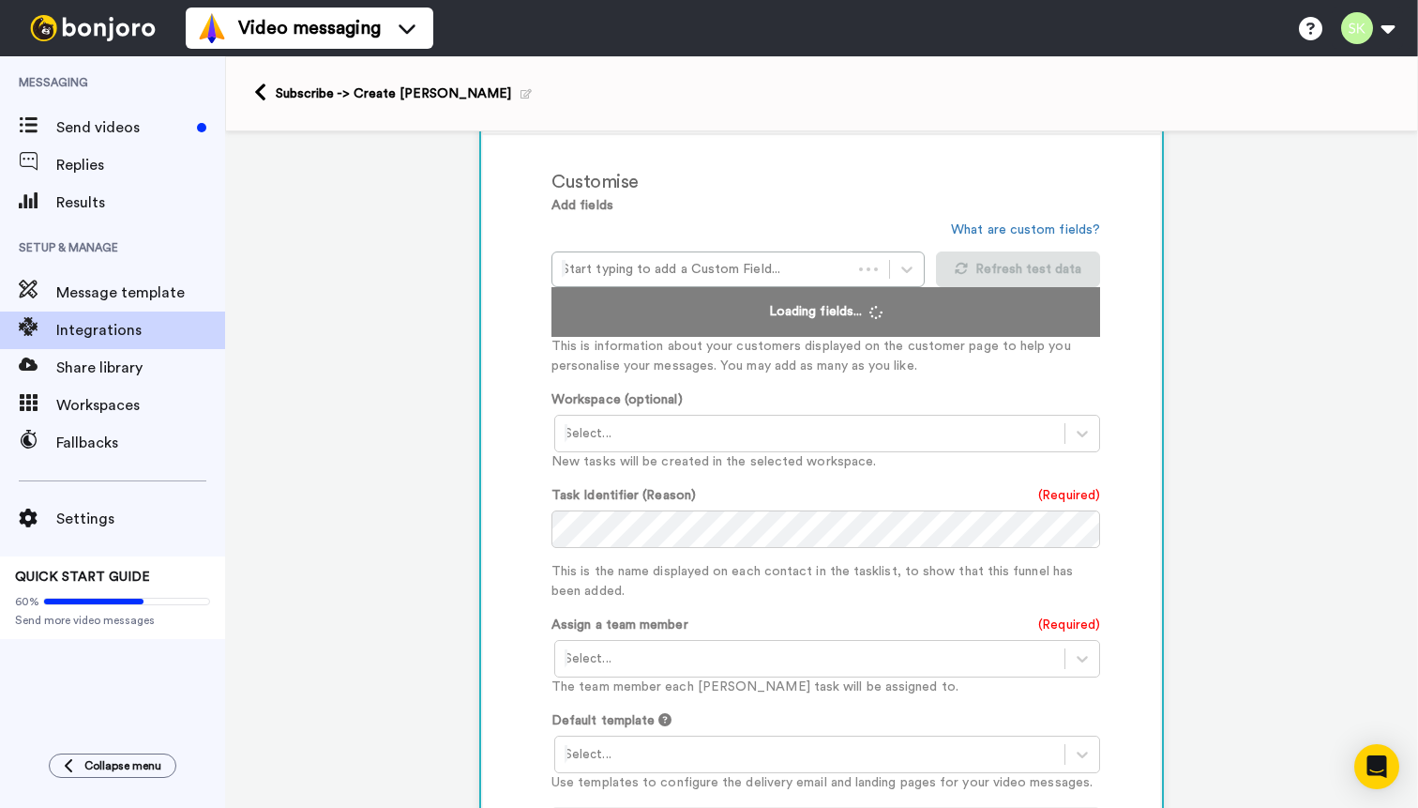
scroll to position [447, 0]
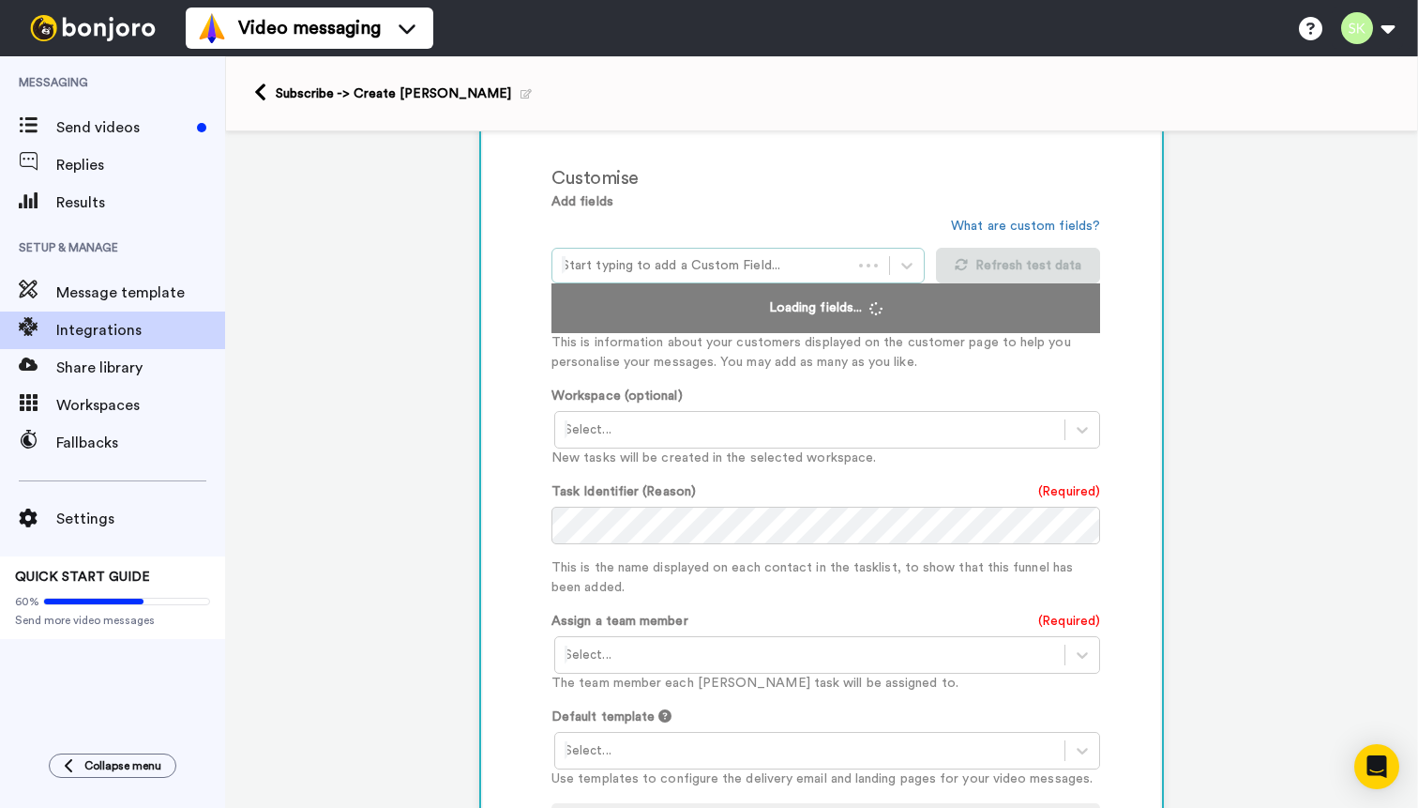
click at [702, 276] on div at bounding box center [702, 265] width 281 height 23
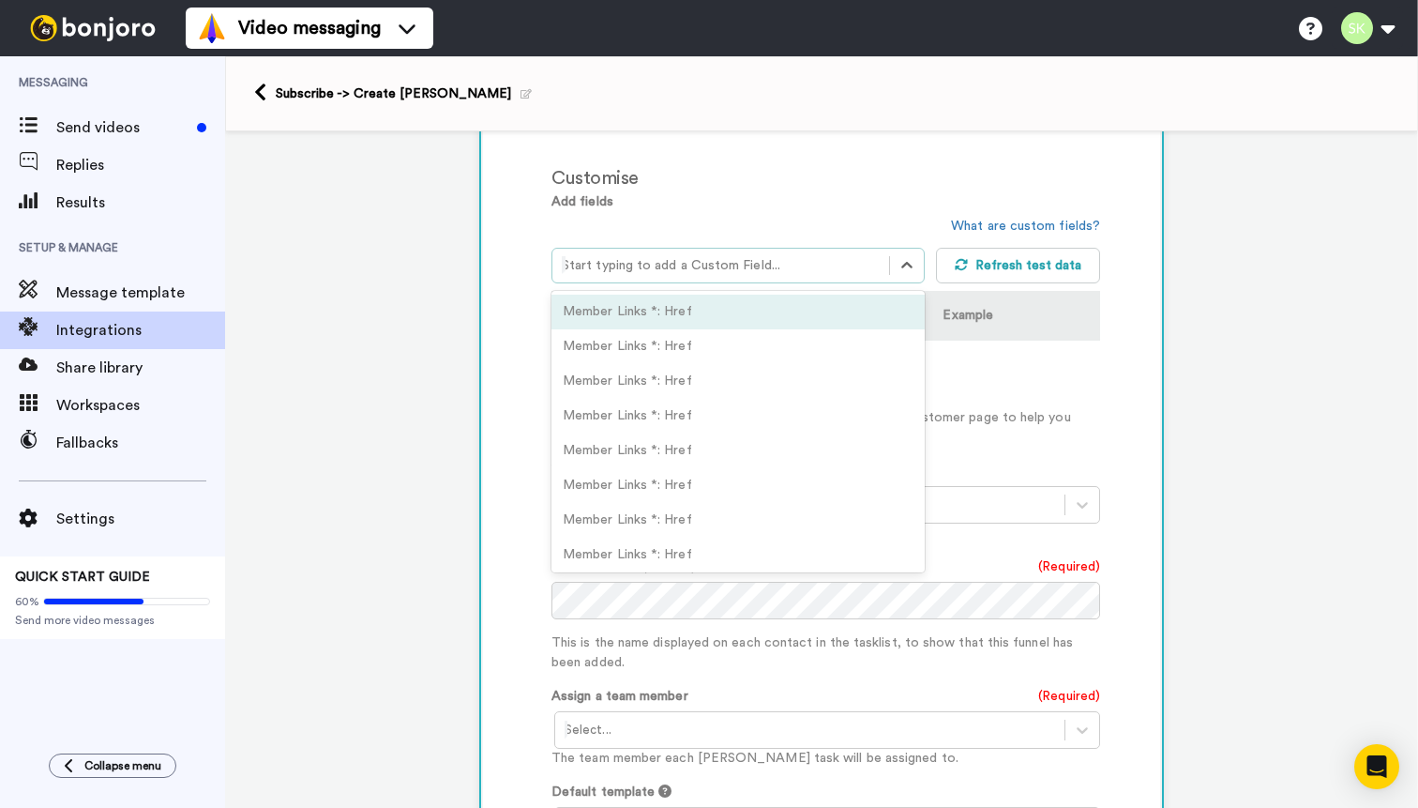
click at [705, 312] on div "Member Links *: Href" at bounding box center [738, 312] width 373 height 35
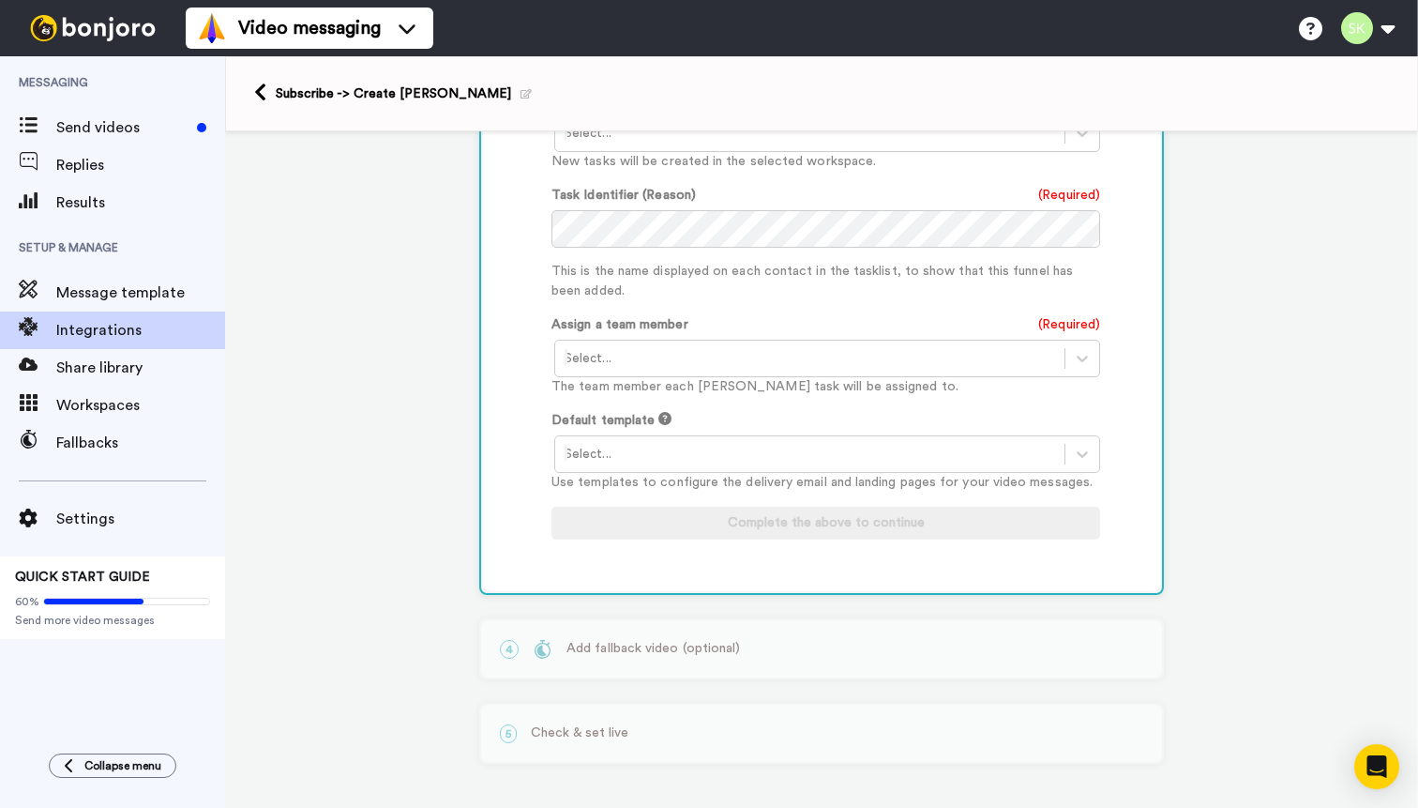
scroll to position [902, 0]
click at [779, 638] on div "4 Add fallback video (optional) New Feature: Fallback videos Too busy to record…" at bounding box center [821, 645] width 685 height 61
click at [716, 698] on div "1 Subscribe Mailchimp Service selected ActiveCampaign AWeber Bonjoro ConvertKit…" at bounding box center [821, 58] width 1193 height 1499
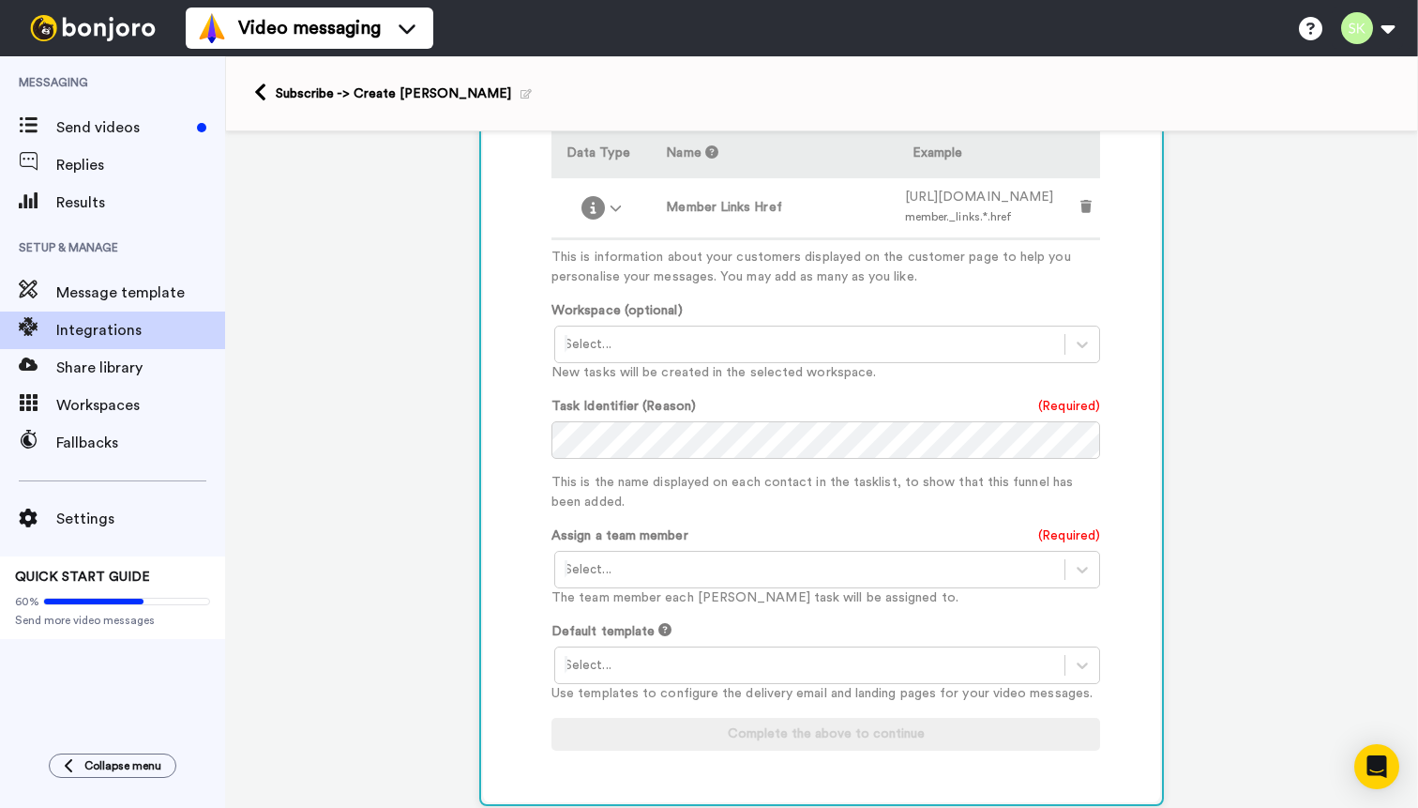
scroll to position [629, 0]
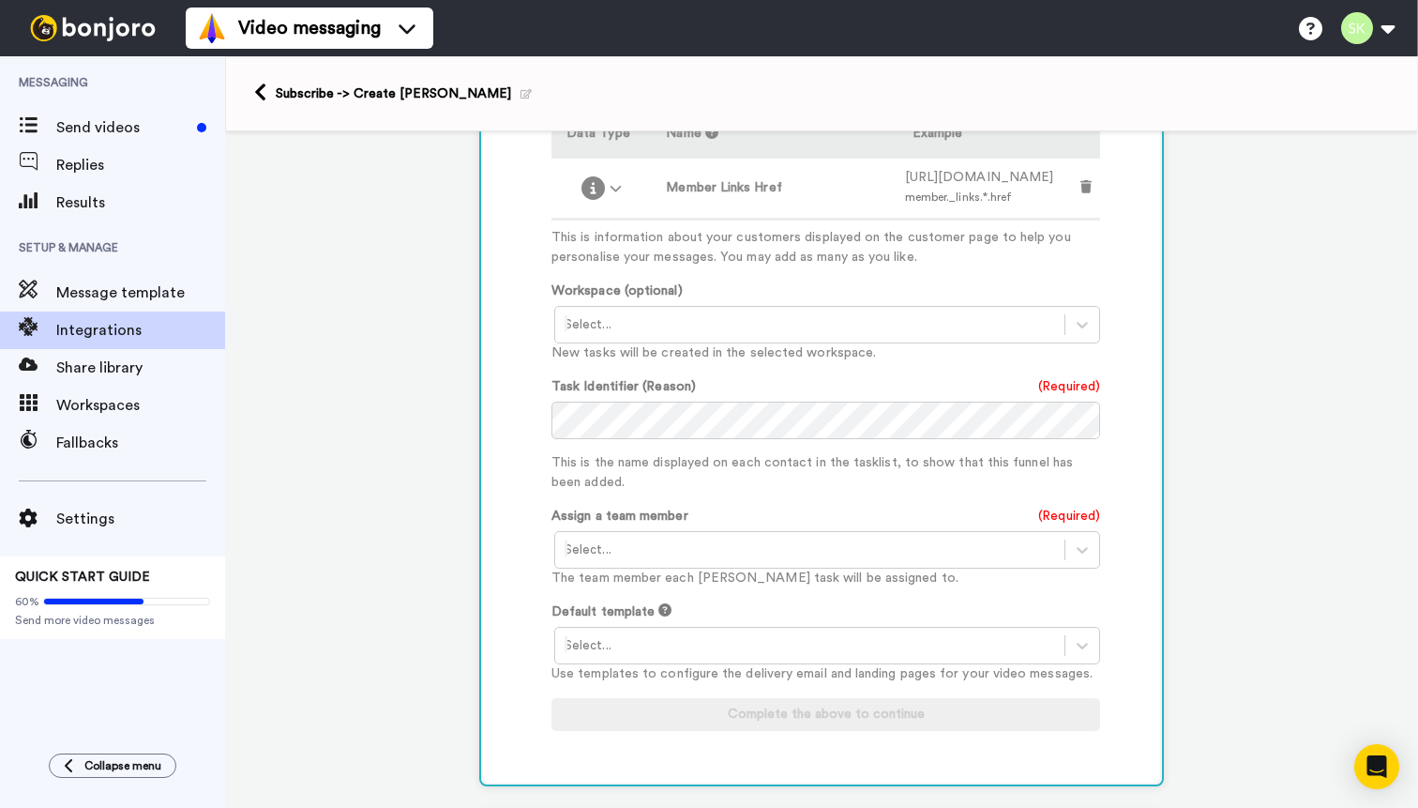
click at [987, 493] on p "This is the name displayed on each contact in the tasklist, to show that this f…" at bounding box center [826, 472] width 549 height 39
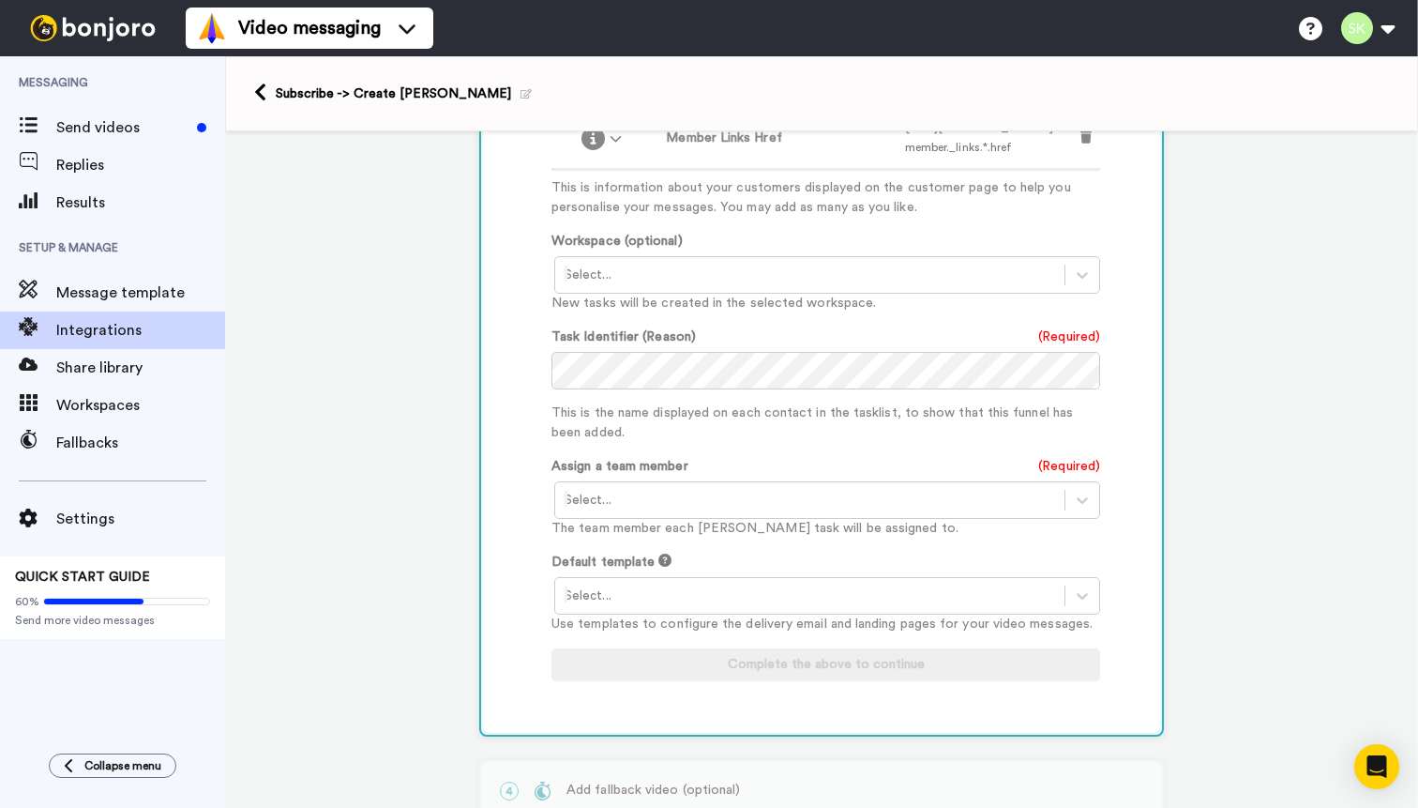
scroll to position [707, 0]
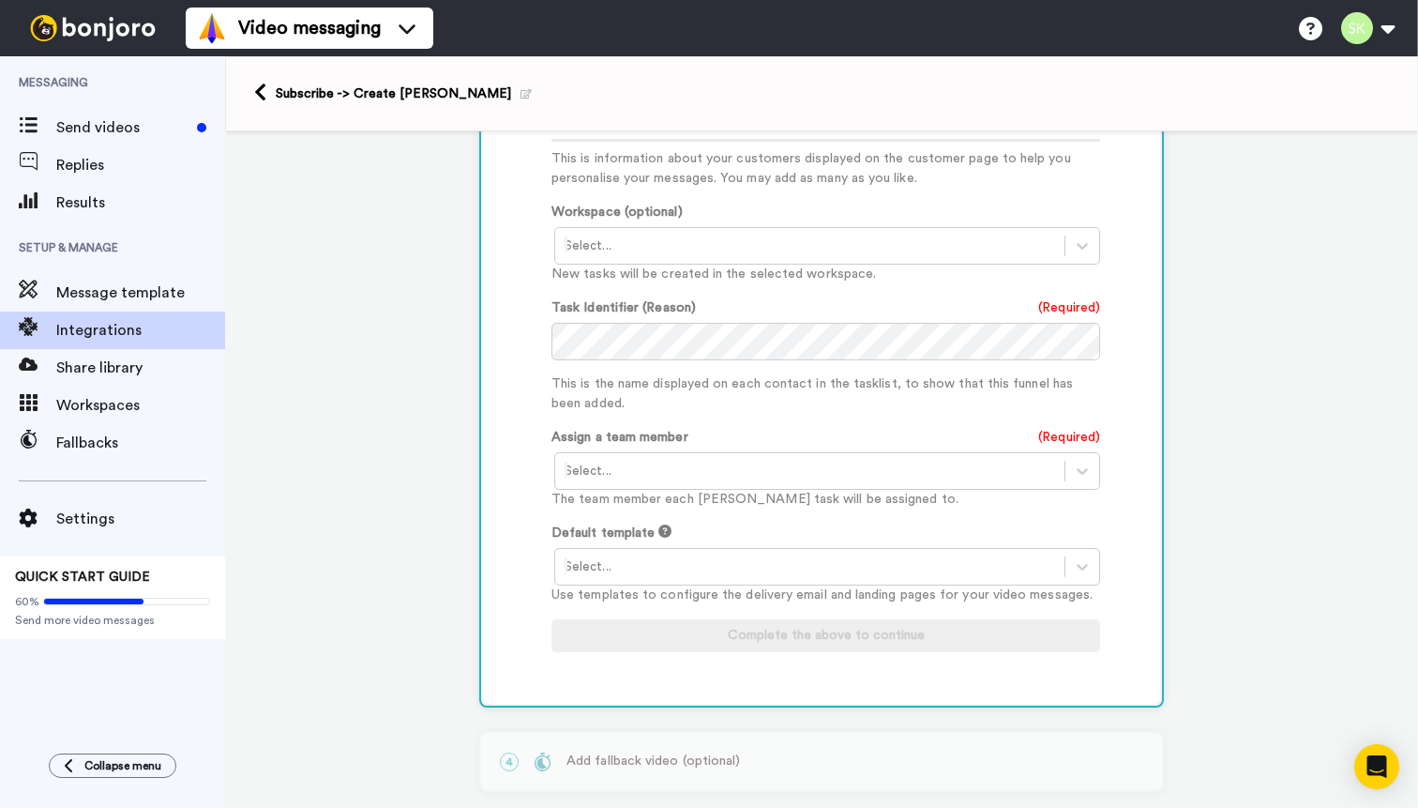
click at [989, 482] on div at bounding box center [810, 471] width 491 height 23
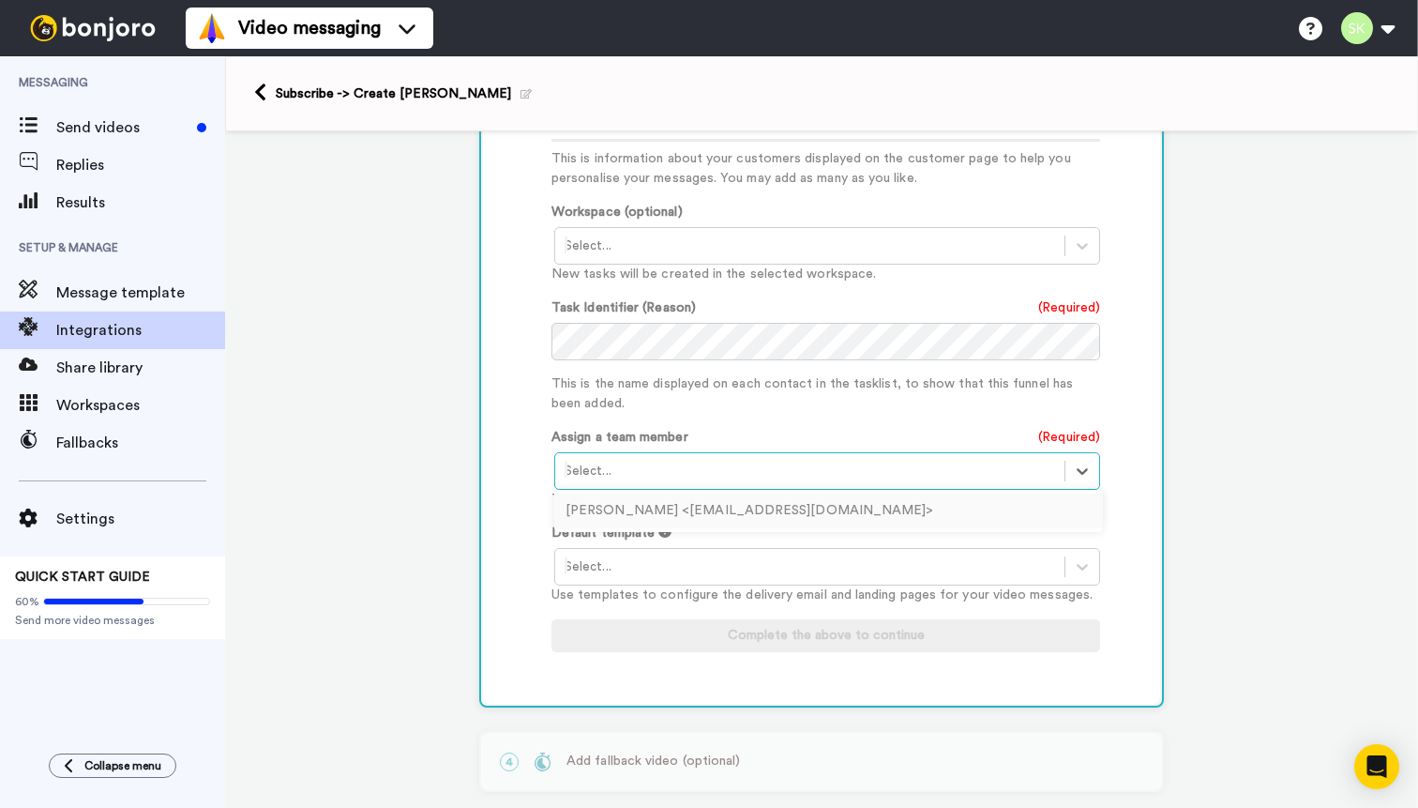
click at [963, 528] on div "Sky Kershner <skykershner@gmail.com>" at bounding box center [828, 510] width 549 height 35
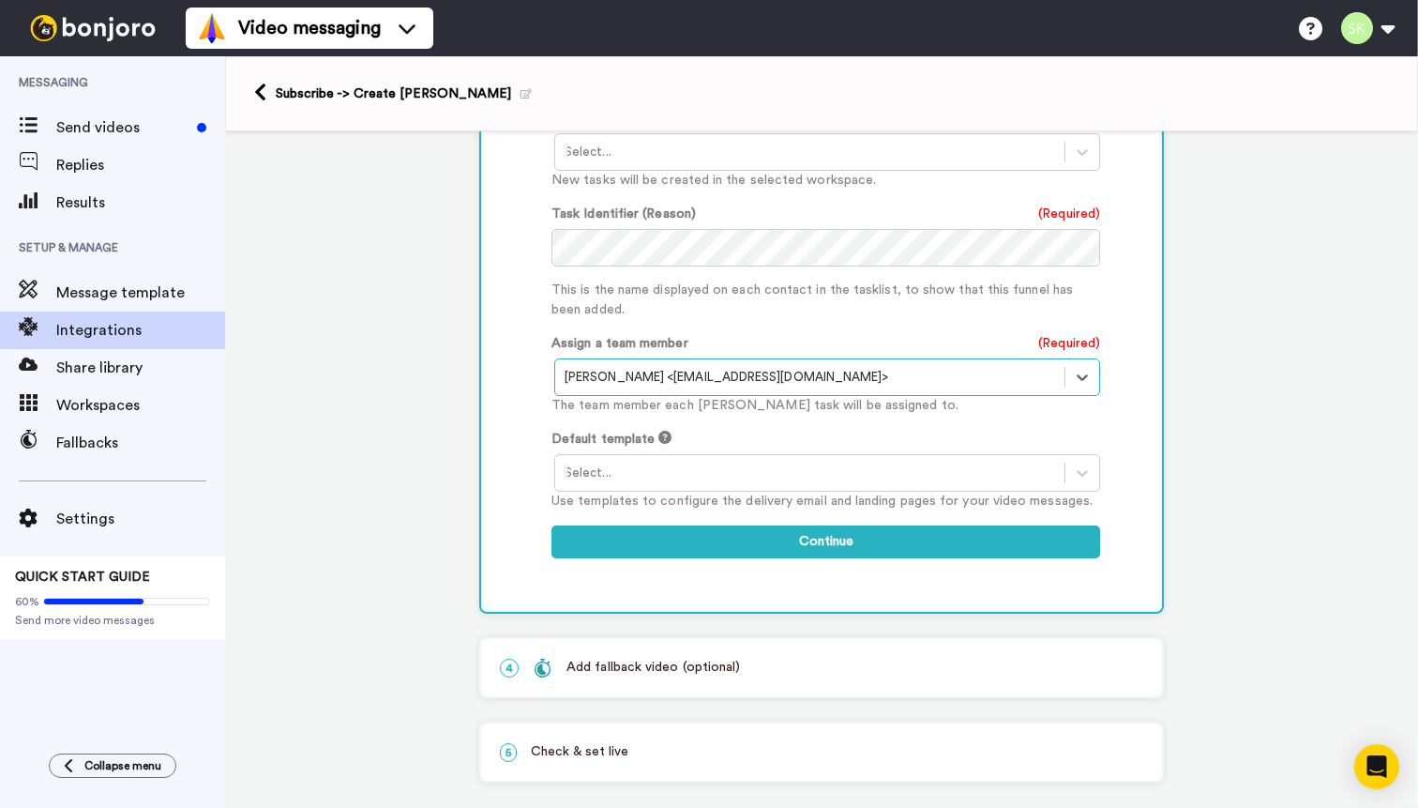
scroll to position [803, 0]
click at [992, 482] on div at bounding box center [810, 471] width 491 height 23
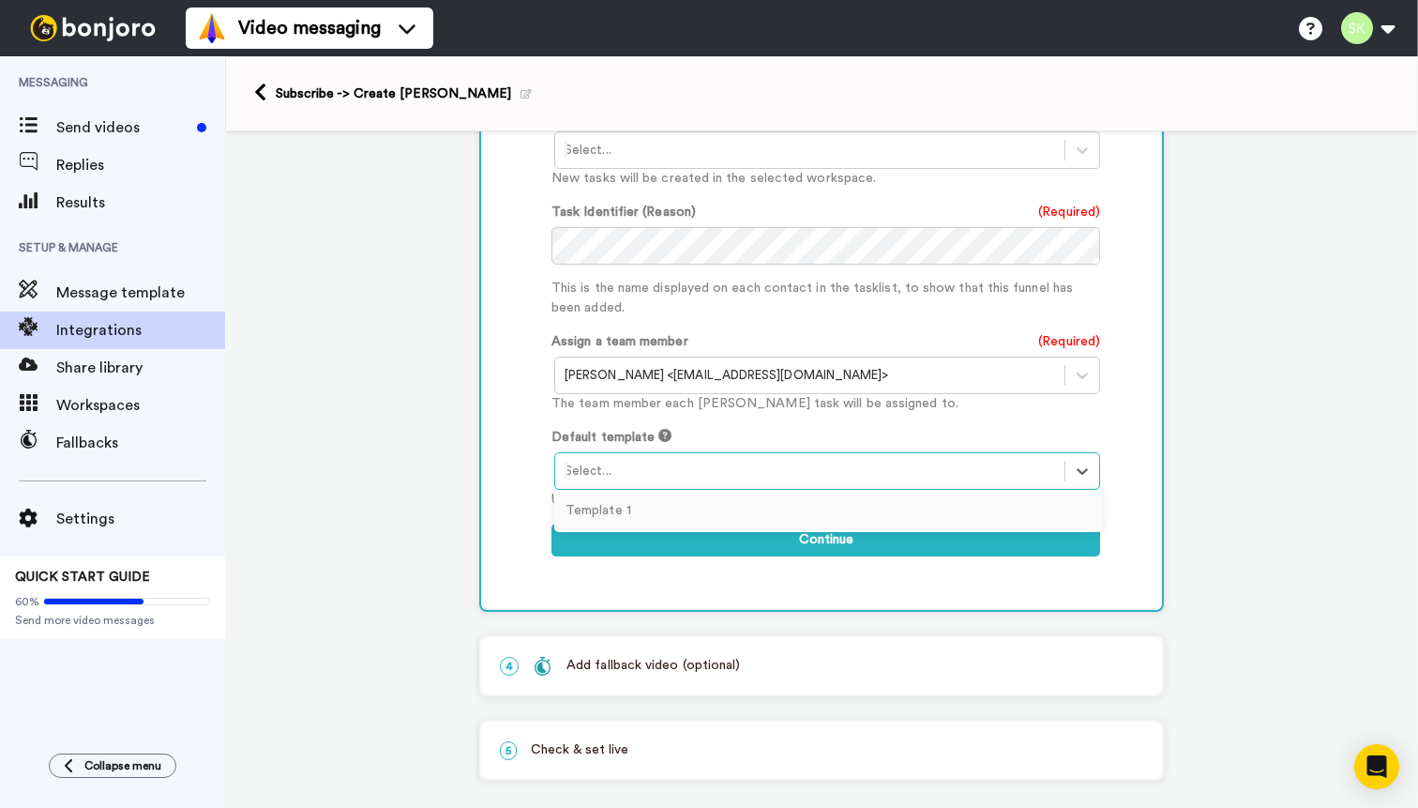
click at [630, 528] on div "Template 1" at bounding box center [828, 510] width 549 height 35
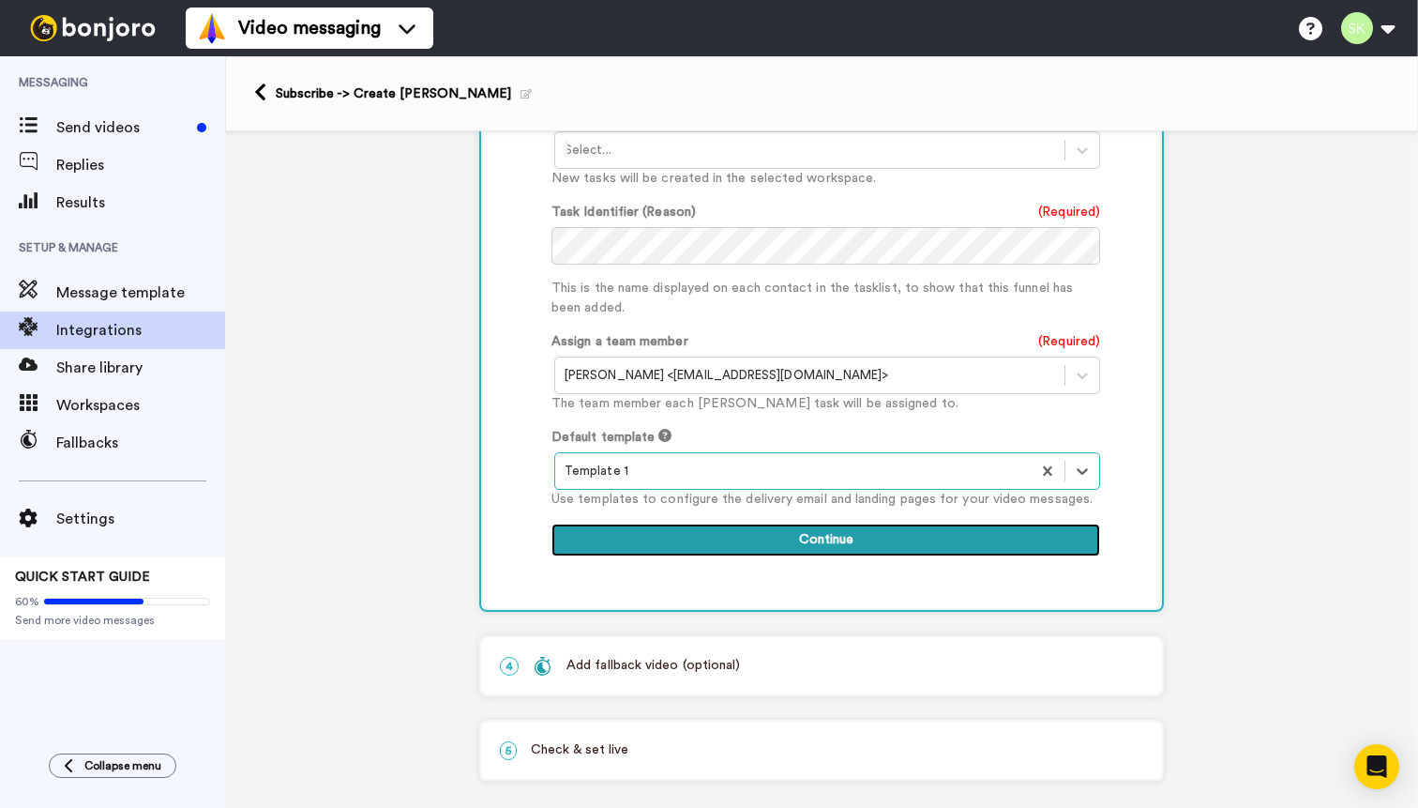
click at [795, 557] on button "Continue" at bounding box center [826, 540] width 549 height 34
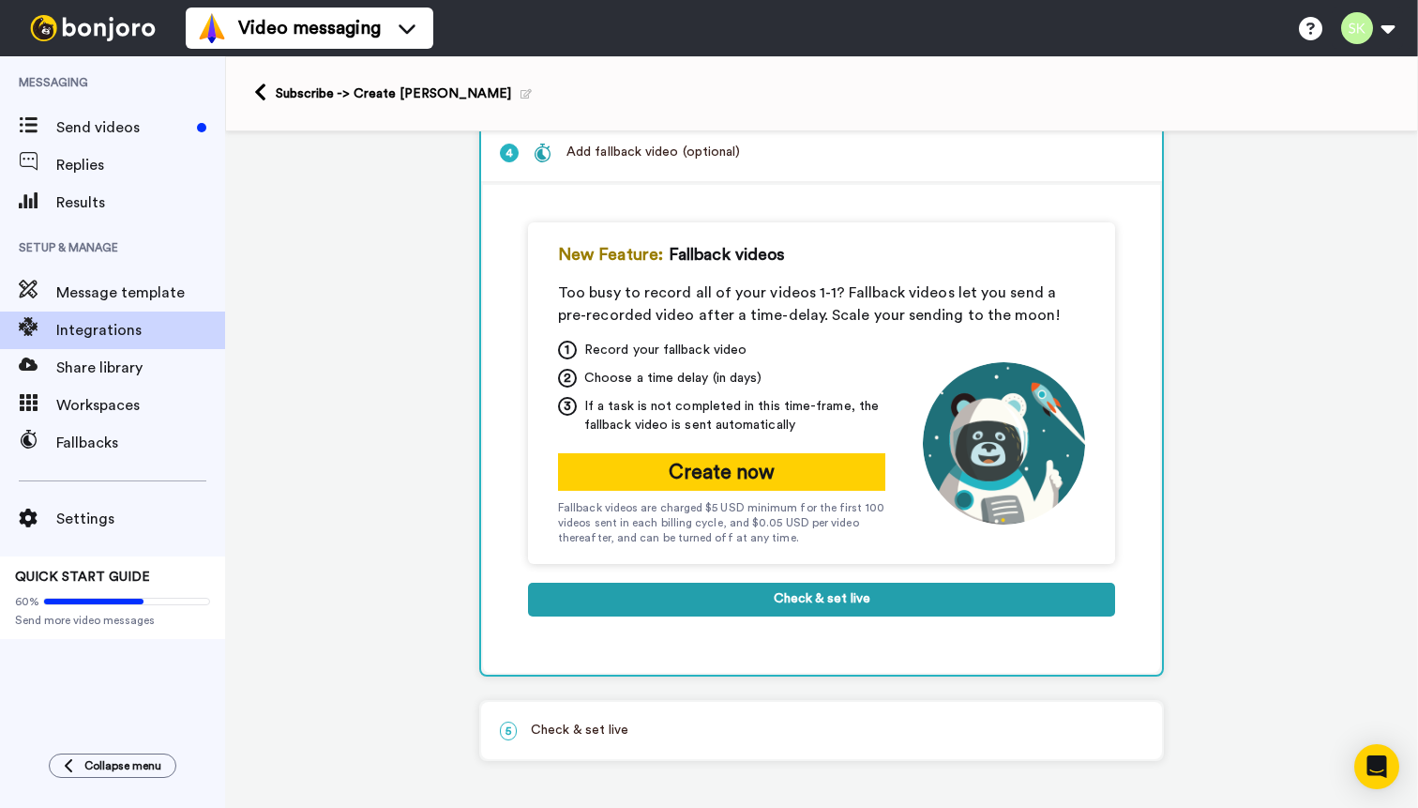
scroll to position [291, 0]
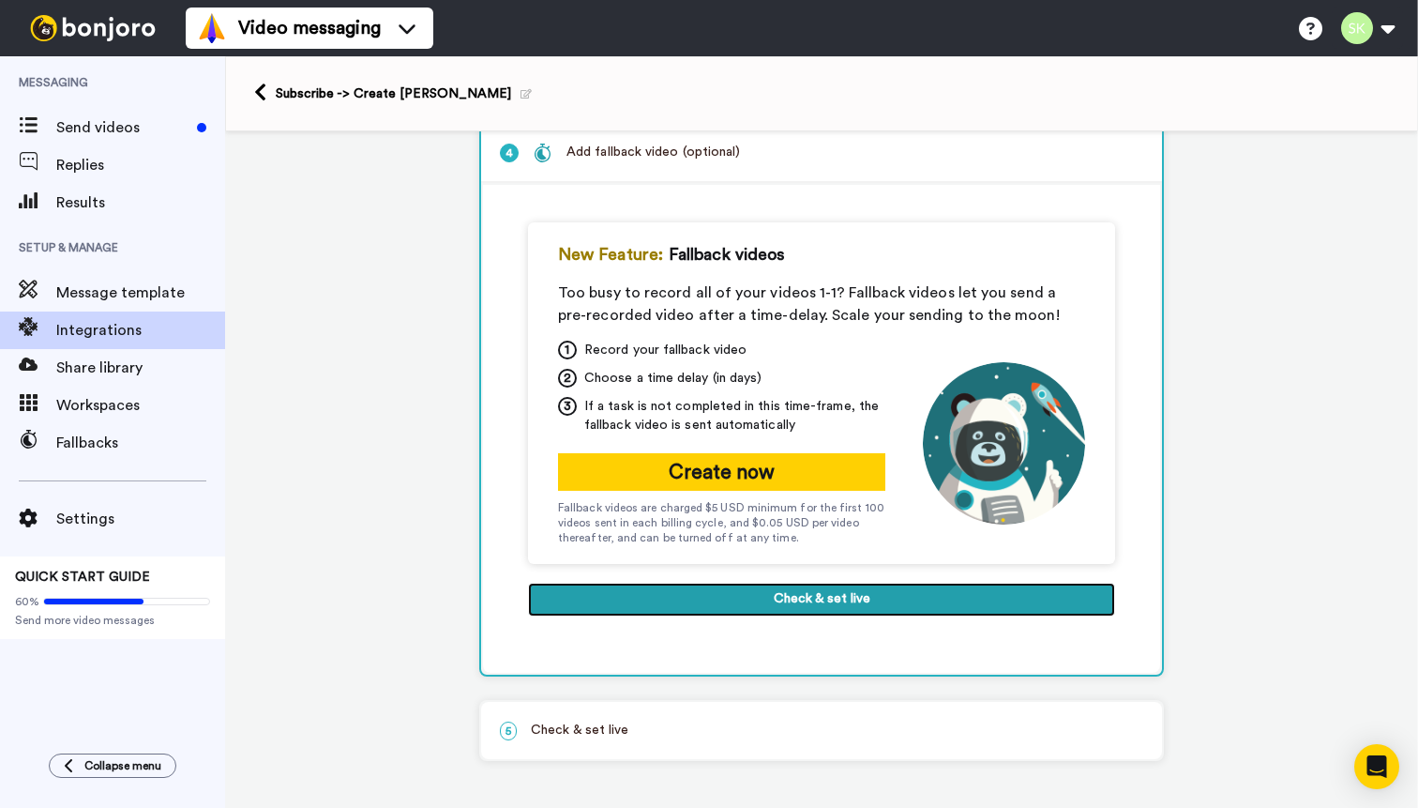
click at [858, 599] on button "Check & set live" at bounding box center [821, 600] width 587 height 34
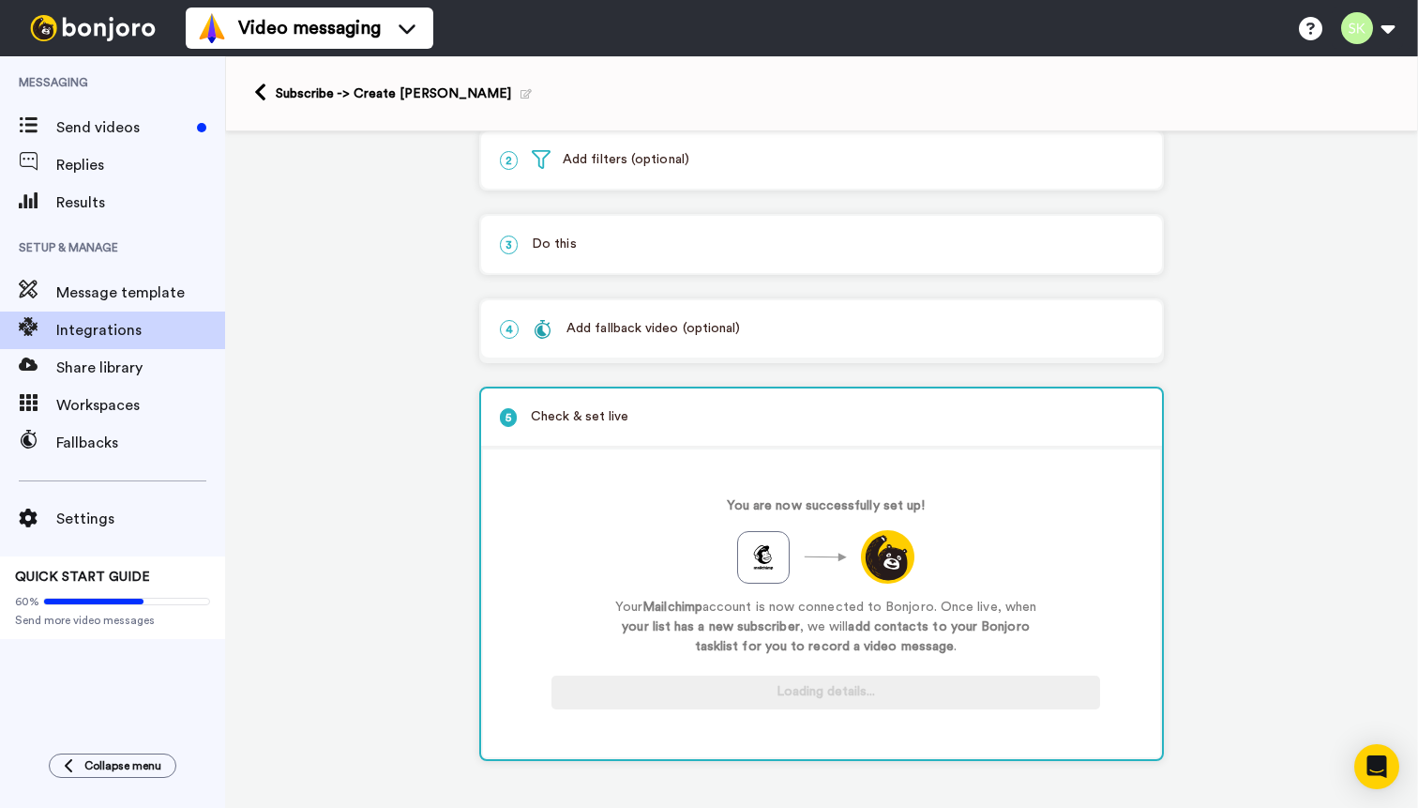
scroll to position [114, 0]
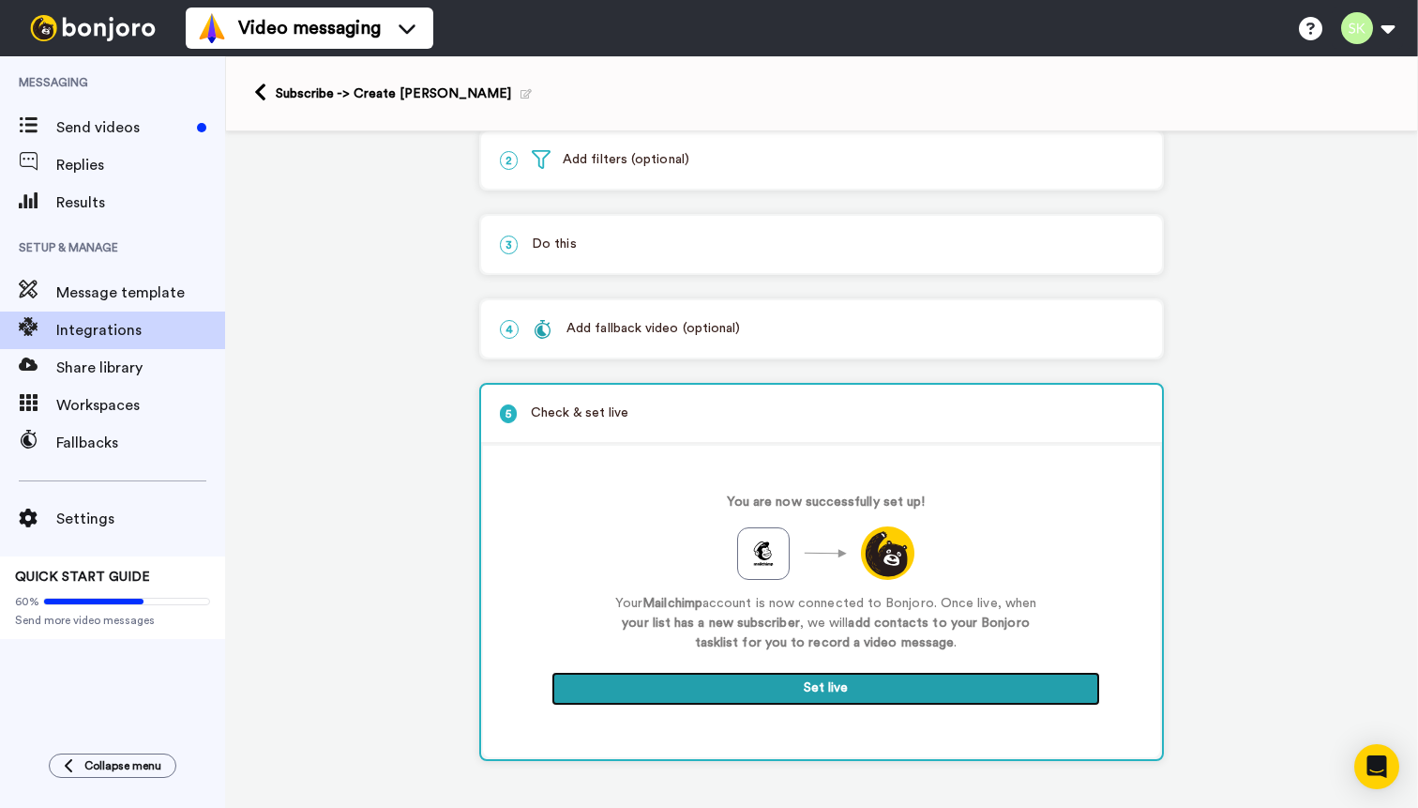
click at [839, 686] on button "Set live" at bounding box center [826, 689] width 549 height 34
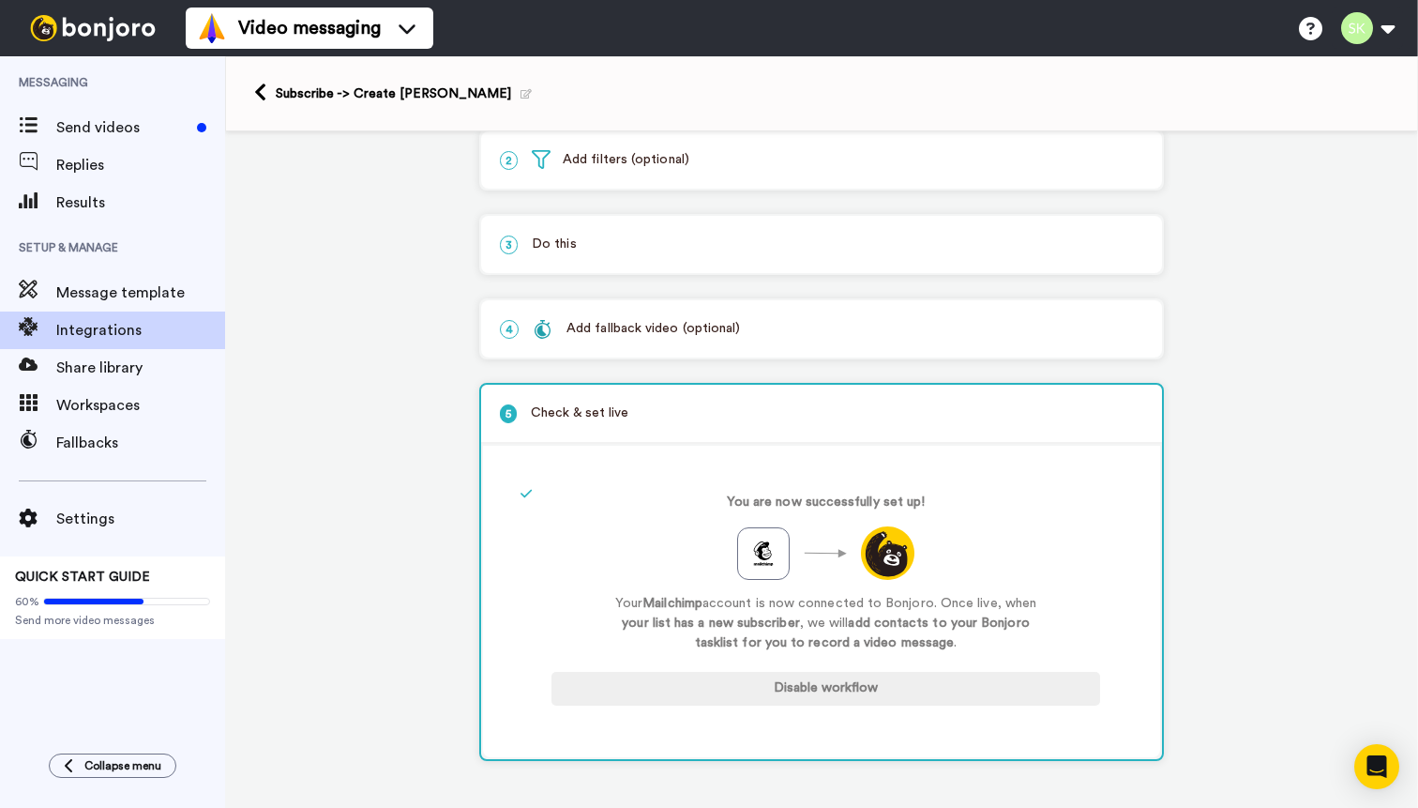
click at [1204, 638] on div "1 Subscribe Mailchimp Service selected ActiveCampaign AWeber Bonjoro ConvertKit…" at bounding box center [821, 415] width 1193 height 786
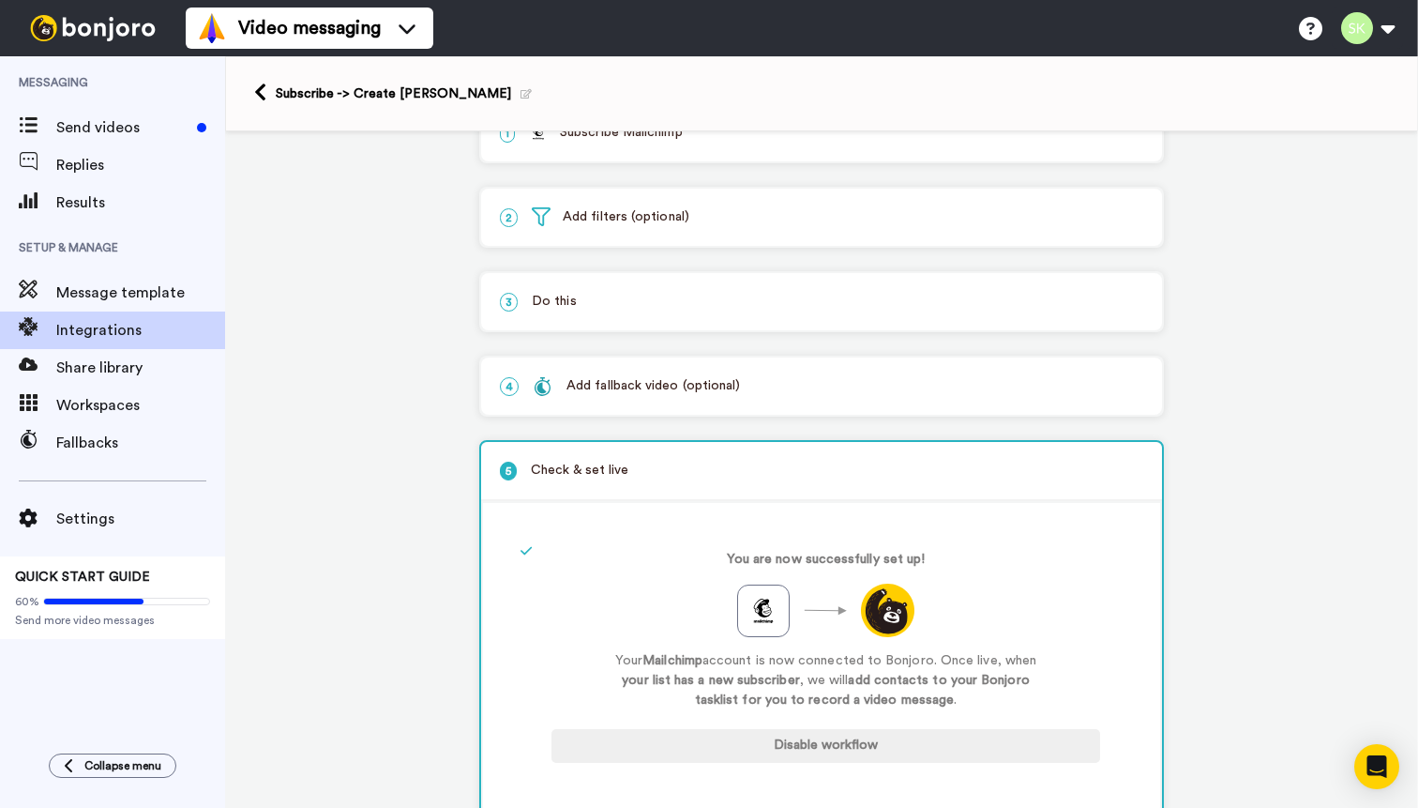
scroll to position [0, 0]
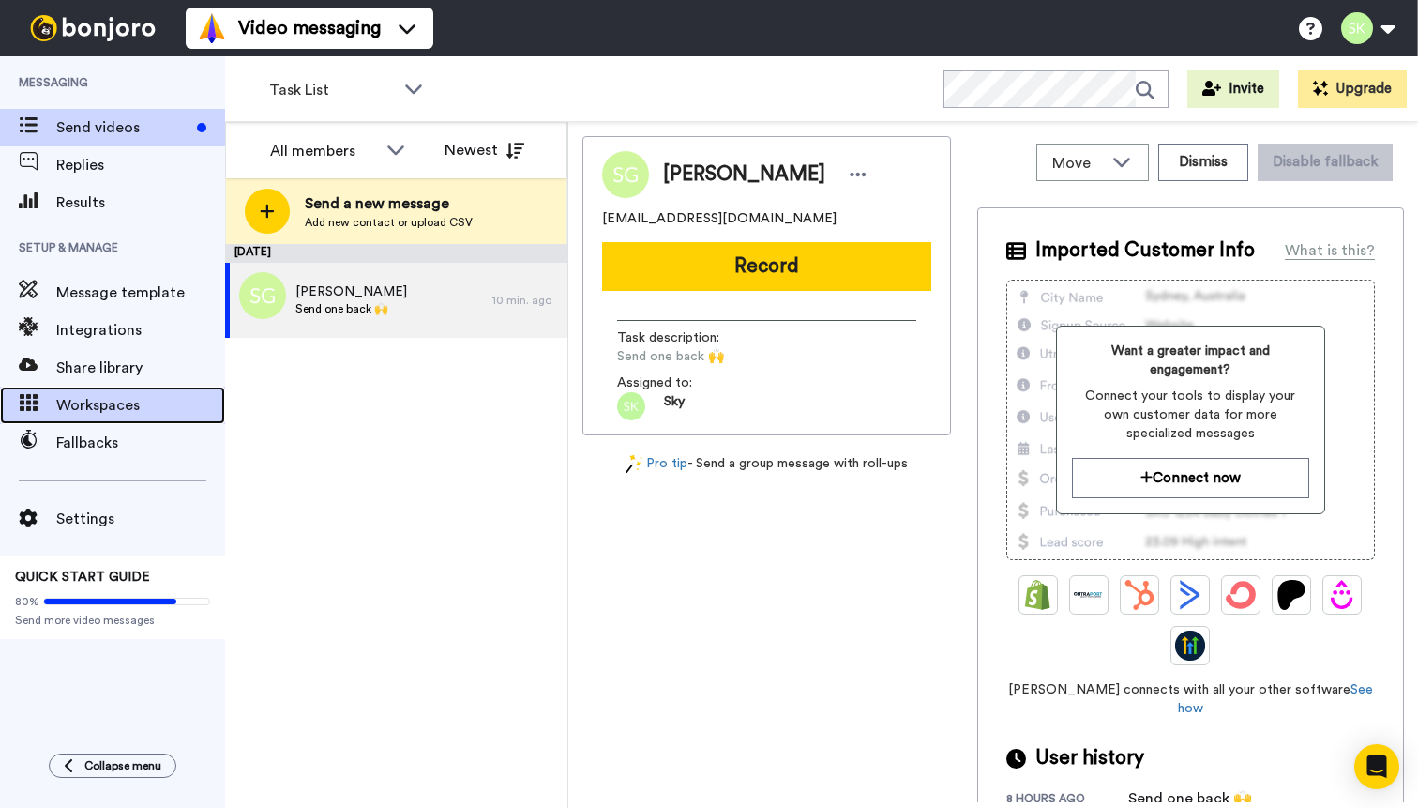
click at [100, 396] on span "Workspaces" at bounding box center [140, 405] width 169 height 23
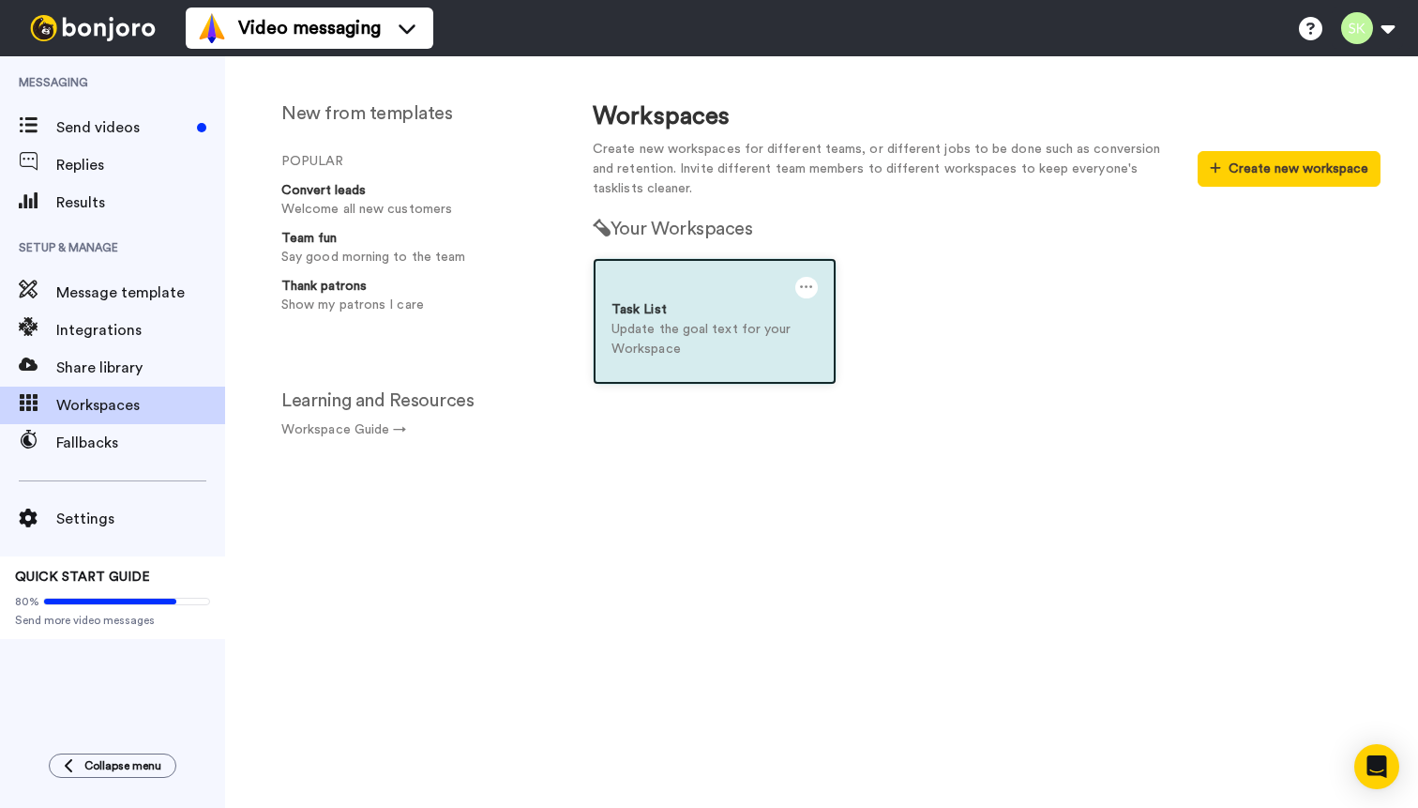
click at [724, 333] on p "Update the goal text for your Workspace" at bounding box center [715, 339] width 206 height 39
click at [802, 287] on icon at bounding box center [806, 287] width 13 height 21
